Goal: Task Accomplishment & Management: Manage account settings

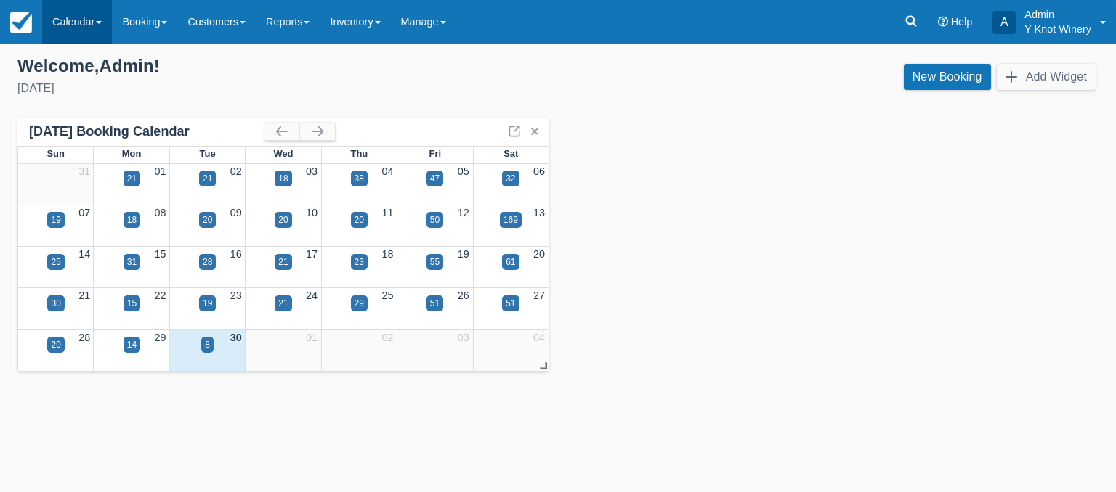
click at [104, 25] on link "Calendar" at bounding box center [77, 22] width 70 height 44
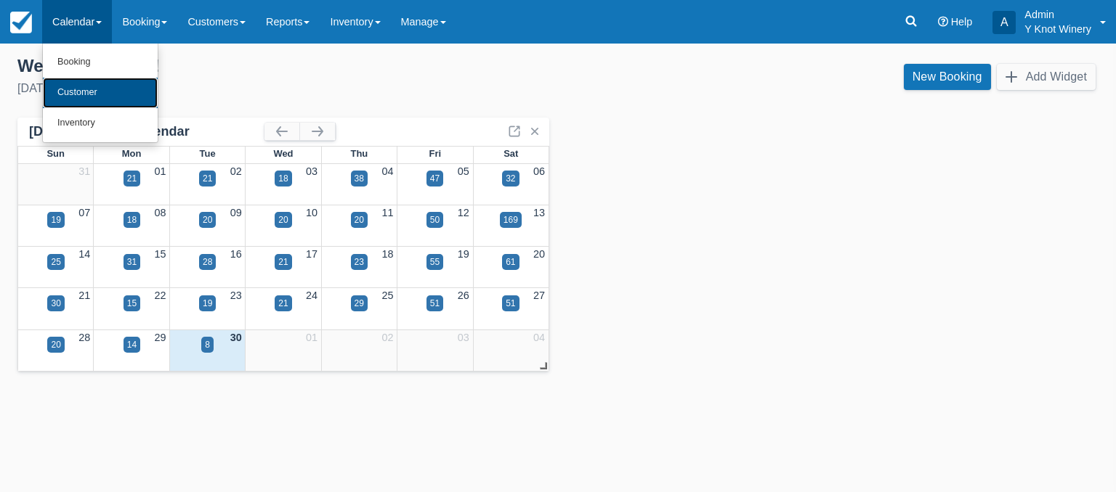
click at [102, 94] on link "Customer" at bounding box center [100, 93] width 115 height 31
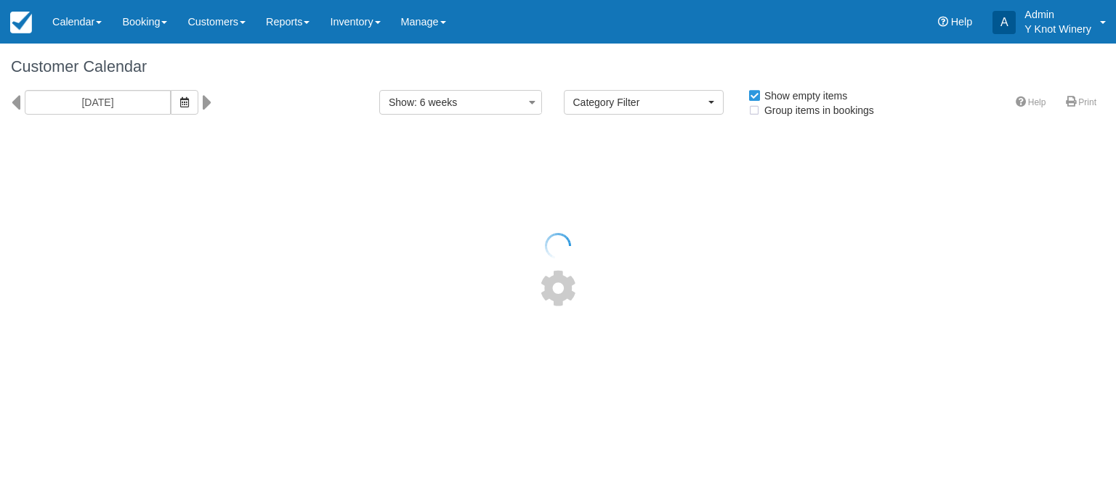
select select
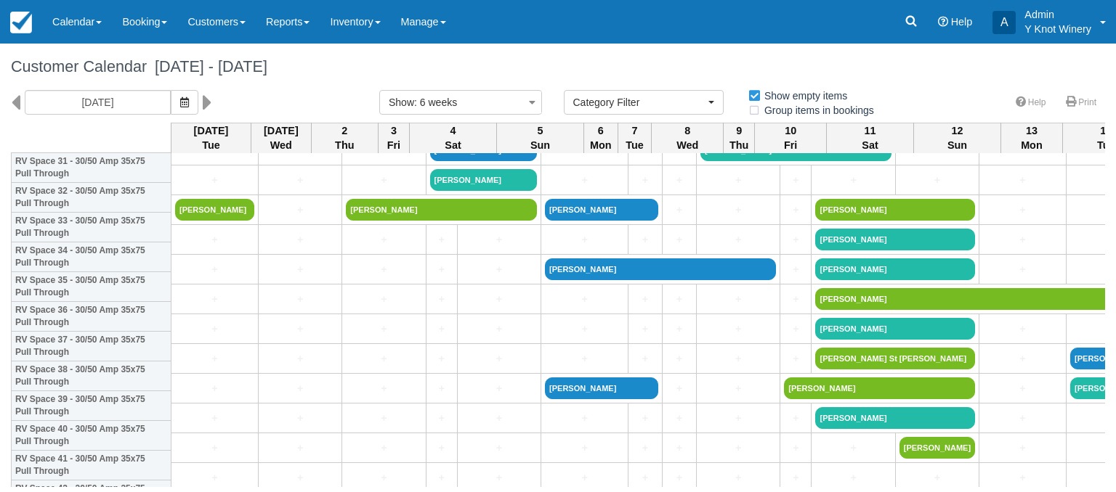
scroll to position [1027, 0]
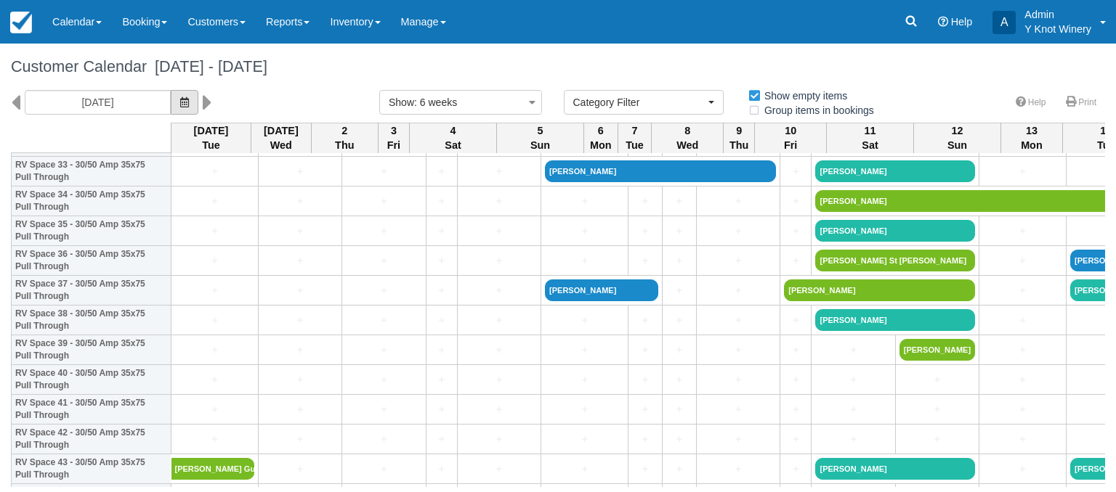
click at [180, 100] on icon "button" at bounding box center [184, 102] width 9 height 10
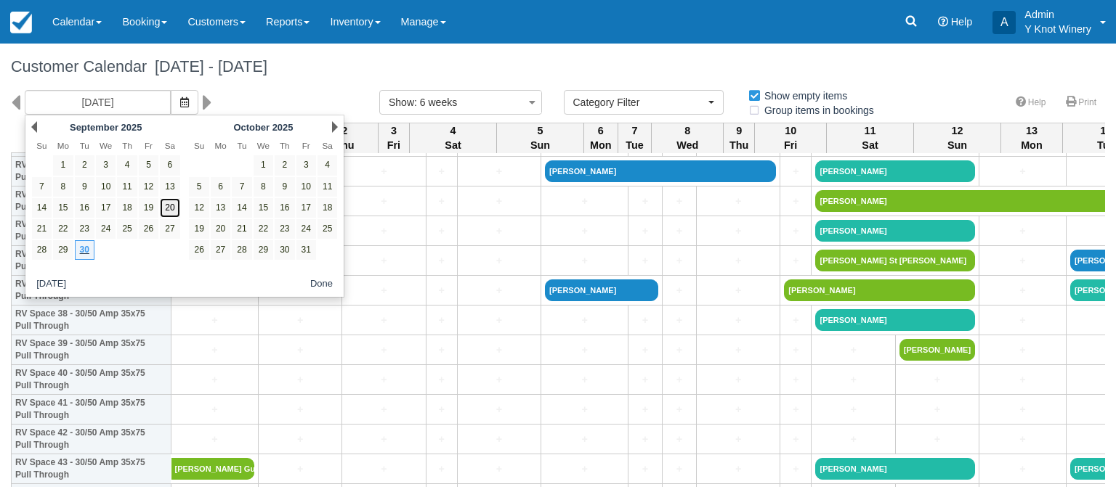
click at [168, 208] on link "20" at bounding box center [170, 208] width 20 height 20
type input "[DATE]"
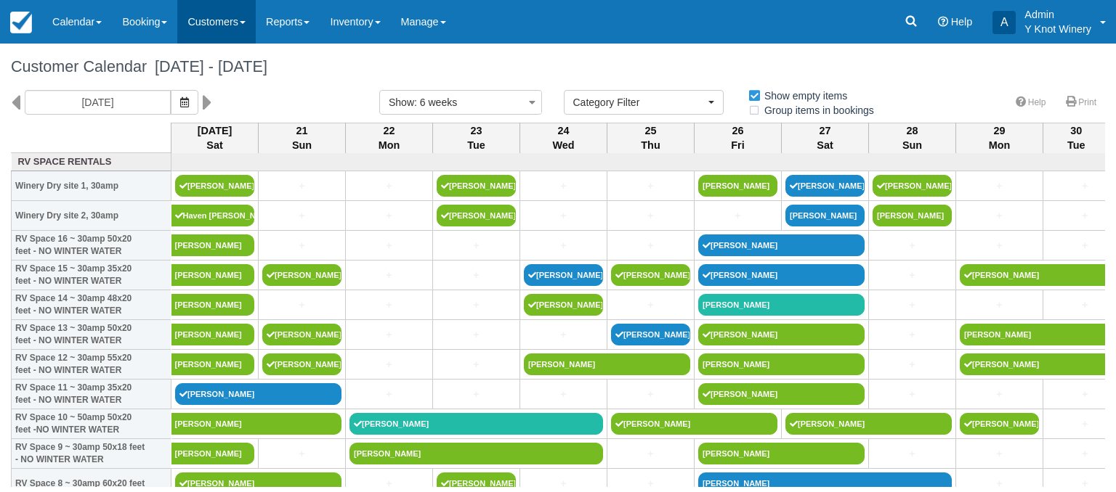
click at [256, 22] on link "Customers" at bounding box center [216, 22] width 78 height 44
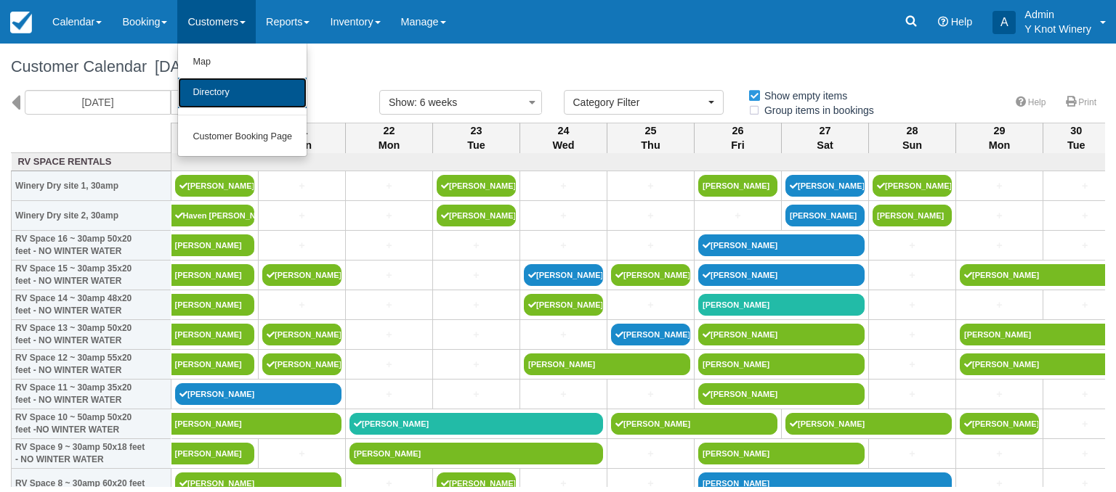
click at [246, 92] on link "Directory" at bounding box center [242, 93] width 129 height 31
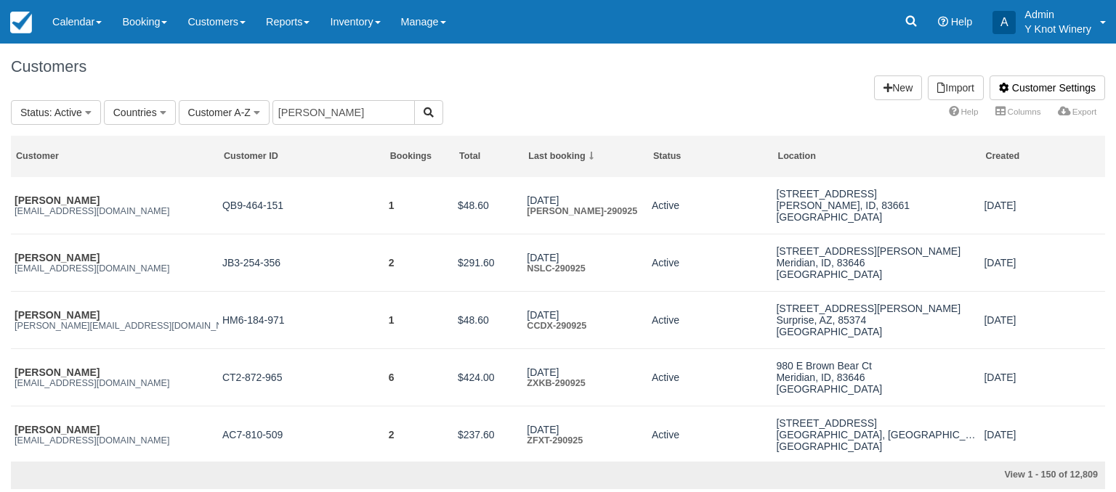
type input "[PERSON_NAME]"
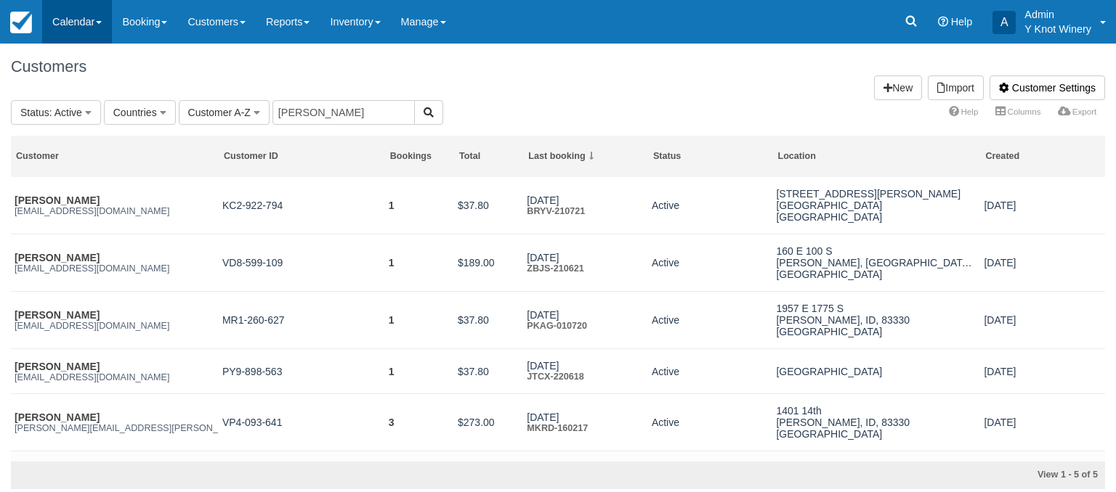
click at [110, 24] on link "Calendar" at bounding box center [77, 22] width 70 height 44
click at [236, 70] on h1 "Customers Customer Settings Import New" at bounding box center [558, 66] width 1094 height 17
click at [257, 113] on icon "button" at bounding box center [257, 113] width 7 height 10
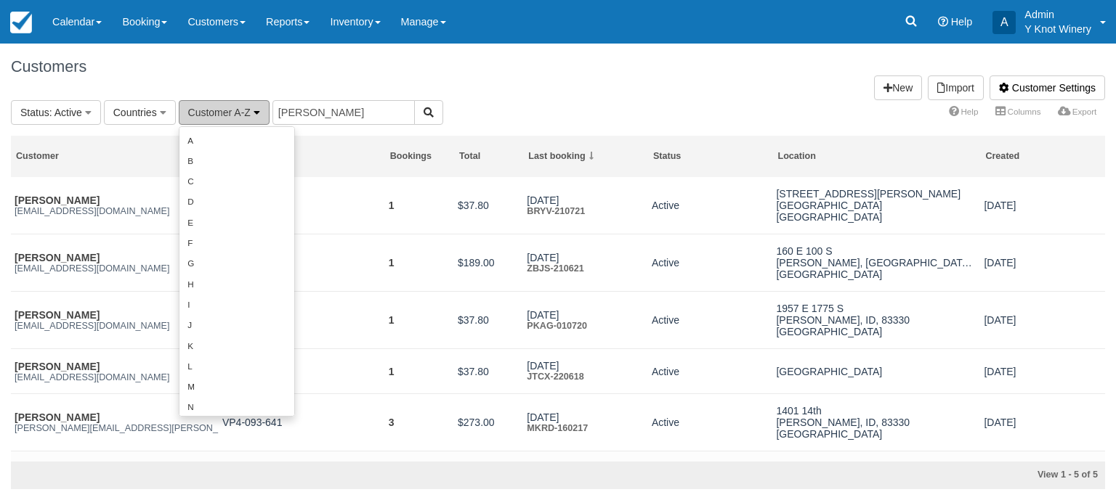
click at [257, 113] on icon "button" at bounding box center [257, 113] width 7 height 10
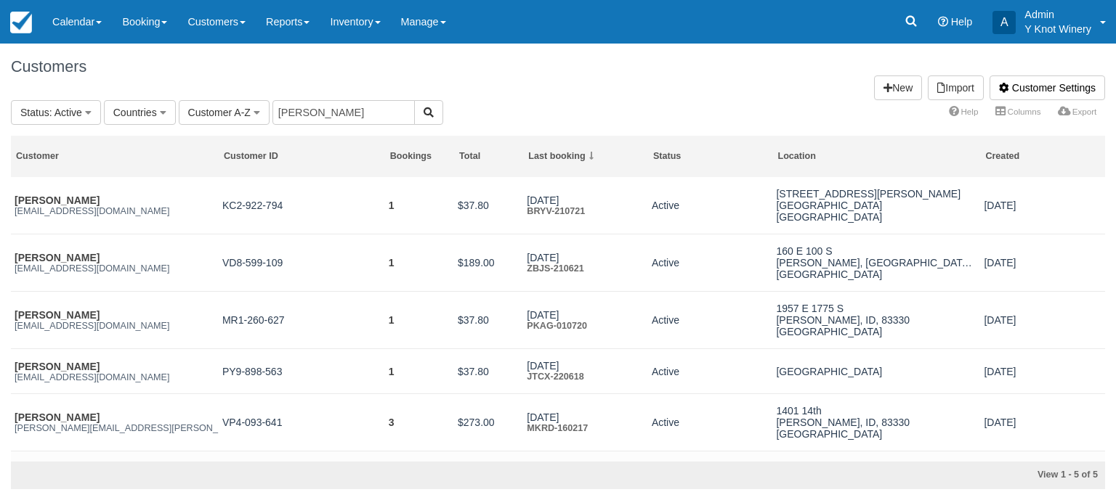
click at [545, 66] on h1 "Customers Customer Settings Import New" at bounding box center [558, 66] width 1094 height 17
click at [102, 22] on span at bounding box center [99, 22] width 6 height 3
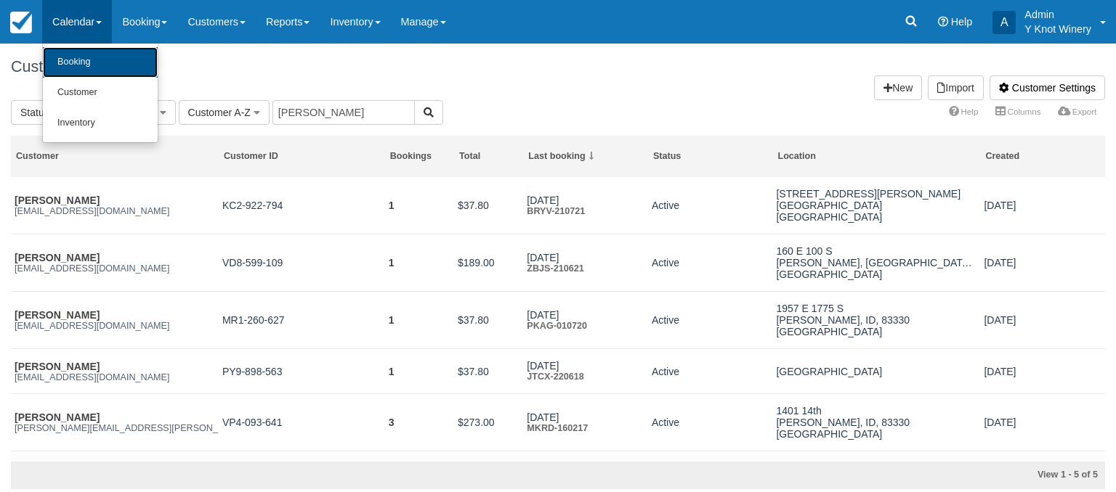
click at [88, 57] on link "Booking" at bounding box center [100, 62] width 115 height 31
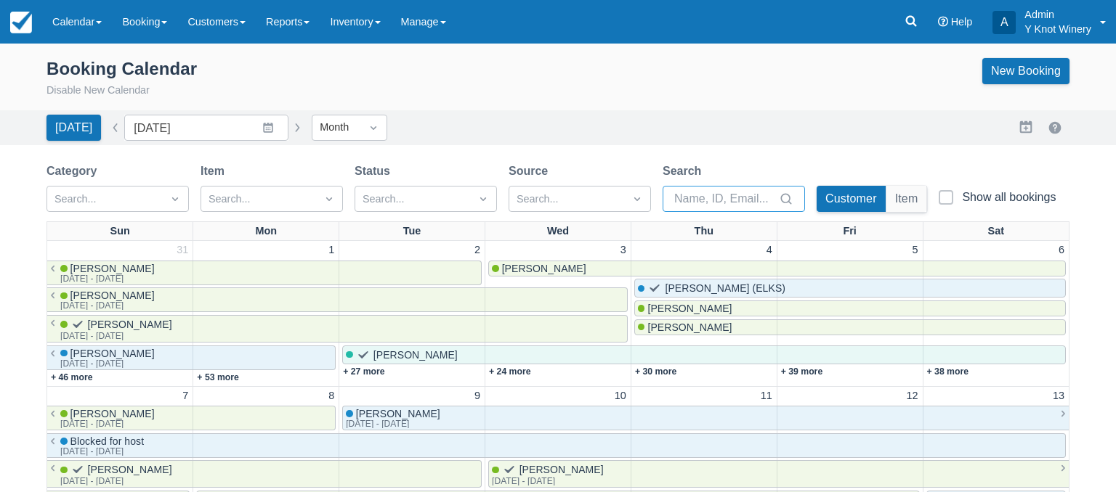
click at [679, 199] on input "Search" at bounding box center [725, 199] width 102 height 26
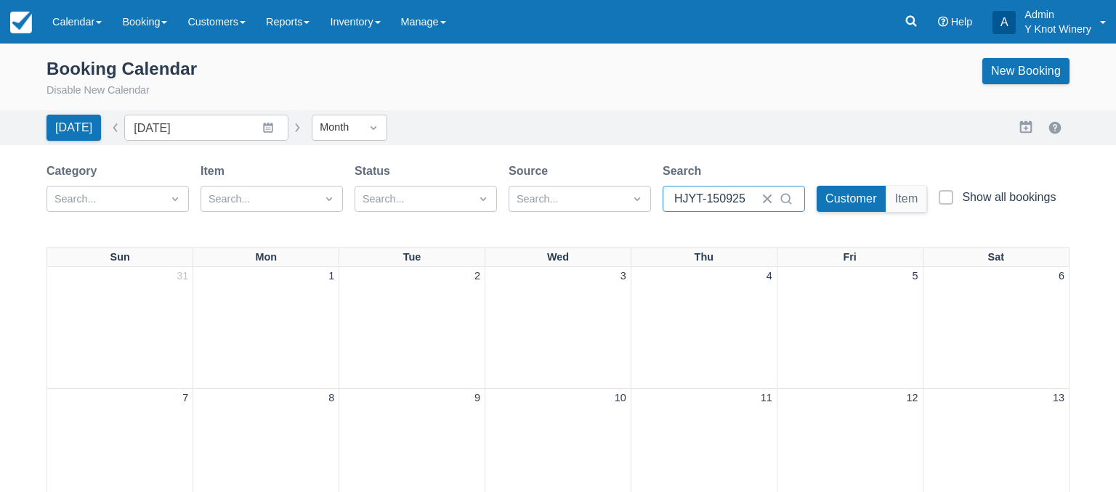
type input "HJYT-150925"
click at [787, 199] on icon at bounding box center [786, 199] width 15 height 15
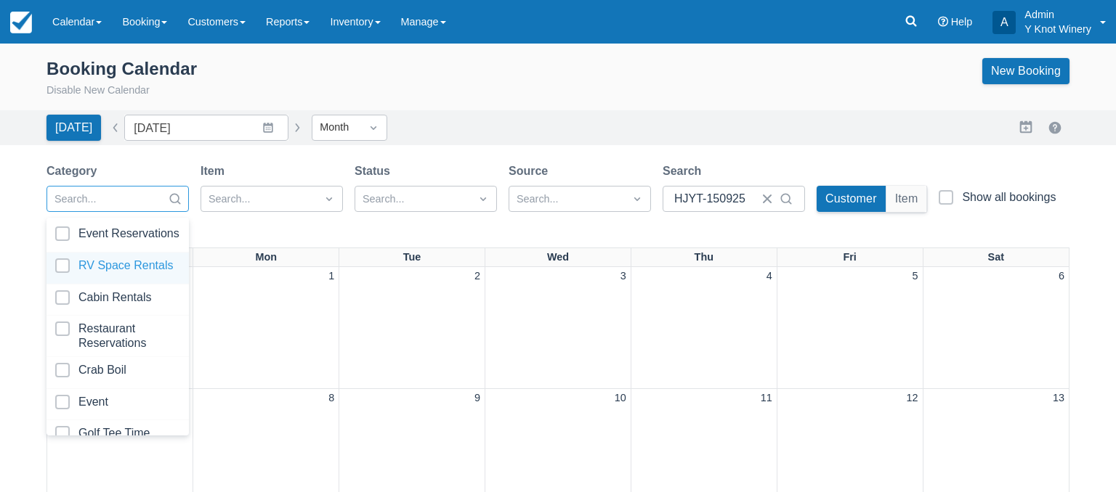
click at [66, 267] on div at bounding box center [117, 269] width 125 height 20
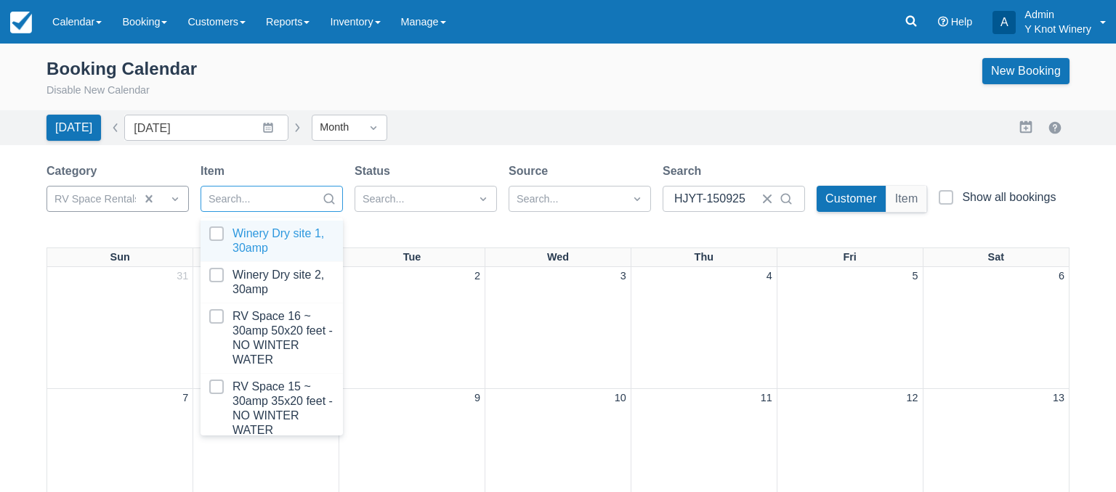
click at [301, 203] on div at bounding box center [258, 199] width 100 height 19
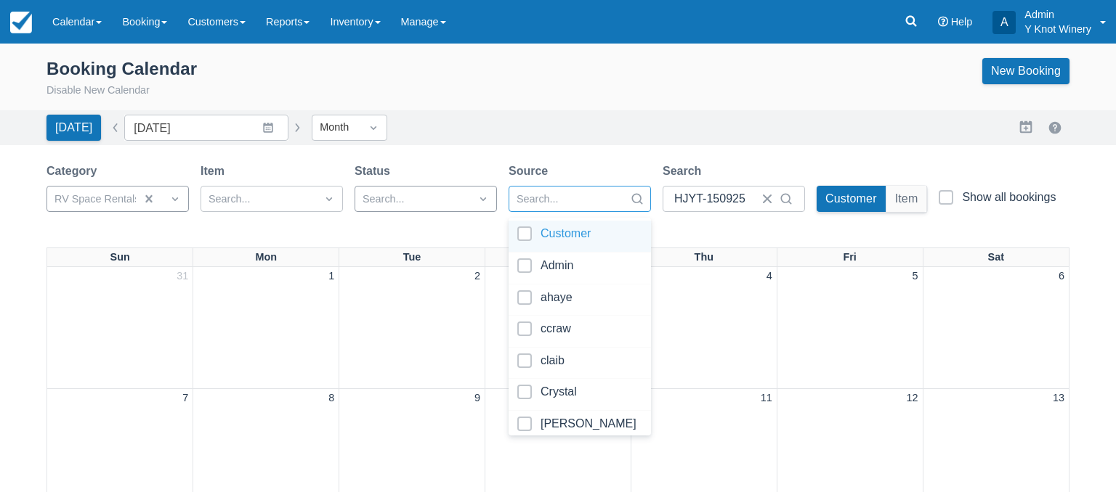
click at [576, 205] on div at bounding box center [566, 199] width 100 height 19
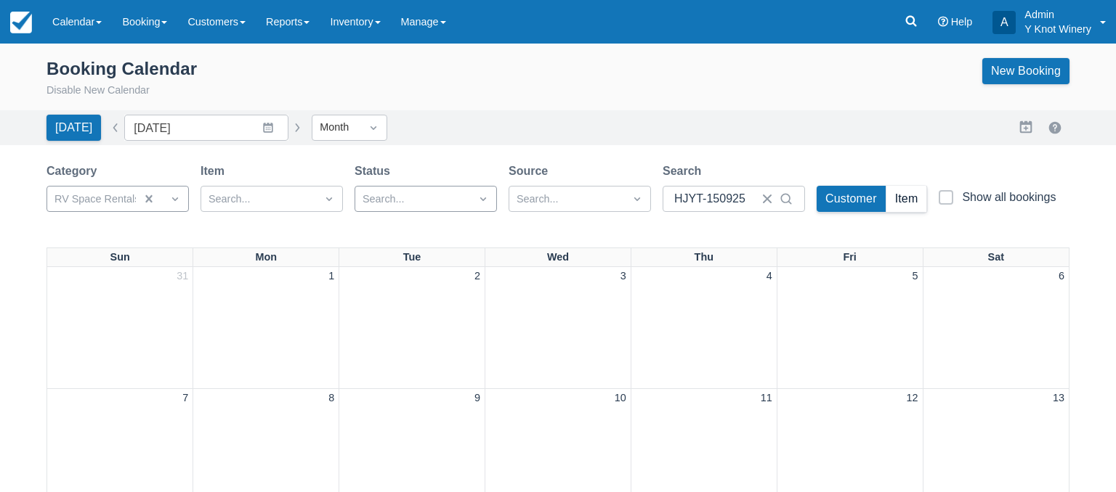
click at [911, 203] on button "Item" at bounding box center [906, 199] width 41 height 26
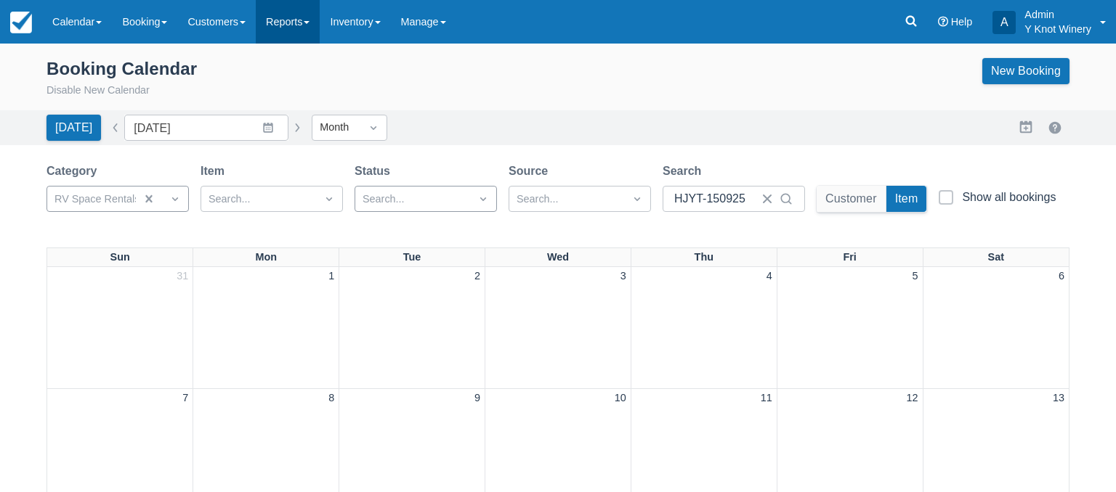
click at [320, 31] on link "Reports" at bounding box center [288, 22] width 64 height 44
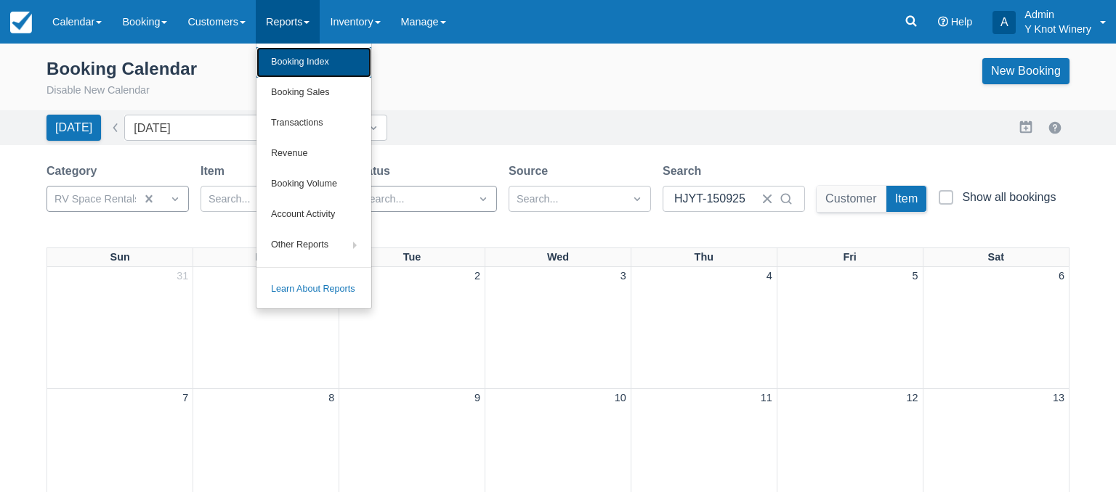
click at [321, 67] on link "Booking Index" at bounding box center [313, 62] width 115 height 31
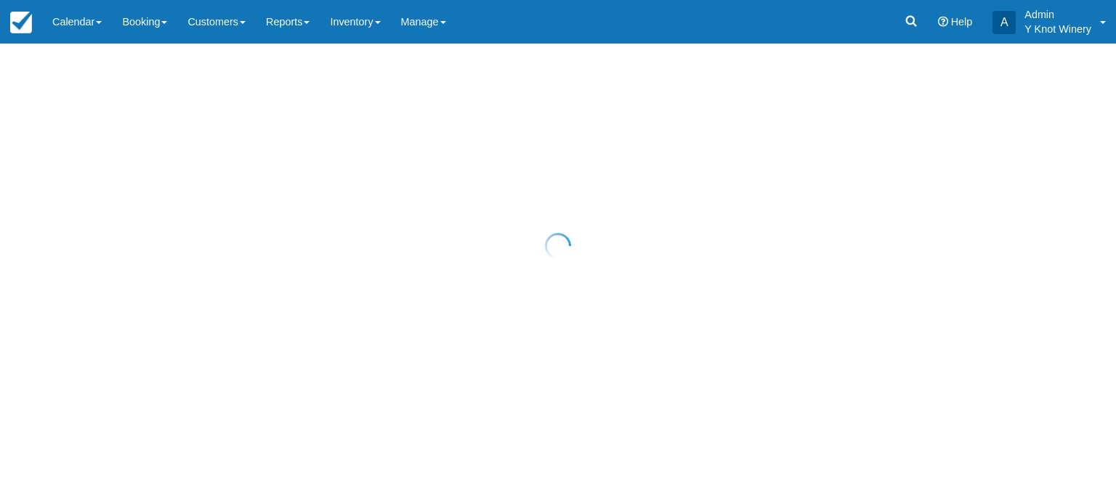
select select "25"
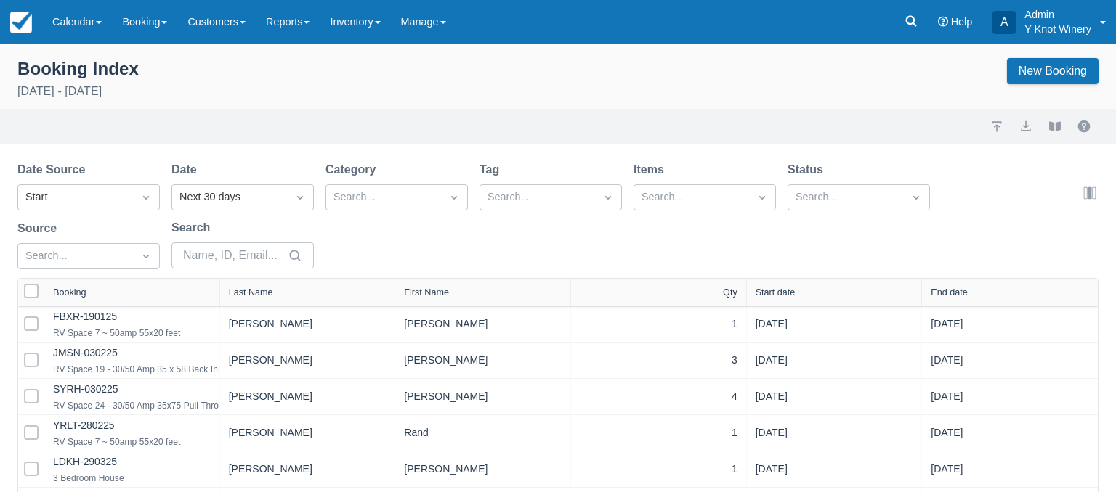
select select "25"
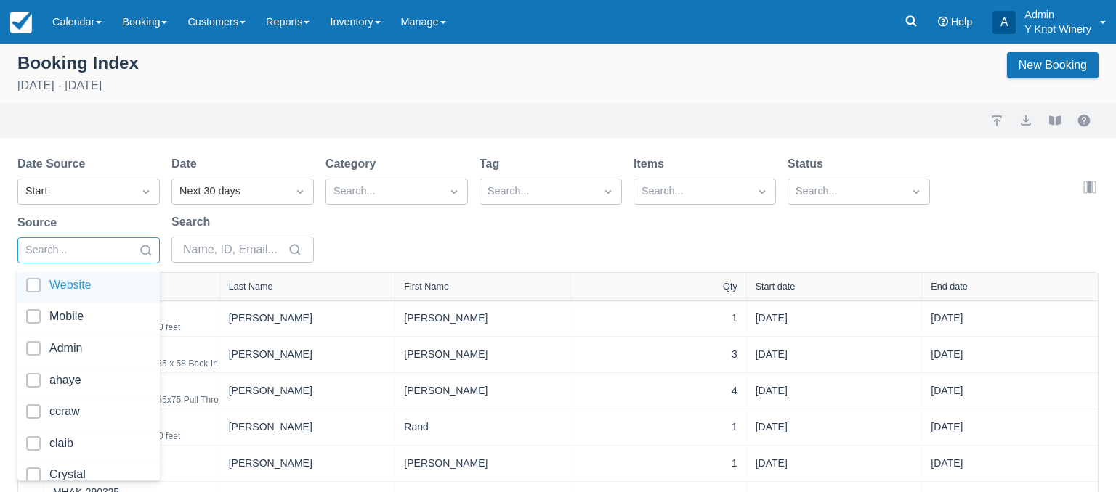
scroll to position [6, 0]
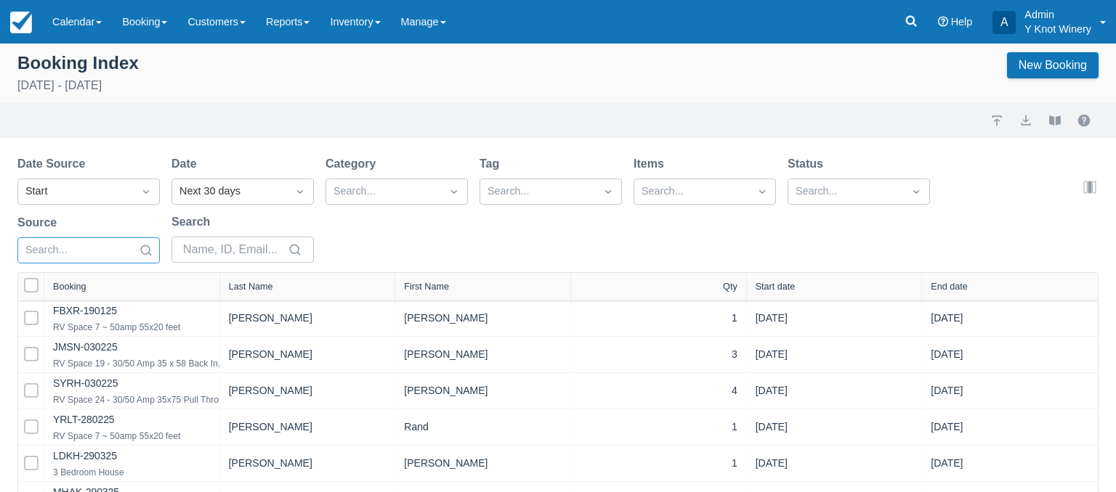
click at [145, 255] on icon "Search" at bounding box center [146, 250] width 15 height 15
click at [52, 252] on div at bounding box center [75, 250] width 100 height 19
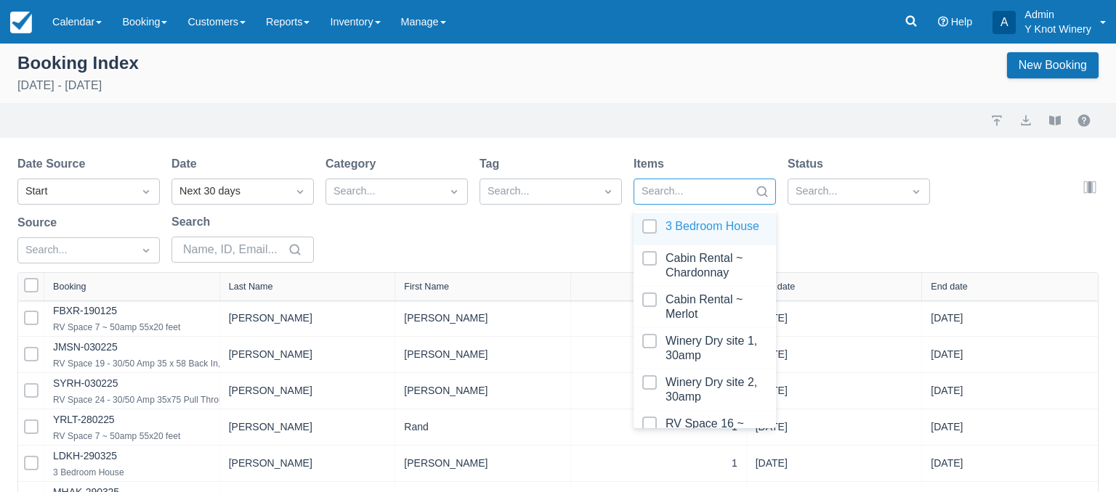
click at [757, 194] on icon "Search" at bounding box center [762, 192] width 15 height 15
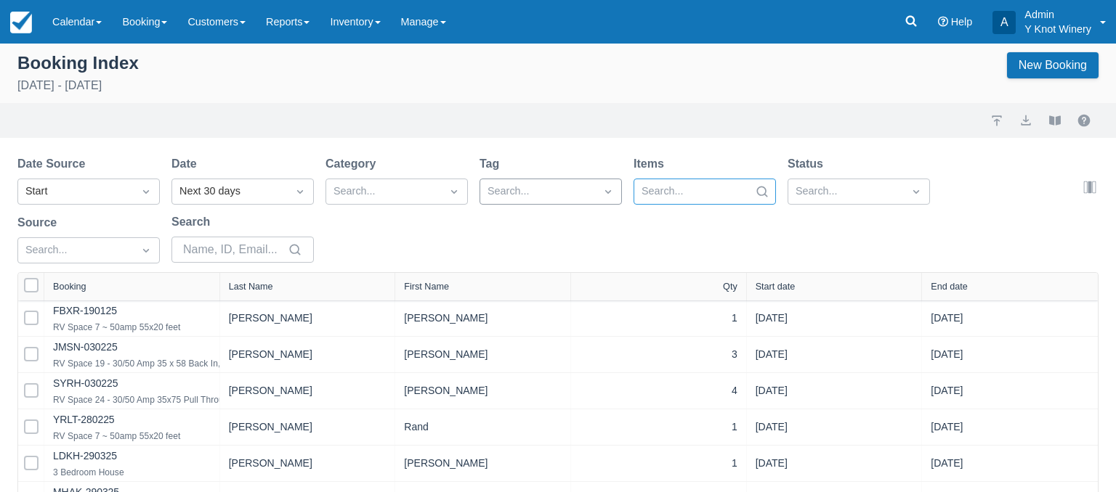
click at [562, 194] on div at bounding box center [537, 191] width 100 height 19
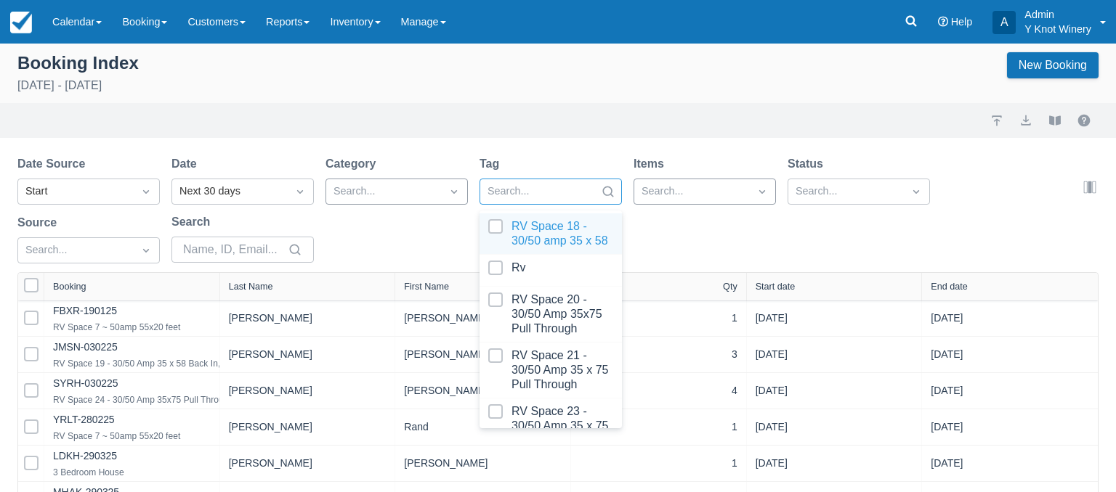
click at [426, 193] on div at bounding box center [383, 191] width 100 height 19
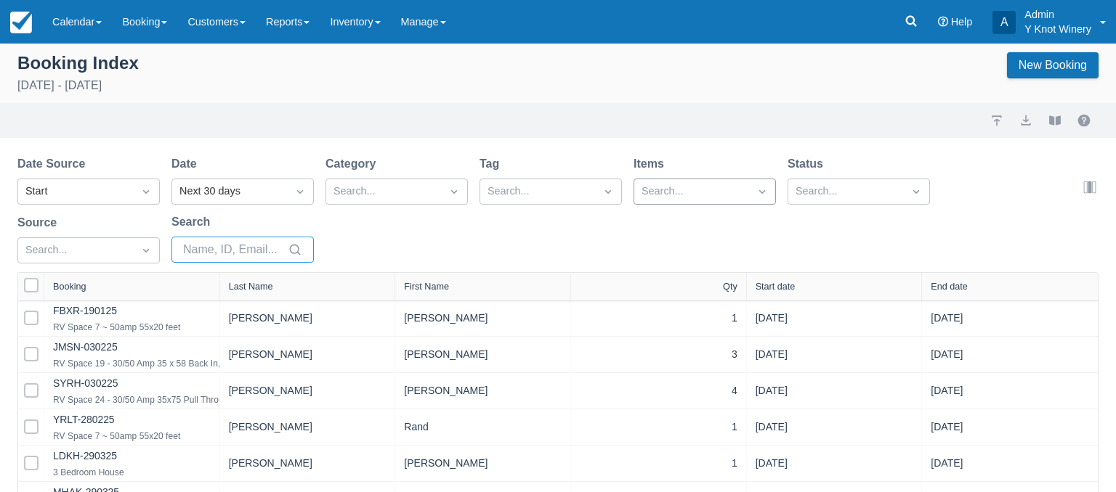
click at [220, 245] on input "Search" at bounding box center [234, 250] width 102 height 26
type input "go"
select select "25"
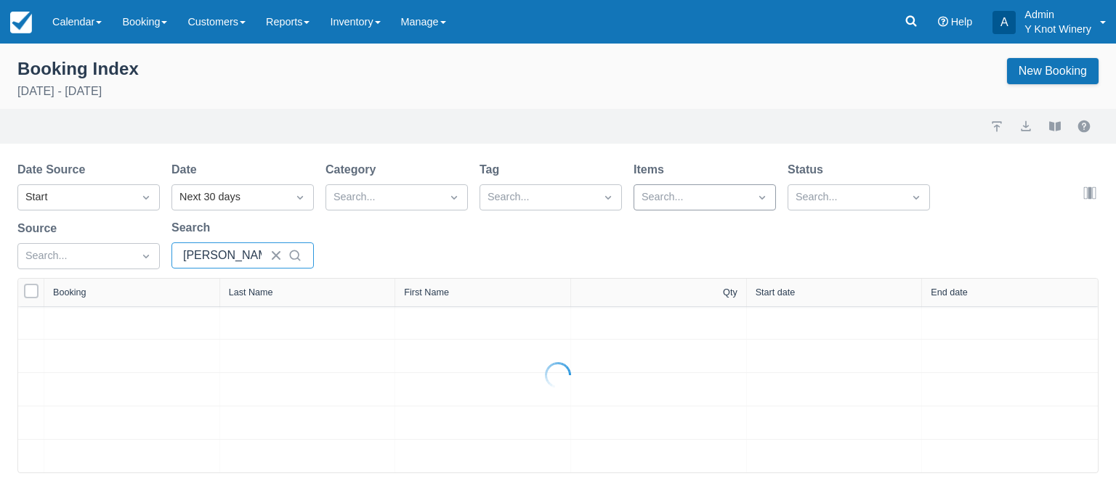
type input "gonzales"
click at [301, 198] on icon "Dropdown icon" at bounding box center [300, 197] width 15 height 15
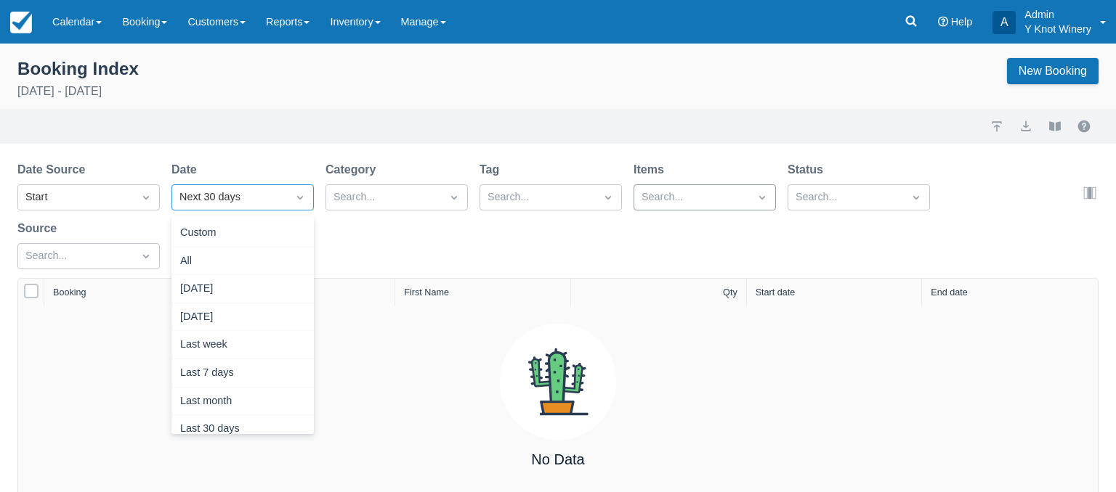
scroll to position [184, 0]
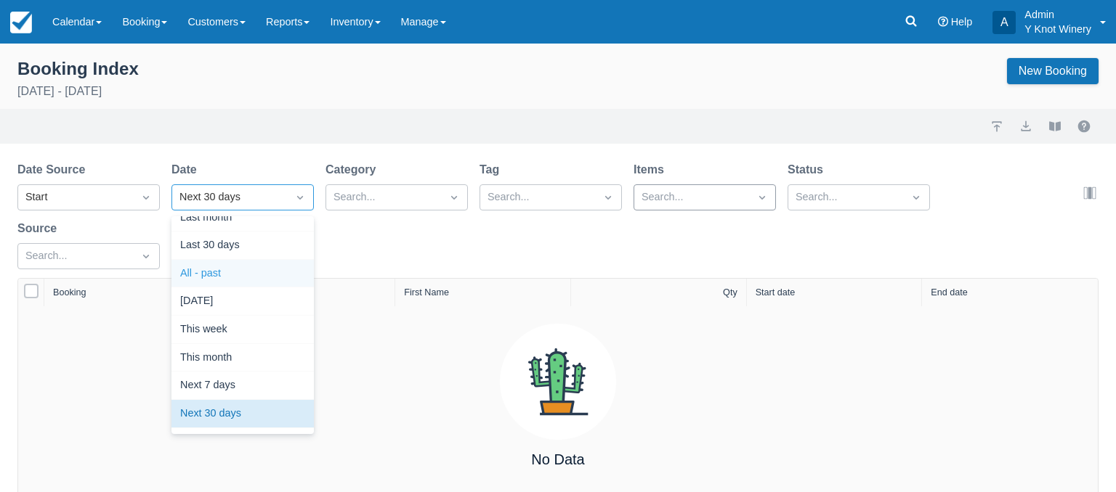
drag, startPoint x: 239, startPoint y: 271, endPoint x: 249, endPoint y: 267, distance: 10.8
click at [239, 270] on div "All - past" at bounding box center [242, 274] width 142 height 28
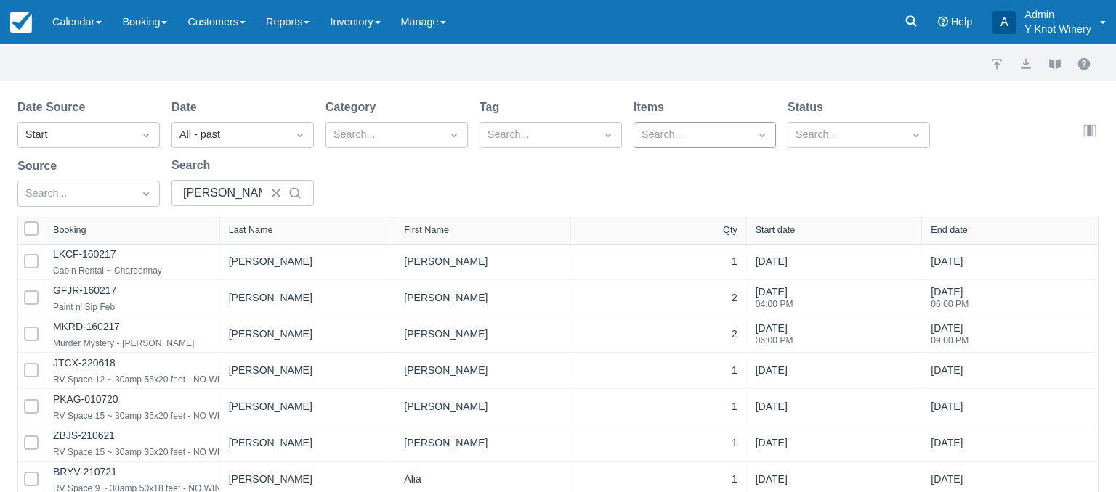
scroll to position [67, 0]
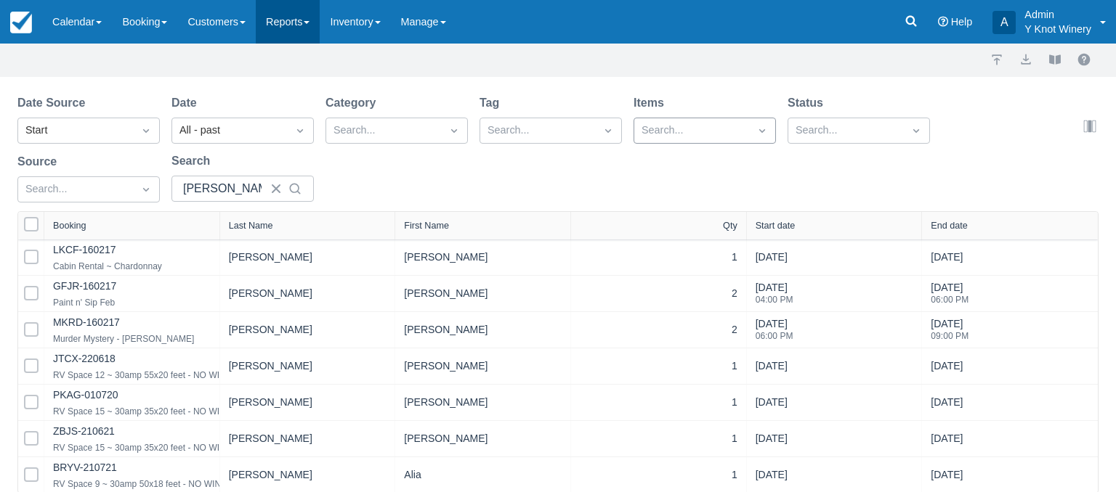
click at [309, 19] on link "Reports" at bounding box center [288, 22] width 64 height 44
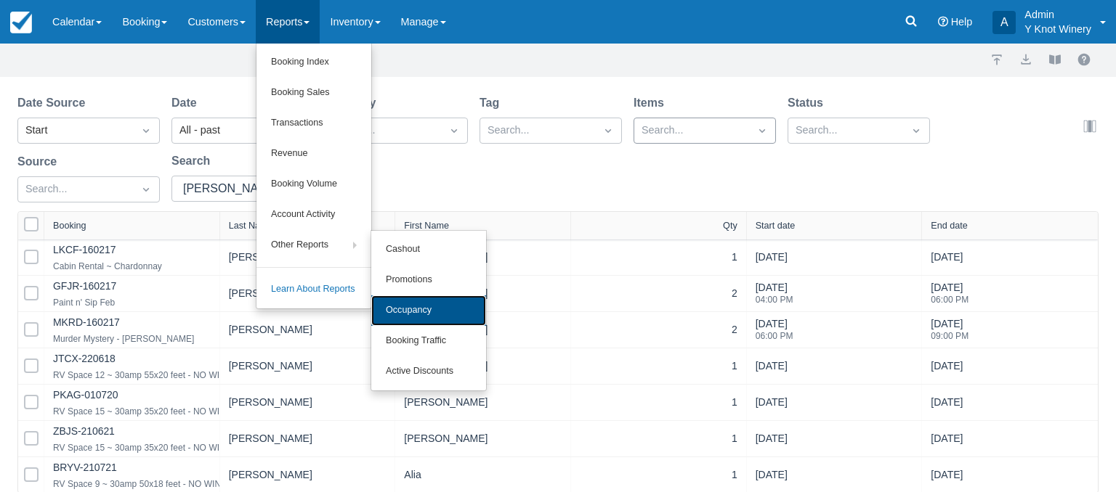
click at [434, 309] on link "Occupancy" at bounding box center [428, 311] width 115 height 31
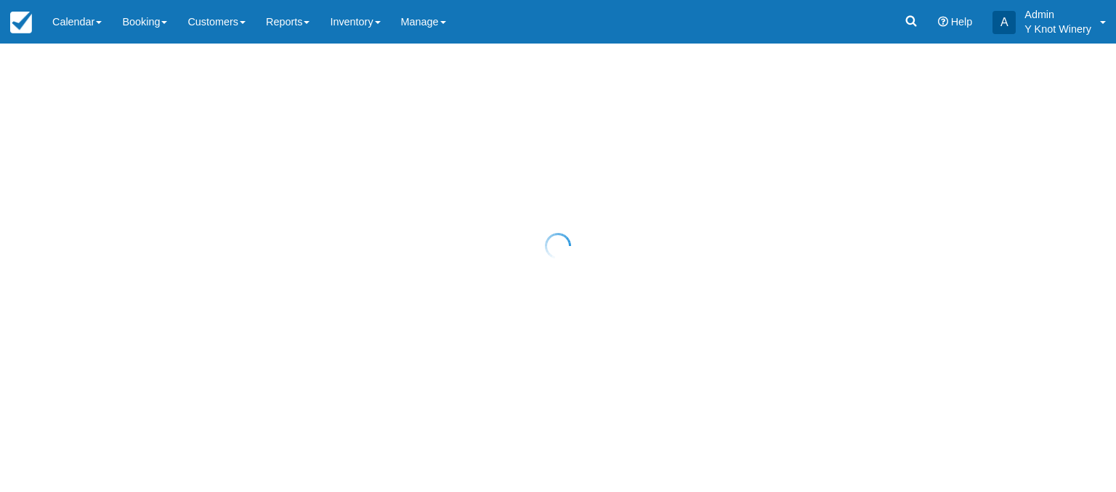
select select "20"
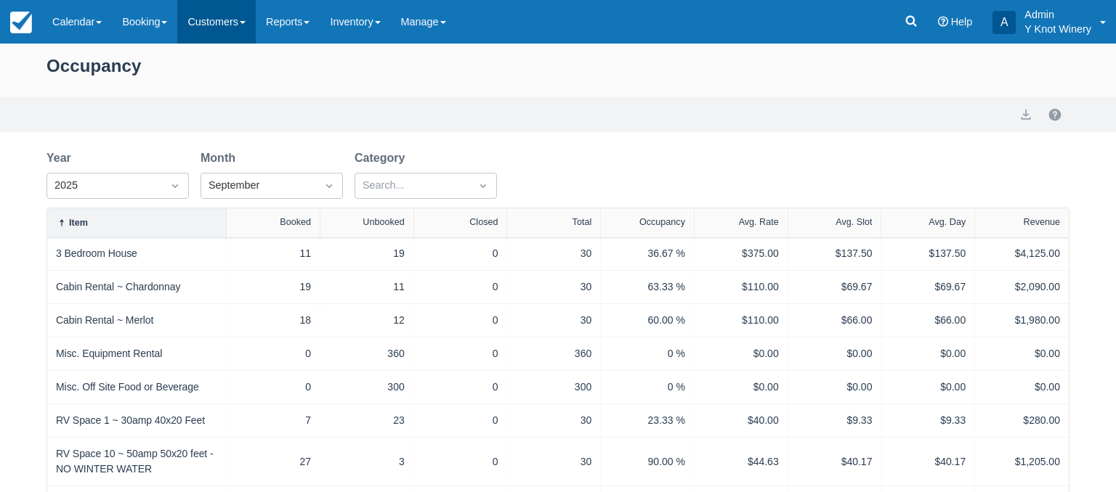
click at [240, 20] on link "Customers" at bounding box center [216, 22] width 78 height 44
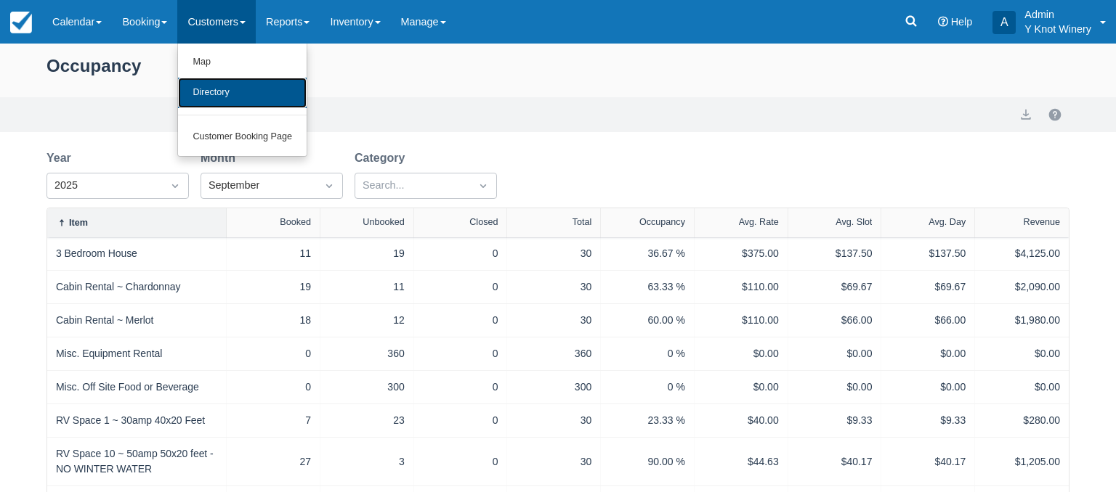
click at [233, 103] on link "Directory" at bounding box center [242, 93] width 129 height 31
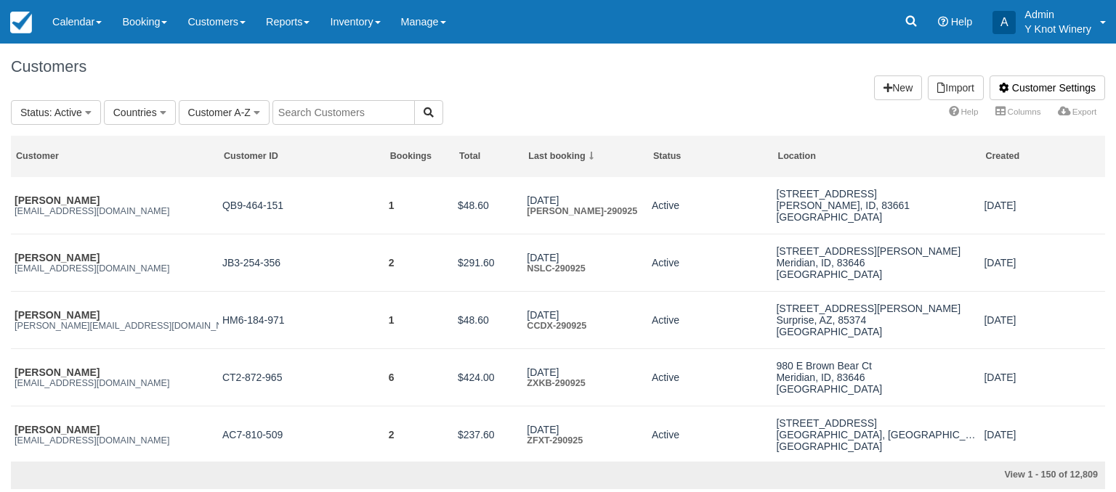
click at [282, 110] on input "text" at bounding box center [343, 112] width 142 height 25
type input "gonzales"
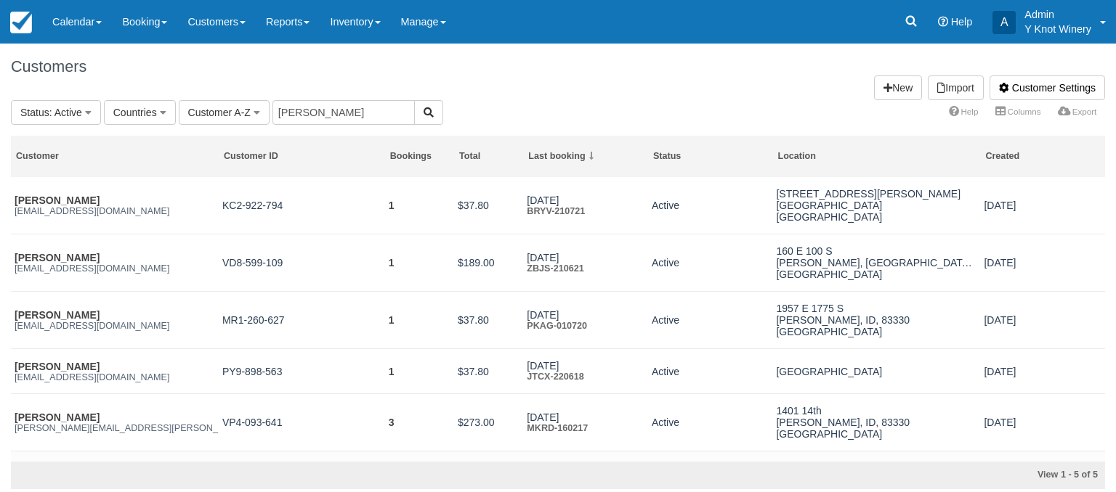
scroll to position [9, 0]
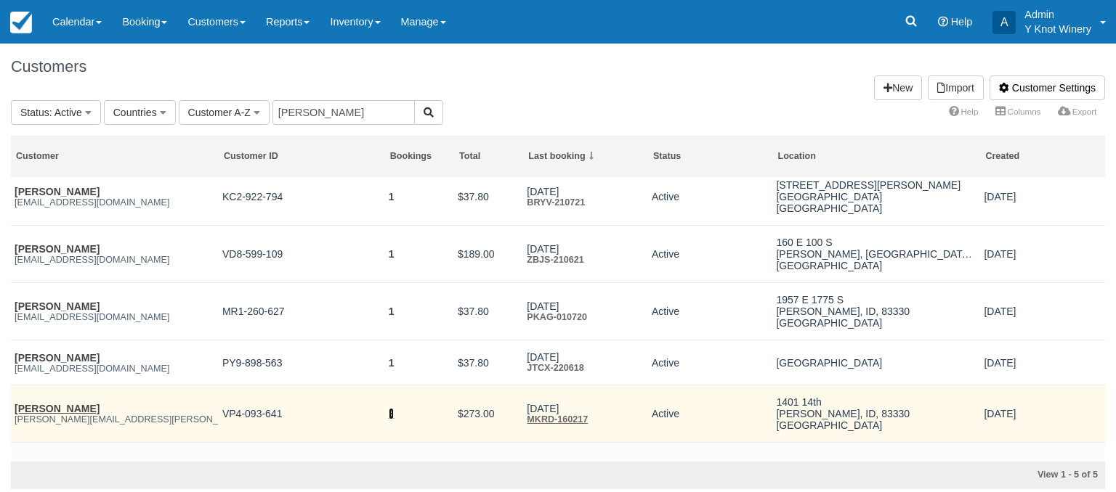
click at [394, 420] on link "3" at bounding box center [392, 414] width 6 height 12
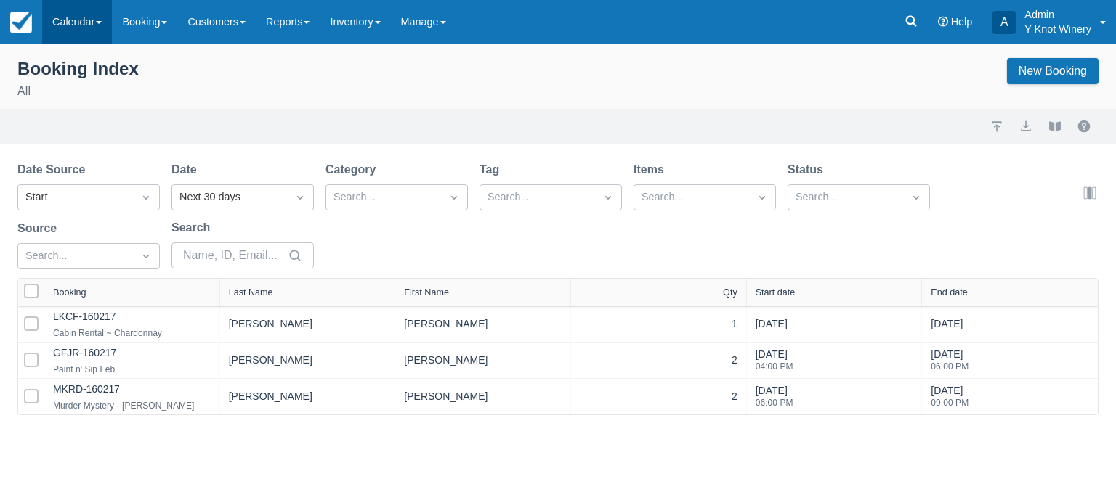
click at [102, 23] on span at bounding box center [99, 22] width 6 height 3
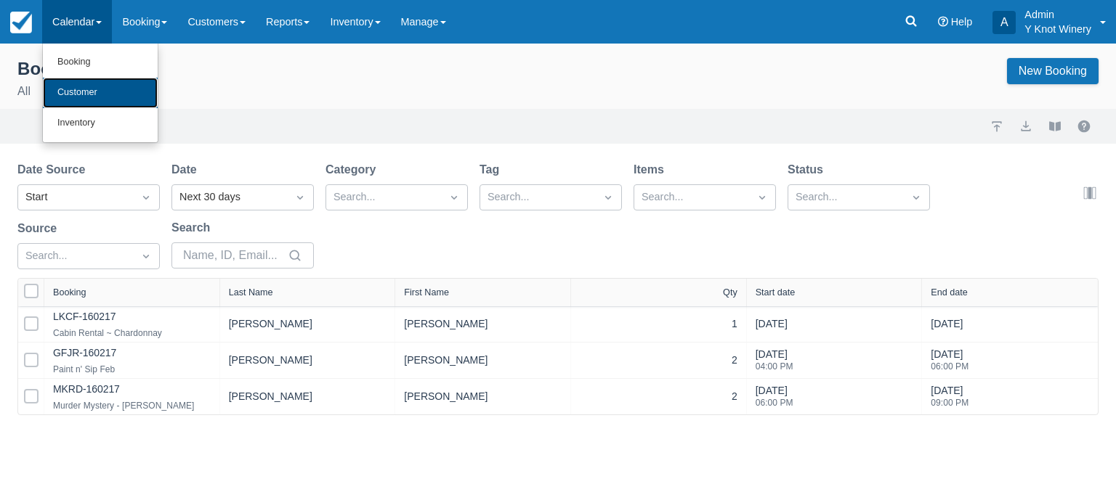
click at [77, 93] on link "Customer" at bounding box center [100, 93] width 115 height 31
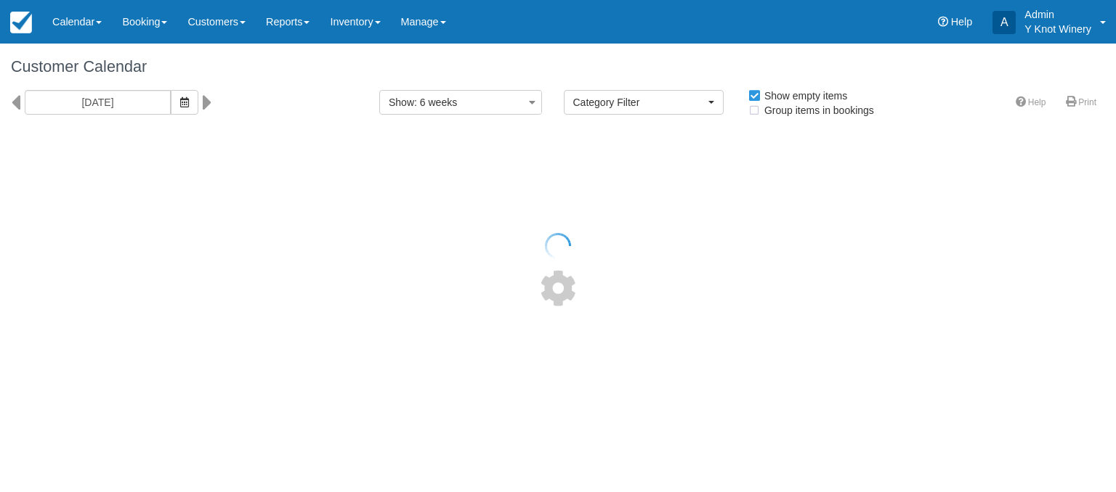
select select
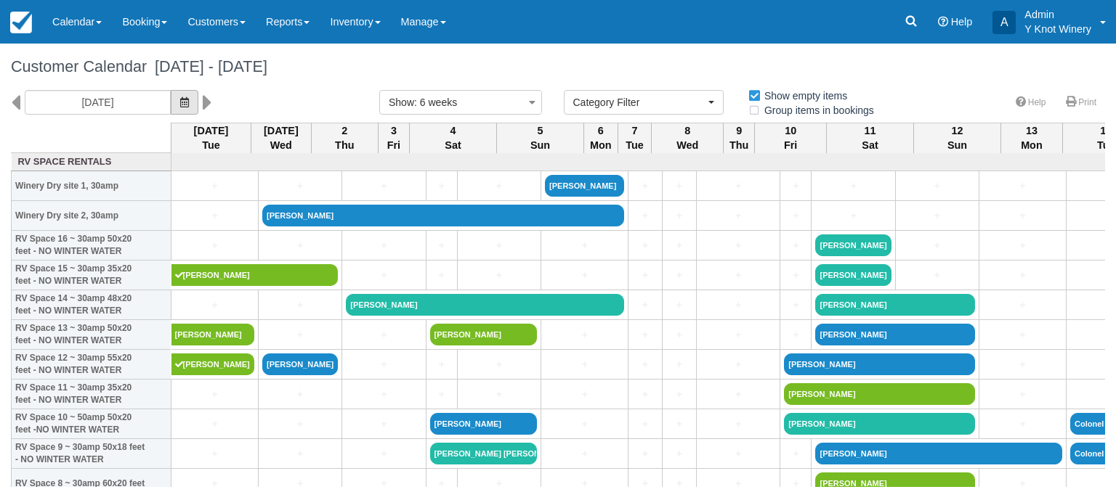
click at [180, 100] on icon "button" at bounding box center [184, 102] width 9 height 10
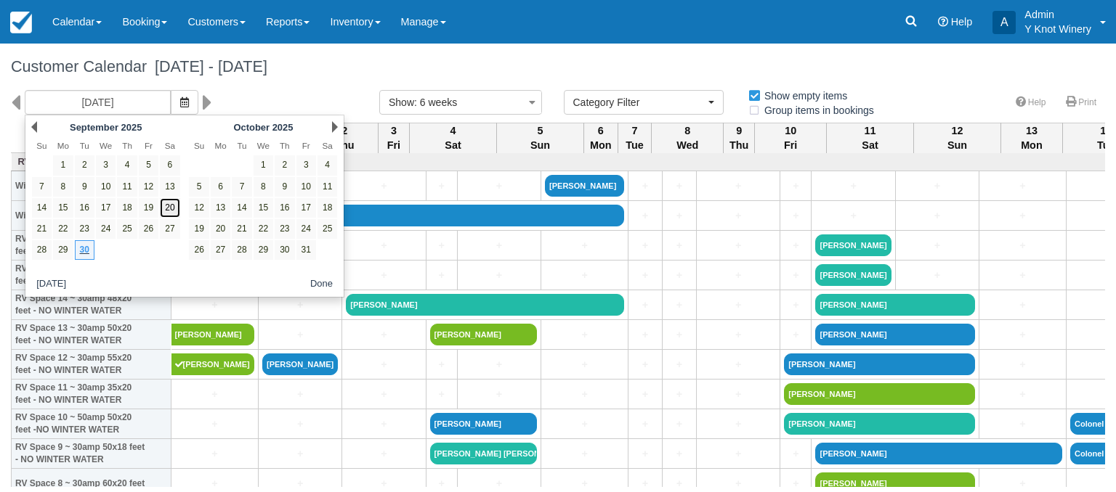
click at [164, 207] on link "20" at bounding box center [170, 208] width 20 height 20
type input "09/20/25"
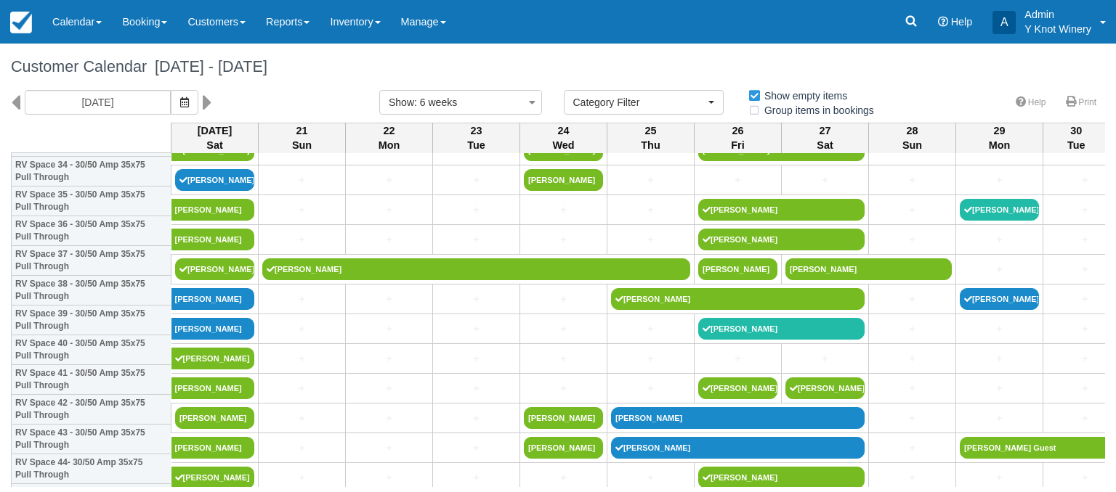
scroll to position [1057, 0]
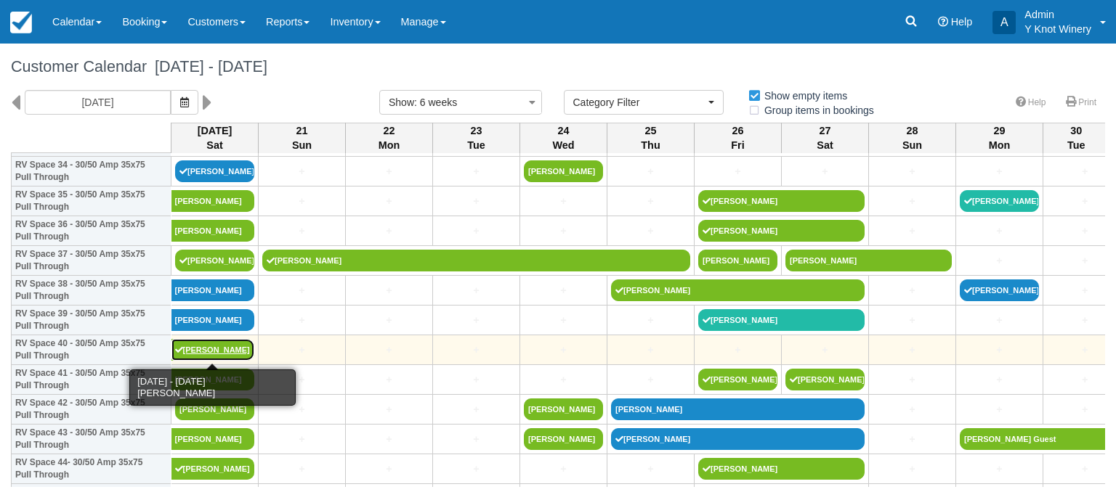
click at [211, 349] on link "[PERSON_NAME]" at bounding box center [213, 350] width 84 height 22
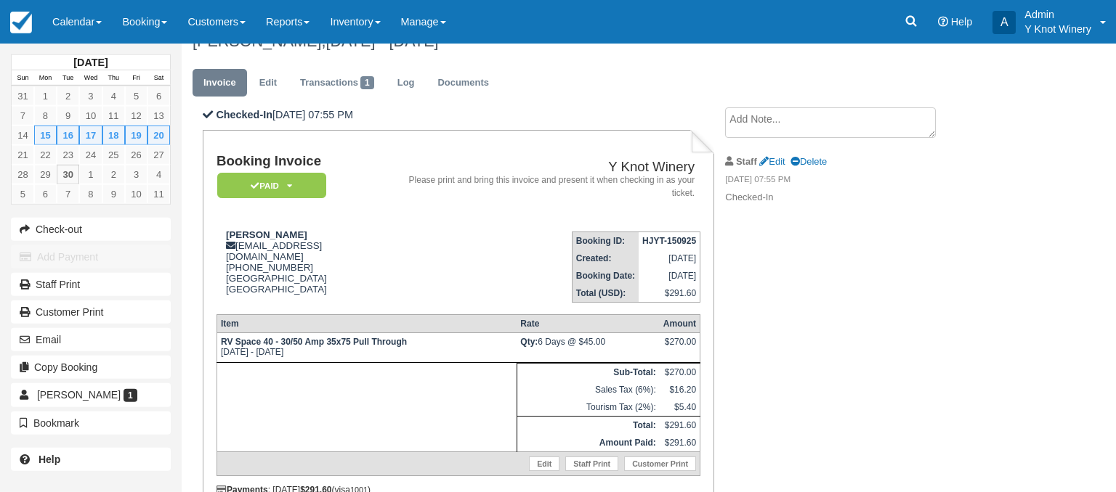
scroll to position [87, 0]
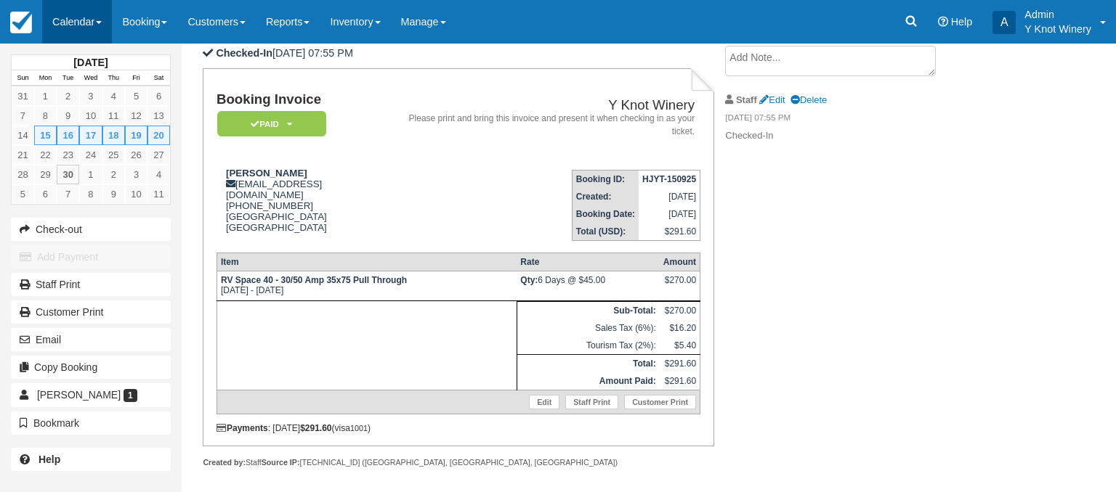
click at [102, 20] on link "Calendar" at bounding box center [77, 22] width 70 height 44
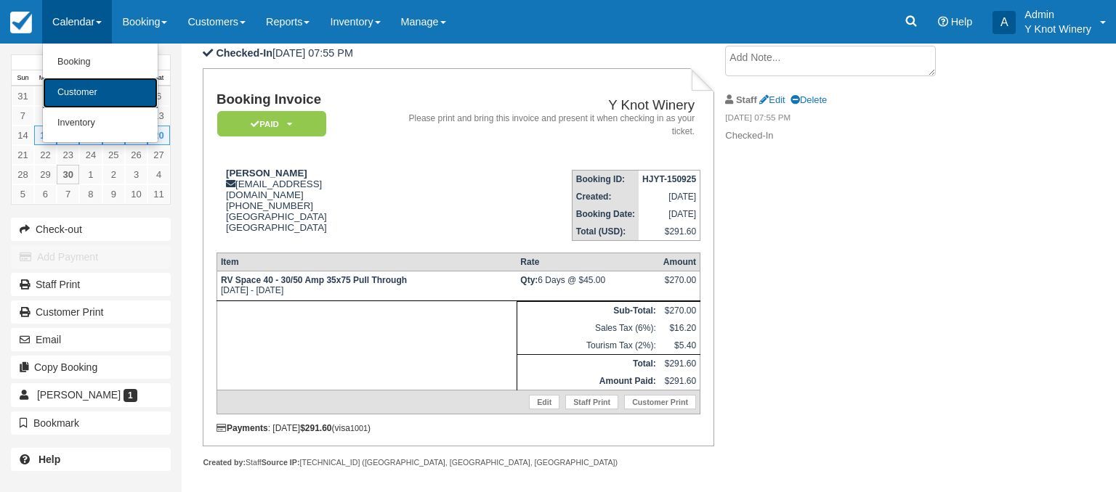
click at [97, 86] on link "Customer" at bounding box center [100, 93] width 115 height 31
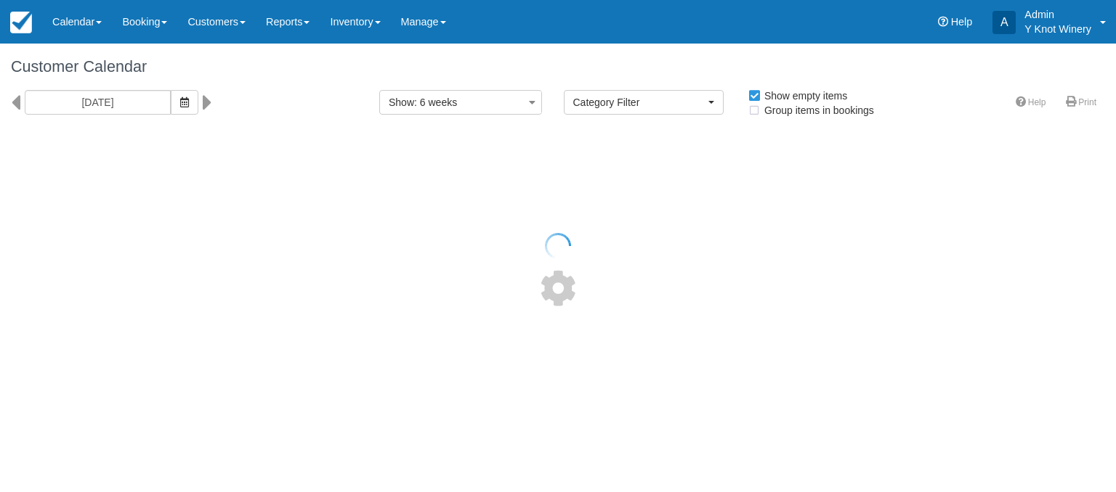
select select
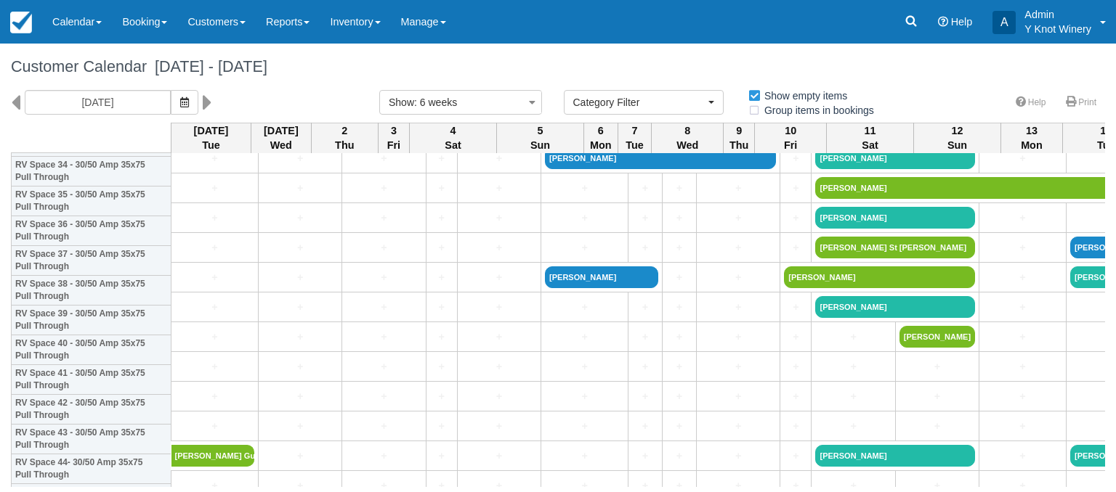
scroll to position [1061, 0]
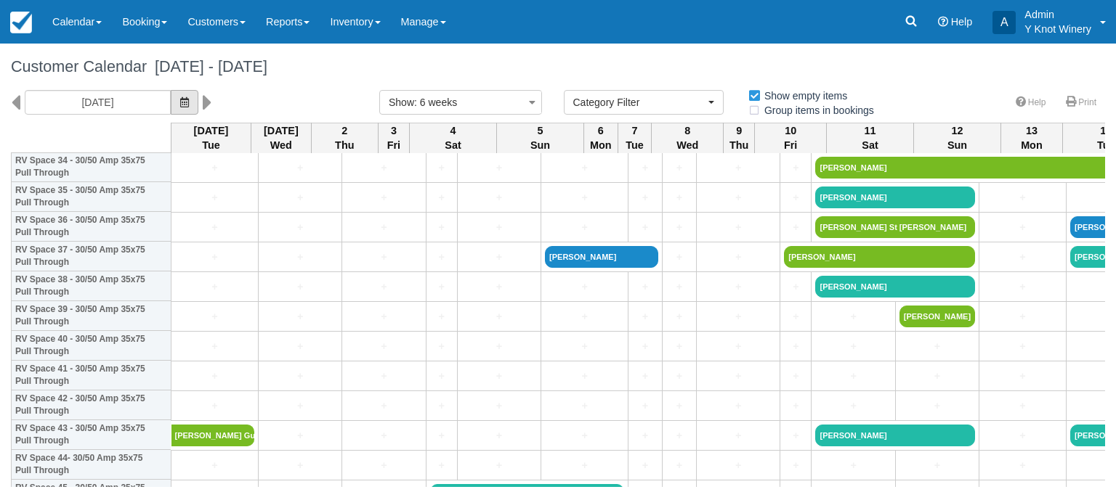
click at [182, 101] on icon "button" at bounding box center [184, 102] width 9 height 10
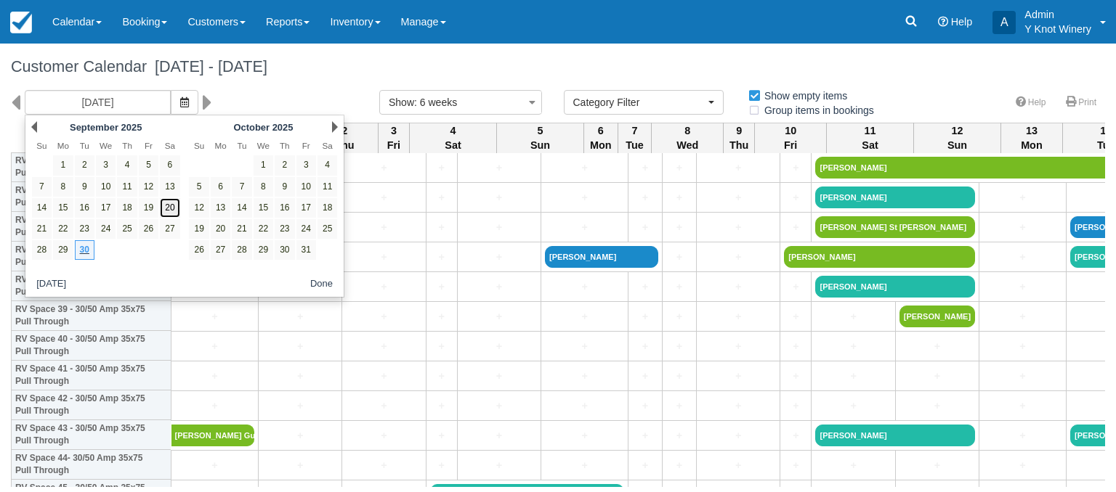
click at [170, 207] on link "20" at bounding box center [170, 208] width 20 height 20
type input "[DATE]"
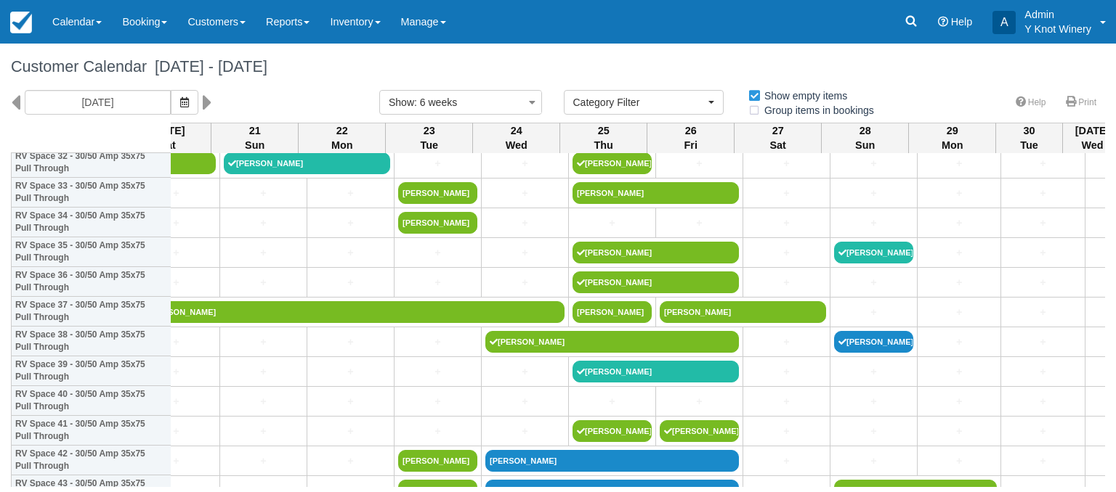
scroll to position [1005, 0]
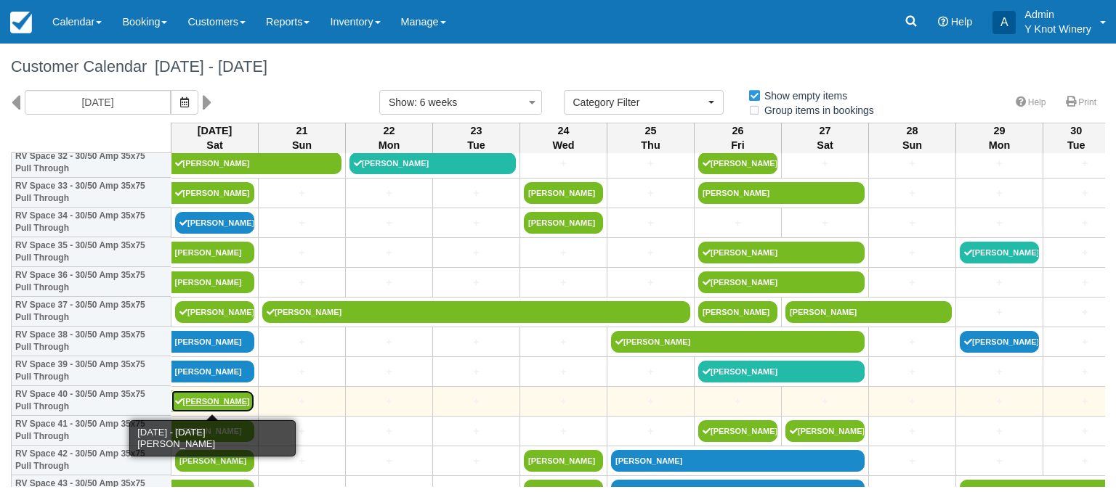
click at [246, 405] on link "[PERSON_NAME]" at bounding box center [213, 402] width 84 height 22
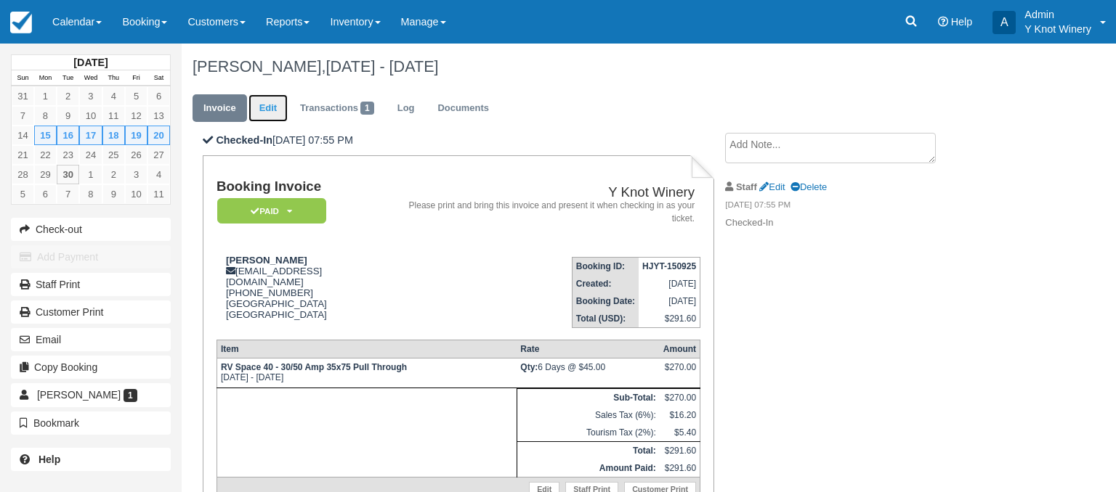
click at [273, 106] on link "Edit" at bounding box center [267, 108] width 39 height 28
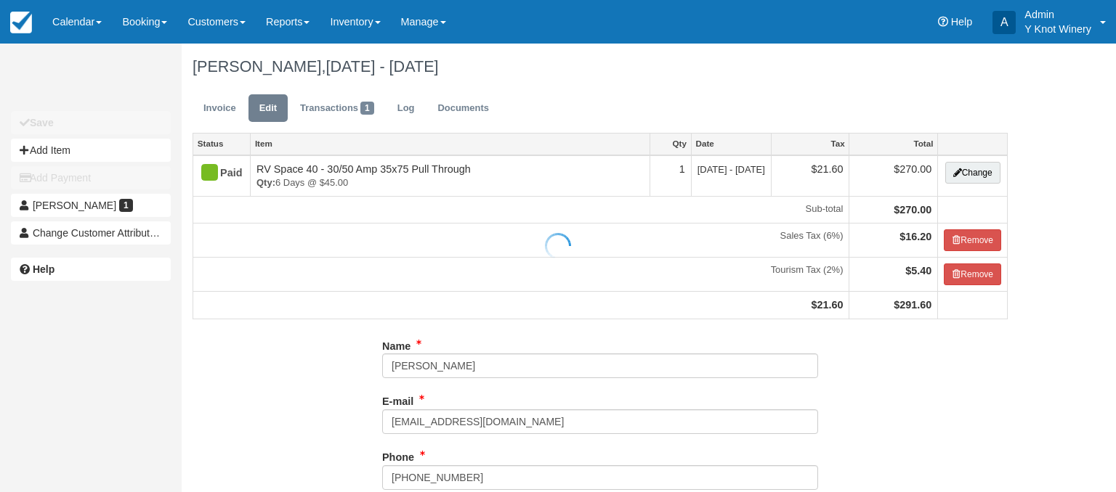
type input "[PHONE_NUMBER]"
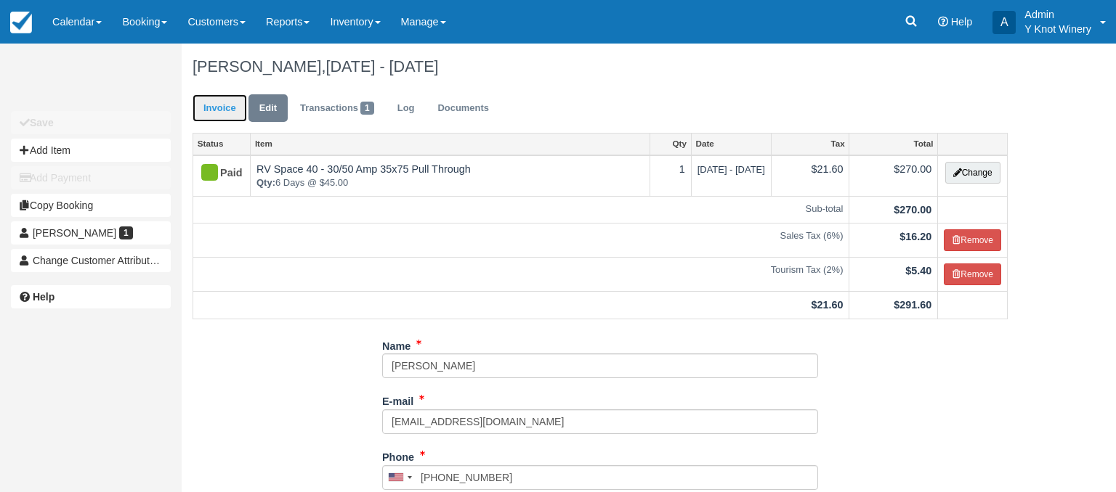
click at [214, 105] on link "Invoice" at bounding box center [219, 108] width 54 height 28
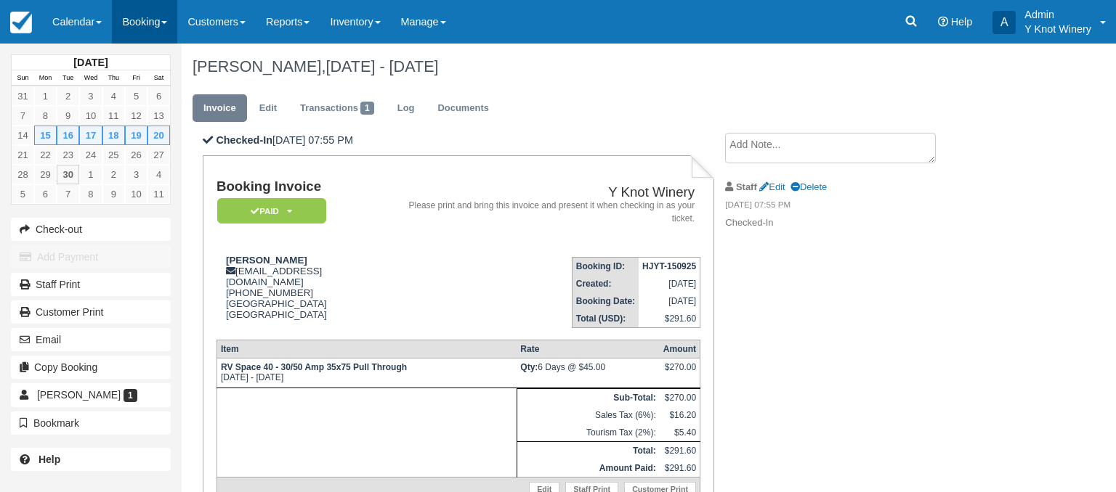
click at [167, 22] on span at bounding box center [164, 22] width 6 height 3
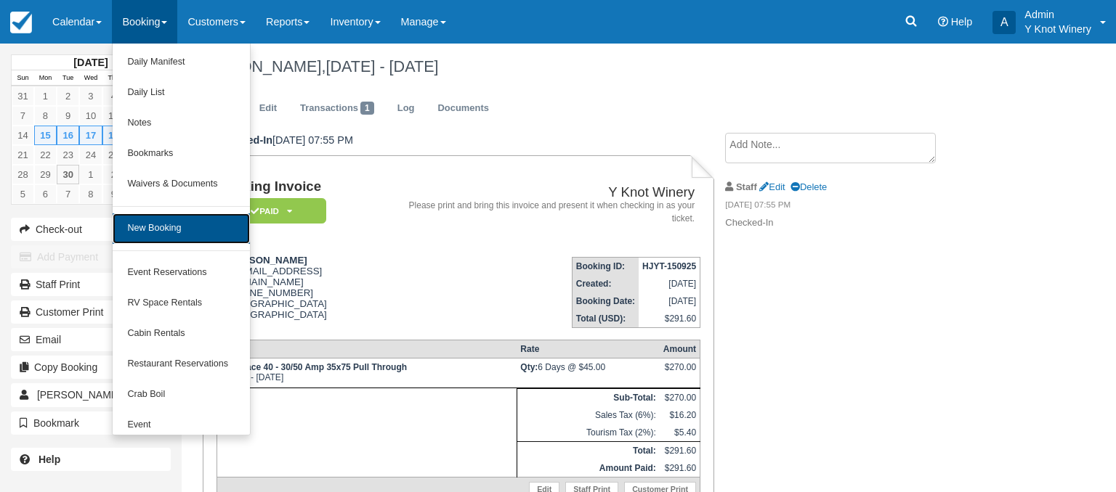
drag, startPoint x: 170, startPoint y: 234, endPoint x: 846, endPoint y: 251, distance: 676.5
click at [182, 237] on link "New Booking" at bounding box center [181, 229] width 137 height 31
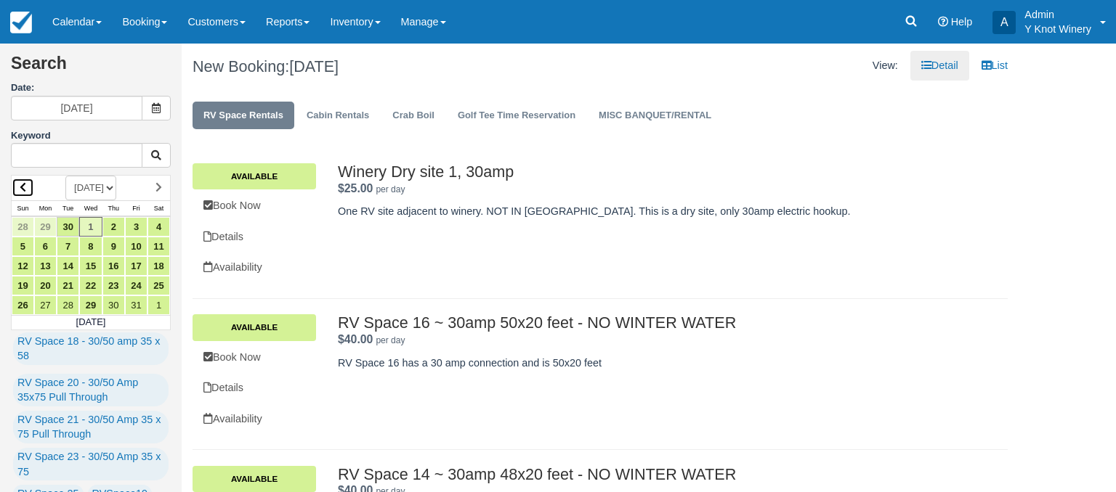
click at [20, 187] on icon at bounding box center [23, 187] width 7 height 10
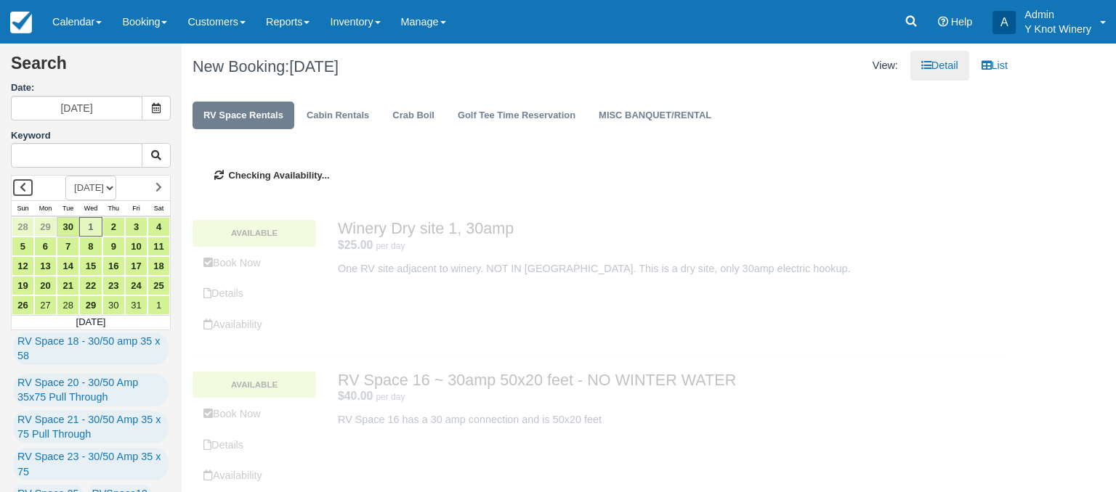
click at [23, 190] on icon at bounding box center [23, 187] width 7 height 10
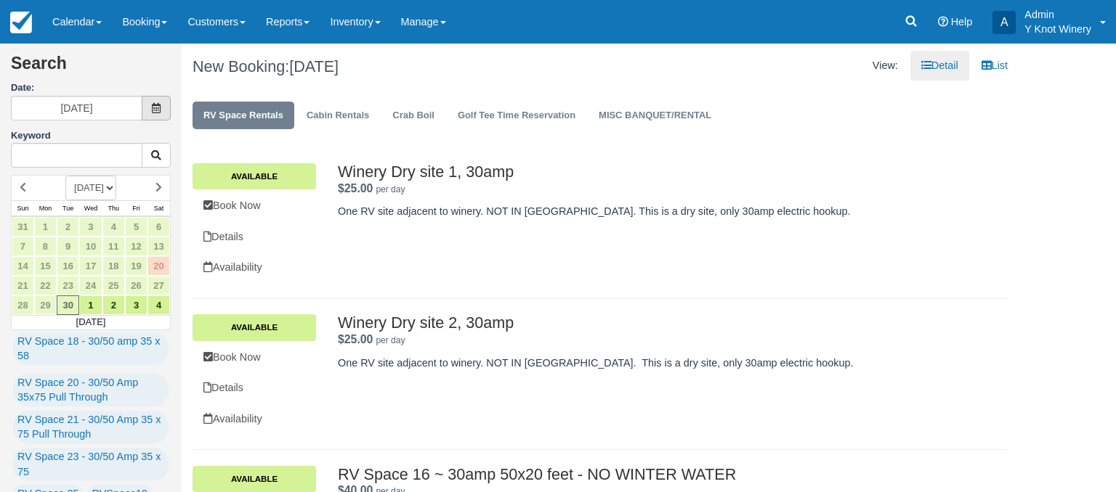
click at [163, 106] on span at bounding box center [156, 108] width 29 height 25
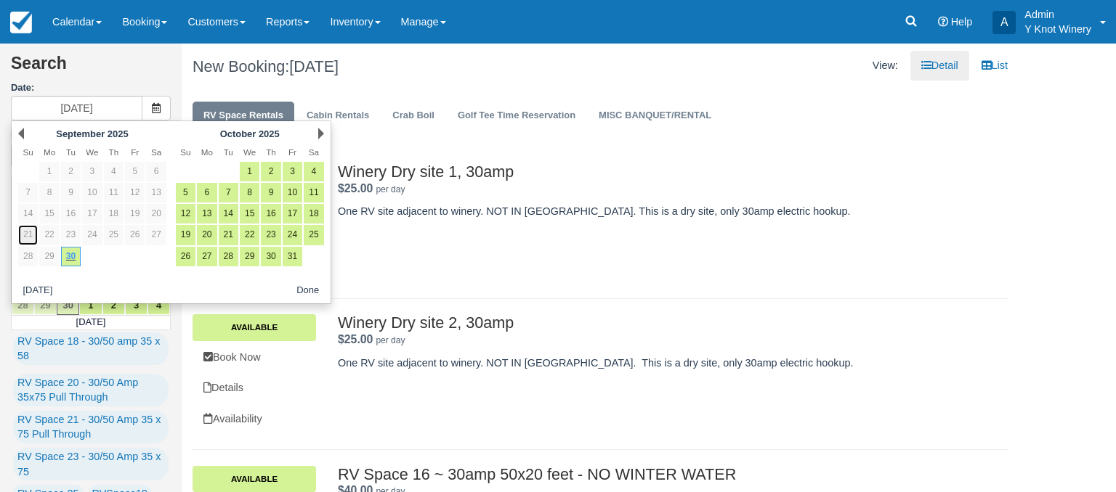
click at [27, 235] on link "21" at bounding box center [28, 235] width 20 height 20
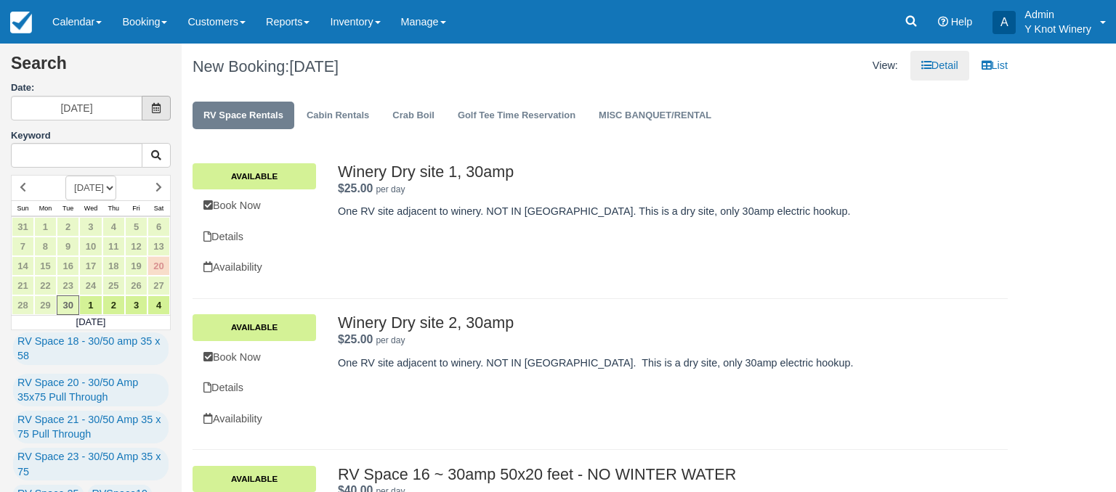
click at [153, 109] on icon at bounding box center [156, 108] width 10 height 10
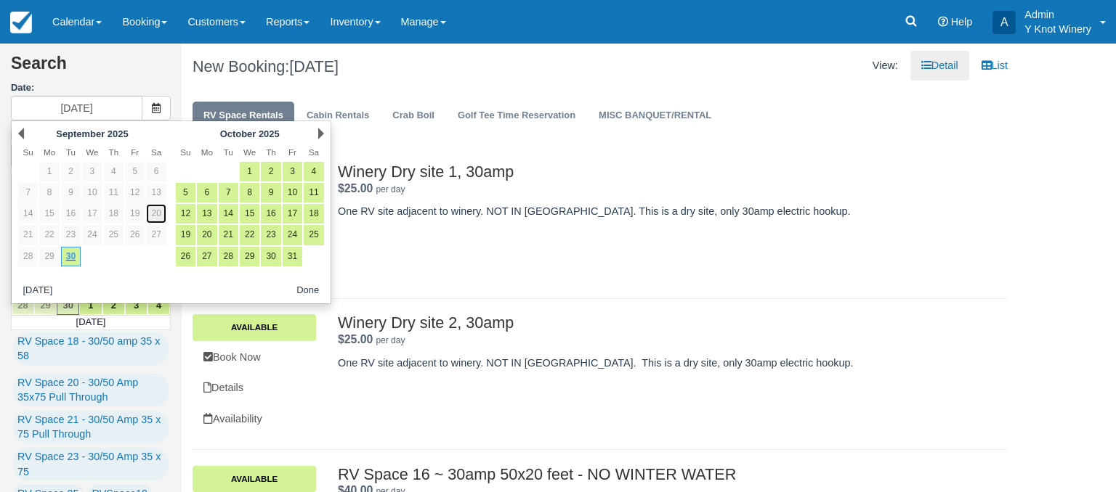
click at [150, 211] on link "20" at bounding box center [156, 214] width 20 height 20
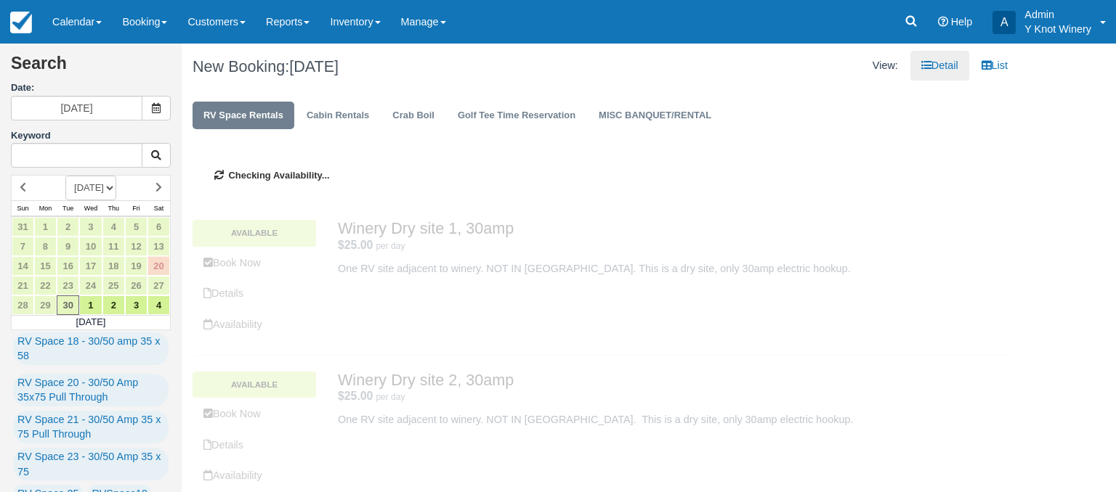
type input "[DATE]"
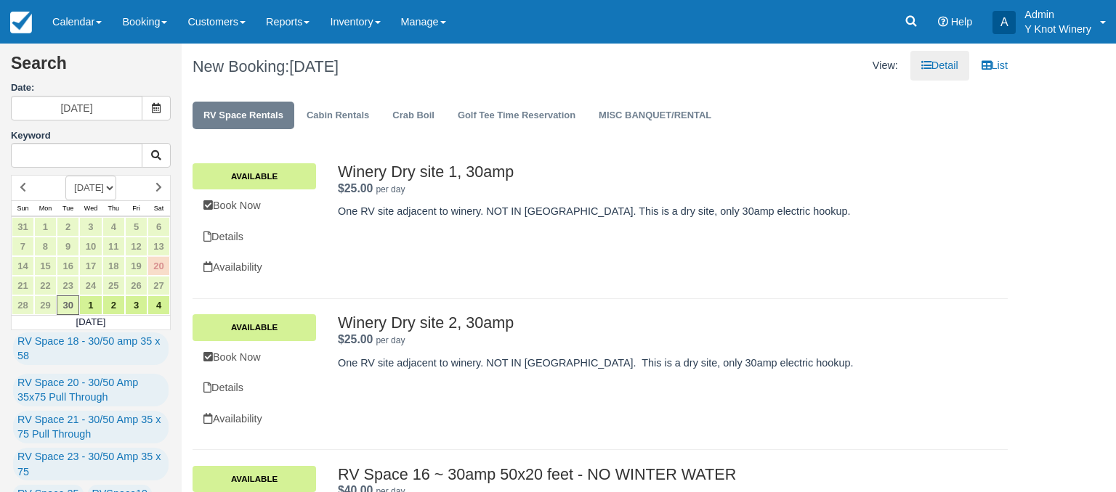
scroll to position [1334, 0]
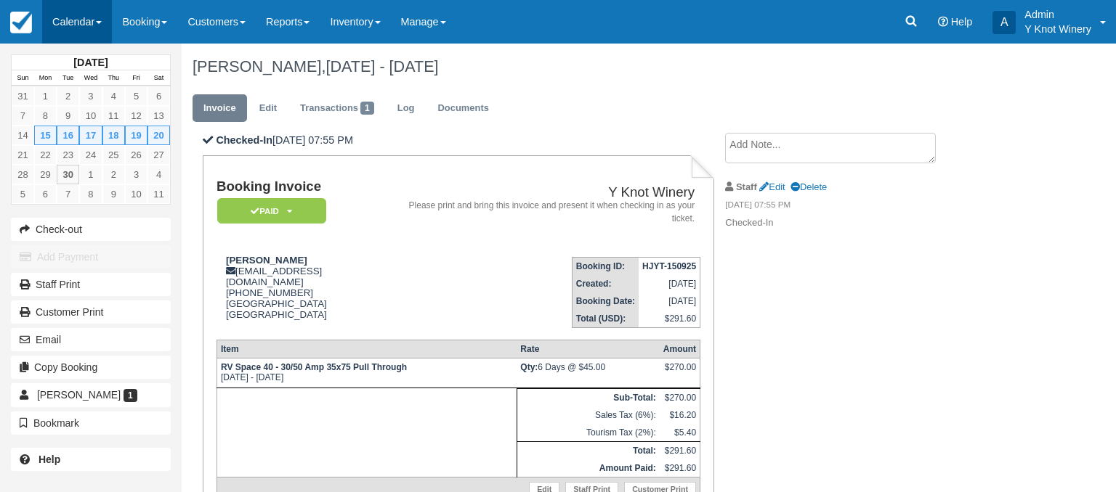
click at [97, 20] on link "Calendar" at bounding box center [77, 22] width 70 height 44
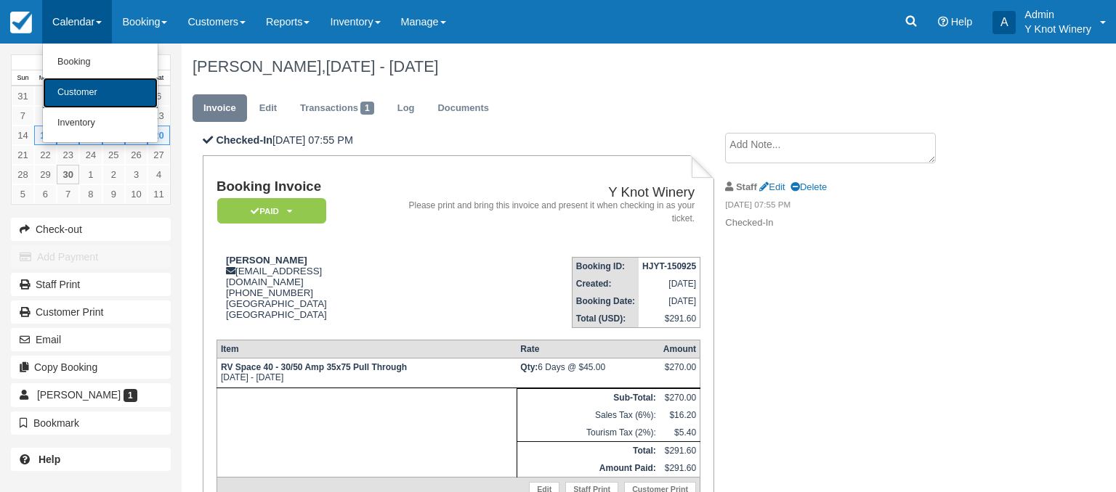
click at [93, 89] on link "Customer" at bounding box center [100, 93] width 115 height 31
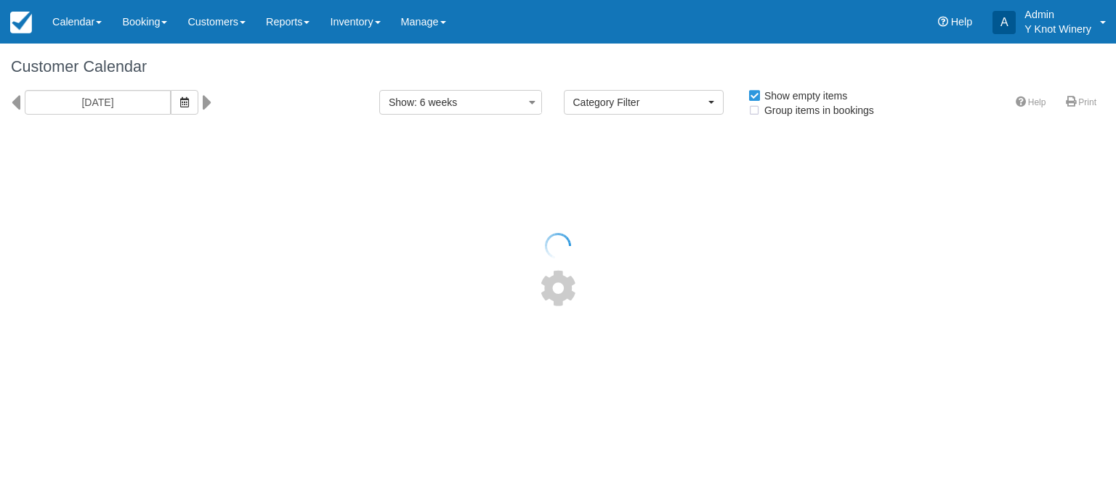
select select
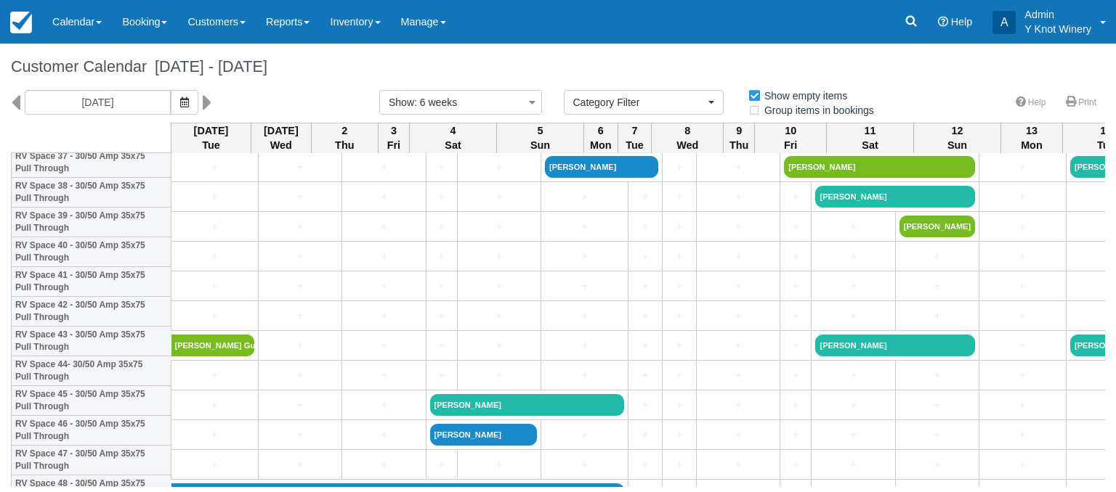
scroll to position [1146, 0]
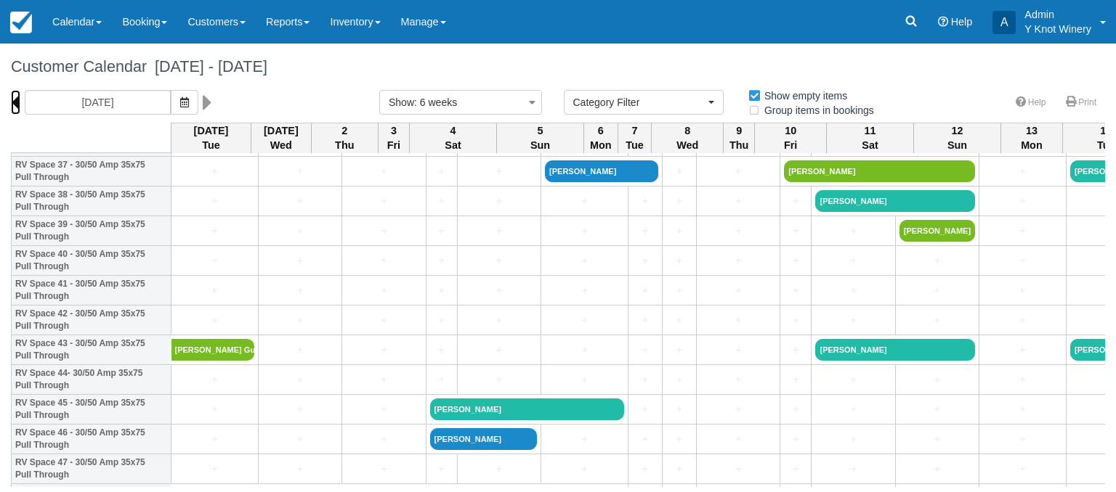
click at [16, 104] on icon at bounding box center [15, 102] width 9 height 25
type input "[DATE]"
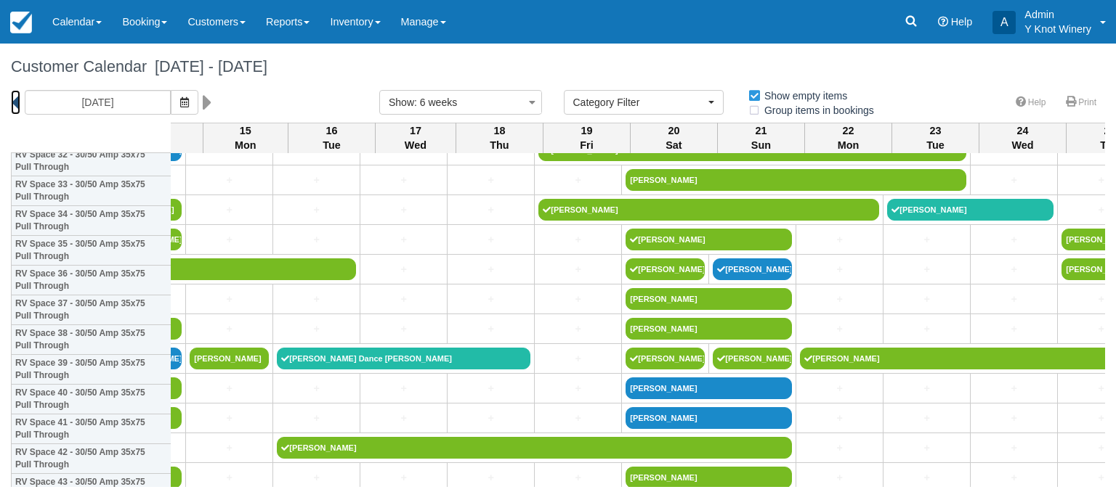
scroll to position [1014, 2248]
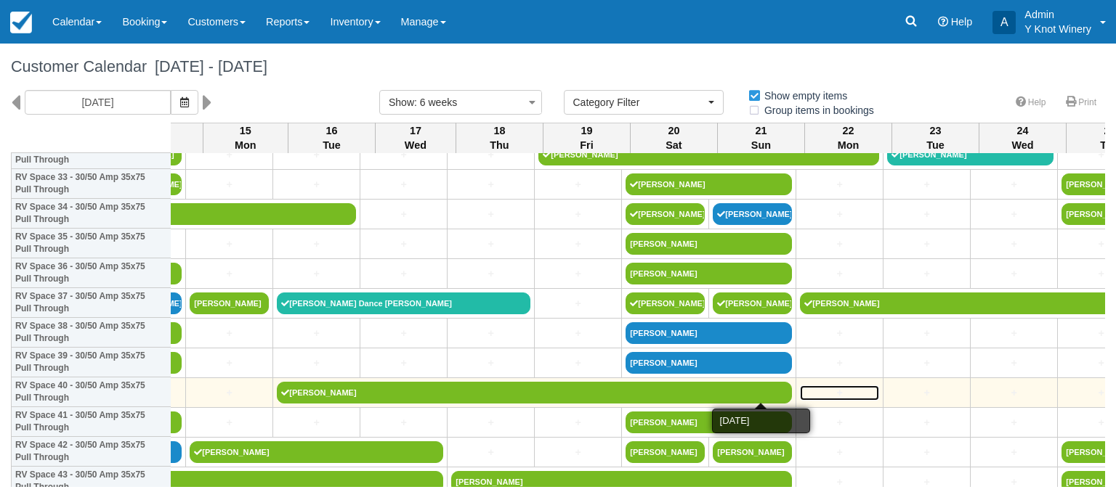
click at [800, 394] on link "+" at bounding box center [839, 393] width 79 height 15
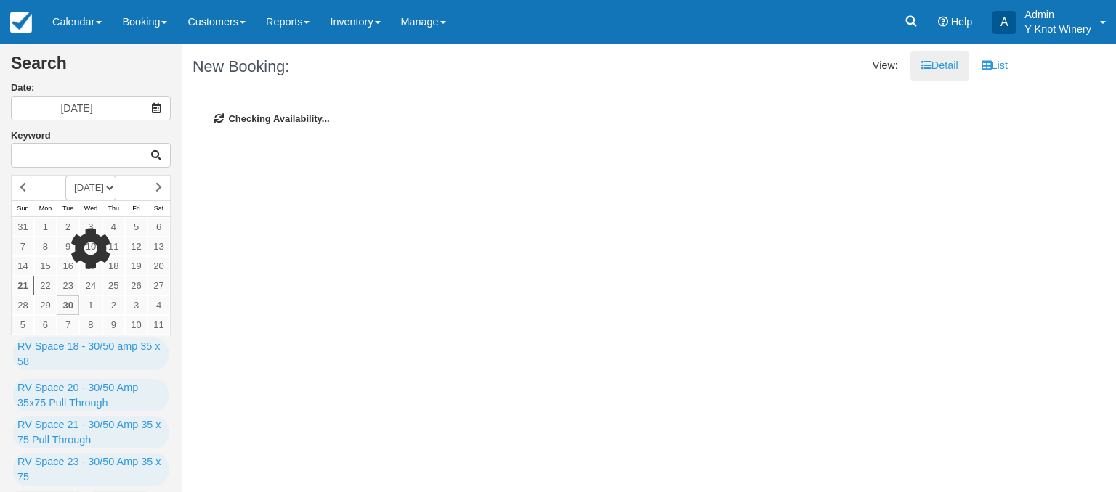
type input "[DATE]"
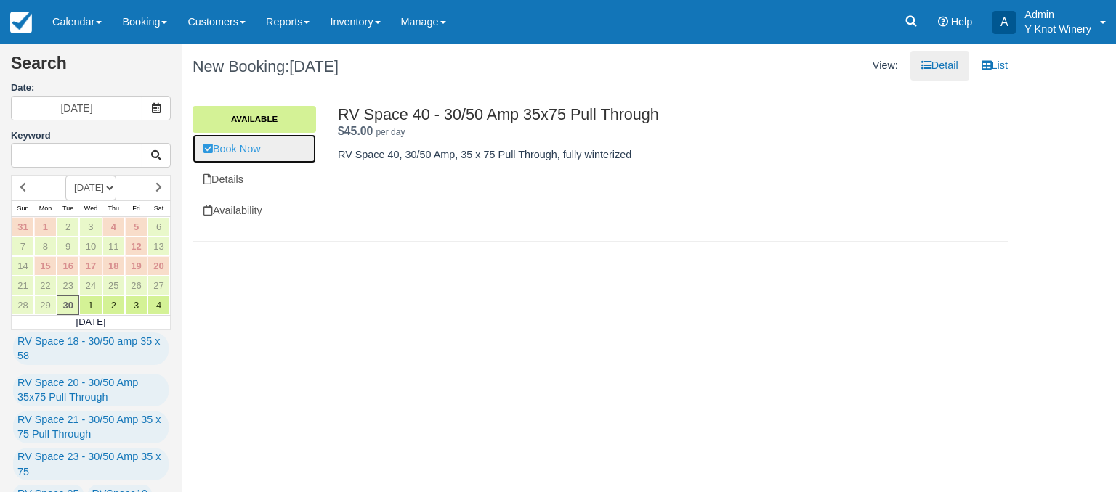
click at [256, 152] on link "Book Now" at bounding box center [253, 149] width 123 height 30
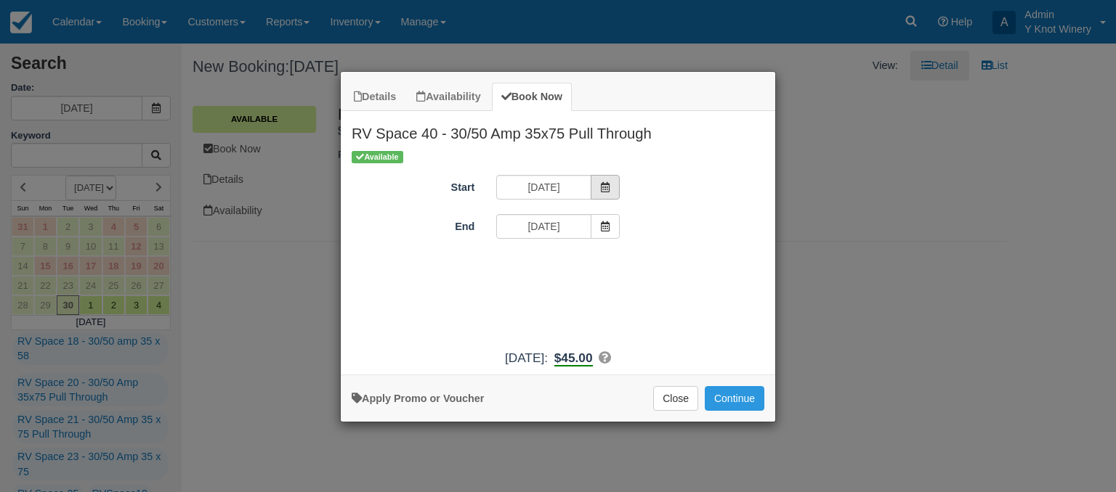
click at [603, 187] on icon "Item Modal" at bounding box center [605, 187] width 10 height 10
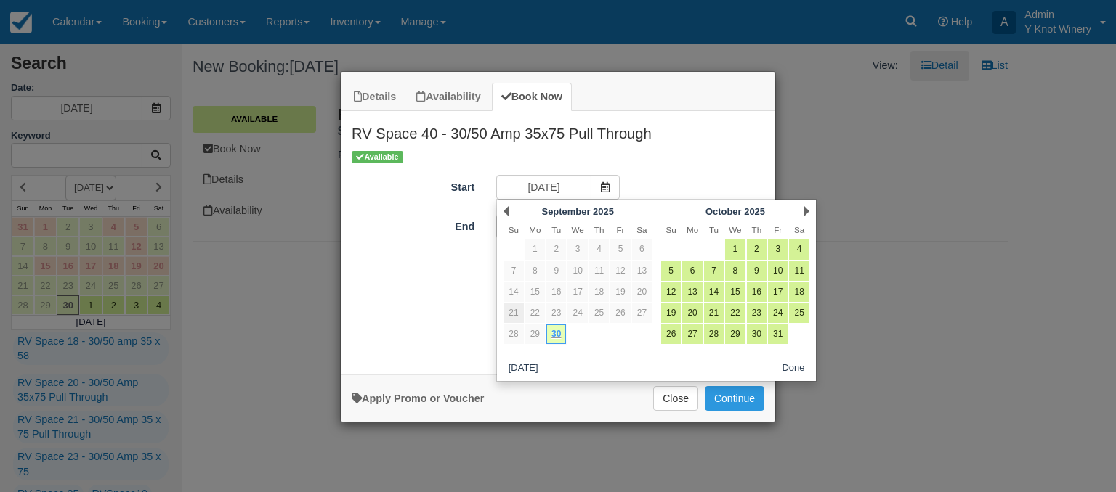
click at [518, 314] on link "21" at bounding box center [513, 314] width 20 height 20
type input "[DATE]"
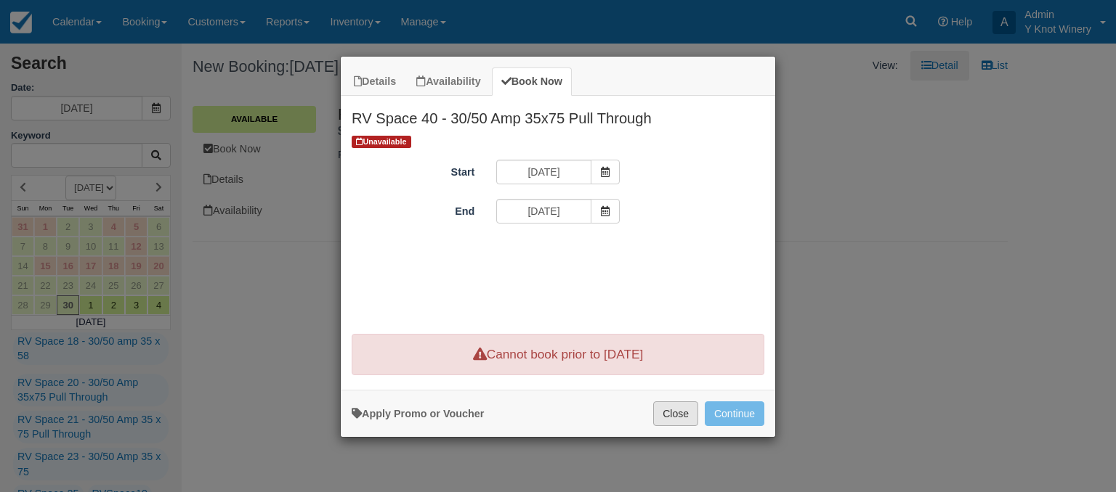
click at [681, 417] on button "Close" at bounding box center [675, 414] width 45 height 25
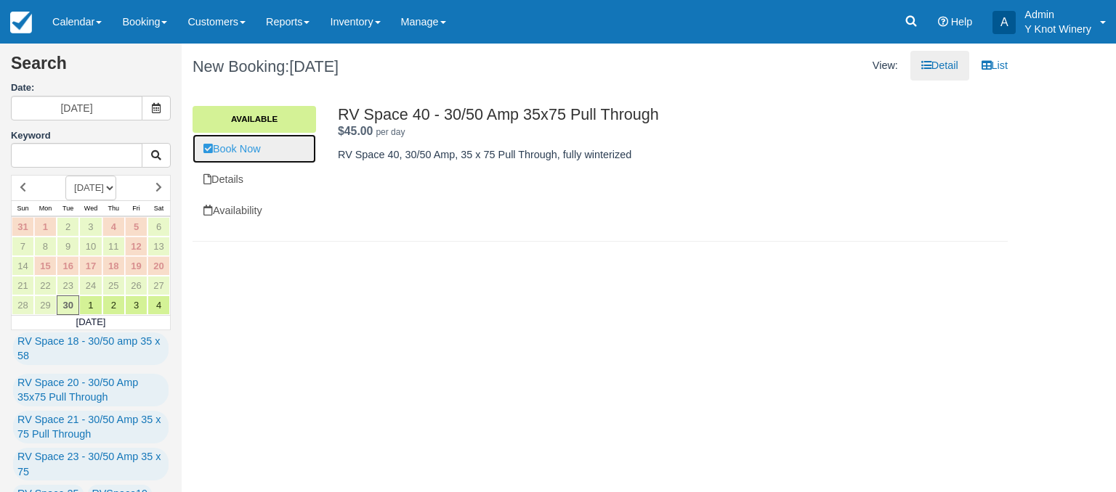
click at [232, 152] on link "Book Now" at bounding box center [253, 149] width 123 height 30
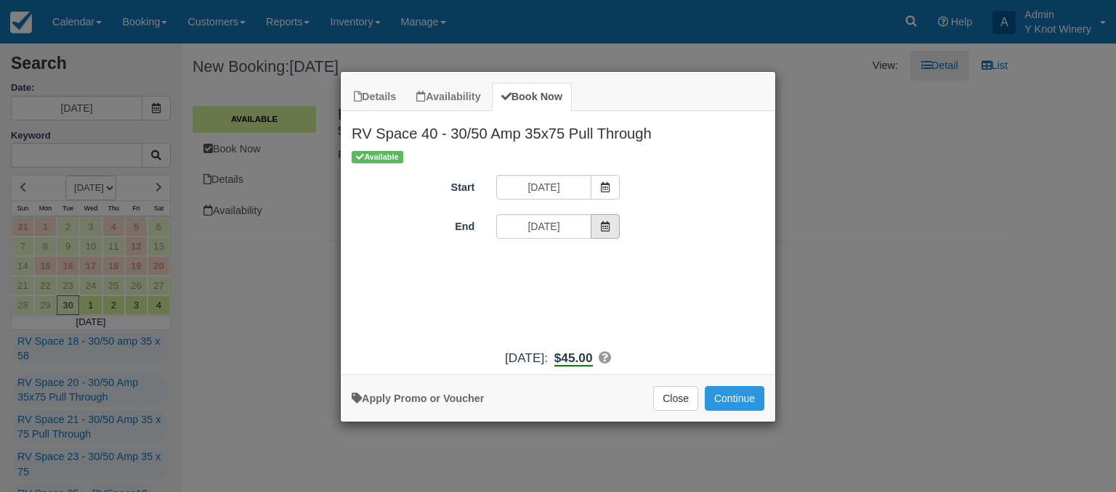
click at [601, 230] on icon "Item Modal" at bounding box center [605, 227] width 10 height 10
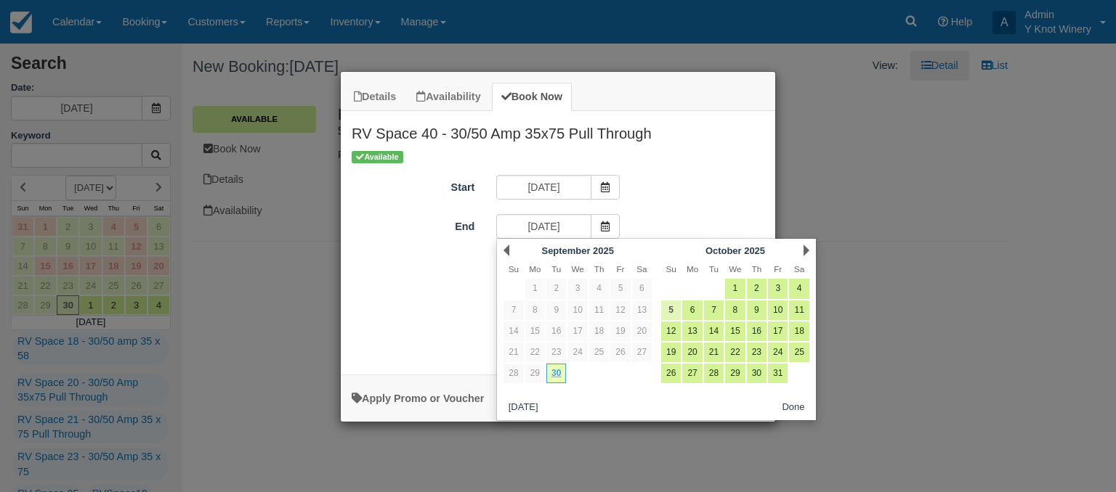
click at [670, 308] on link "5" at bounding box center [671, 311] width 20 height 20
type input "[DATE]"
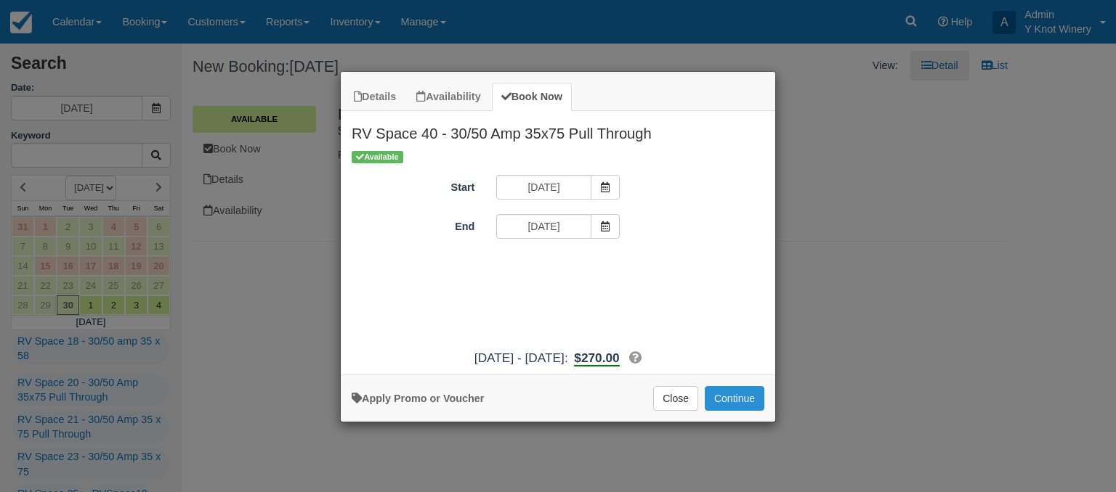
click at [737, 400] on button "Continue" at bounding box center [735, 398] width 60 height 25
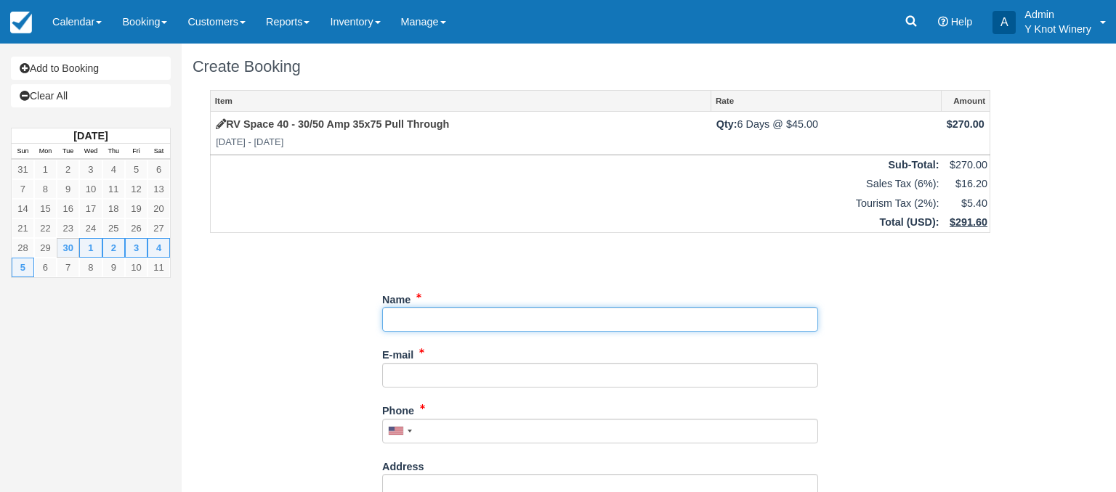
click at [423, 322] on input "Name" at bounding box center [600, 319] width 436 height 25
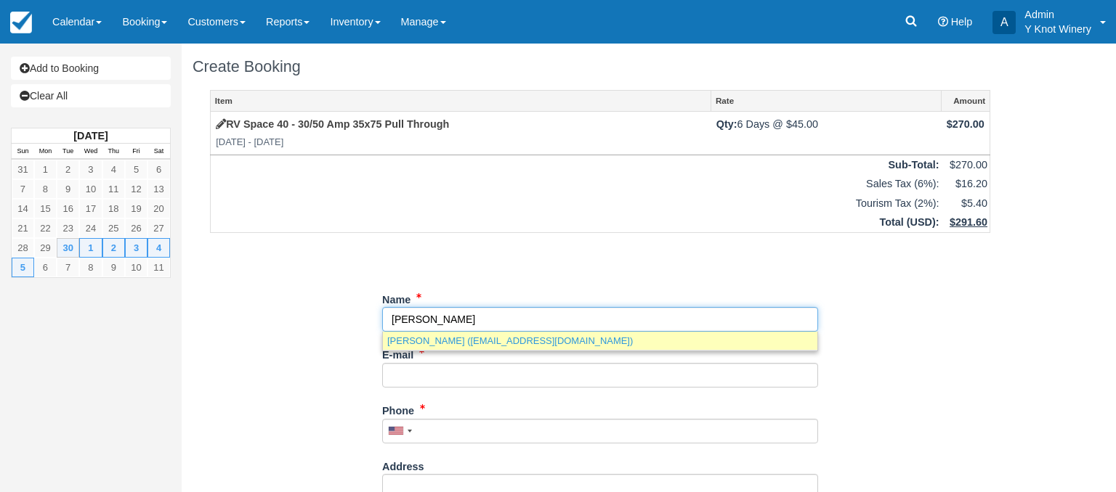
click at [544, 341] on link "Anna gonzalez (gonana05@gmail.com)" at bounding box center [600, 341] width 434 height 18
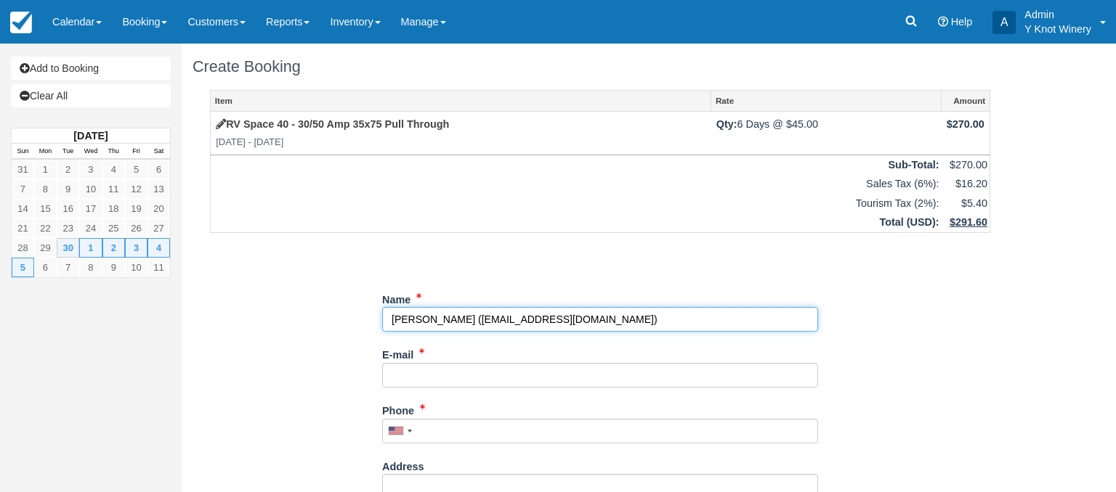
type input "[PERSON_NAME]"
type input "gonana05@gmail.com"
type input "+12086703614"
select select "CA"
select select
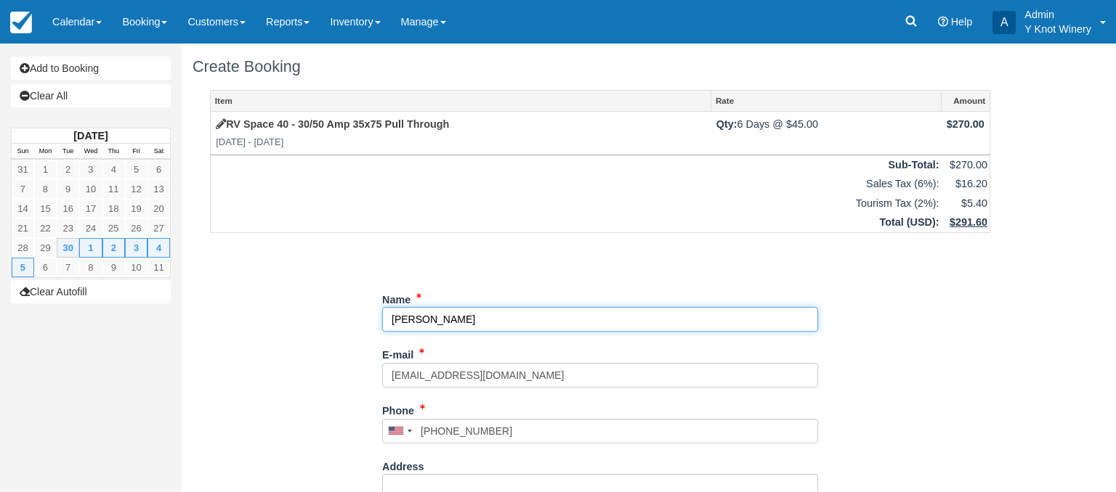
select select "MB"
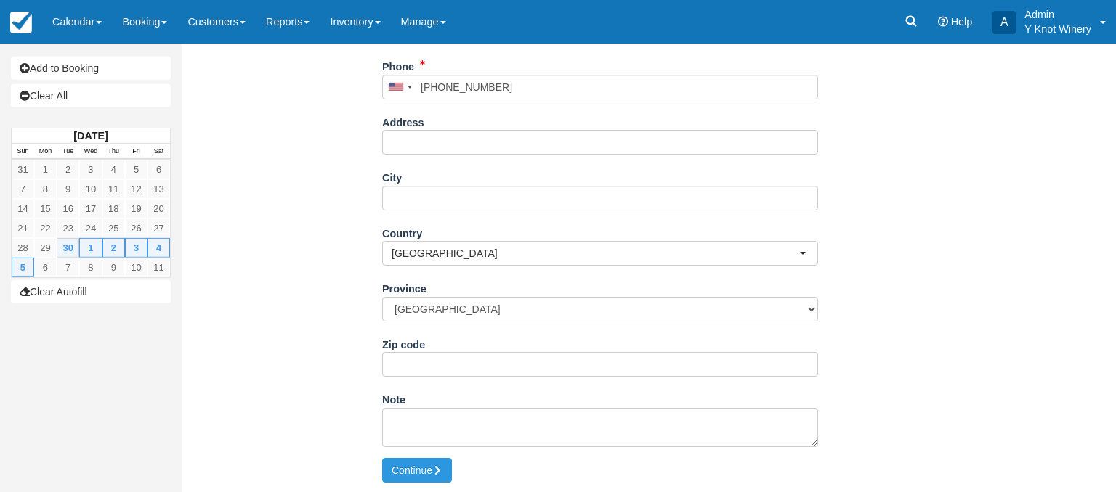
scroll to position [349, 0]
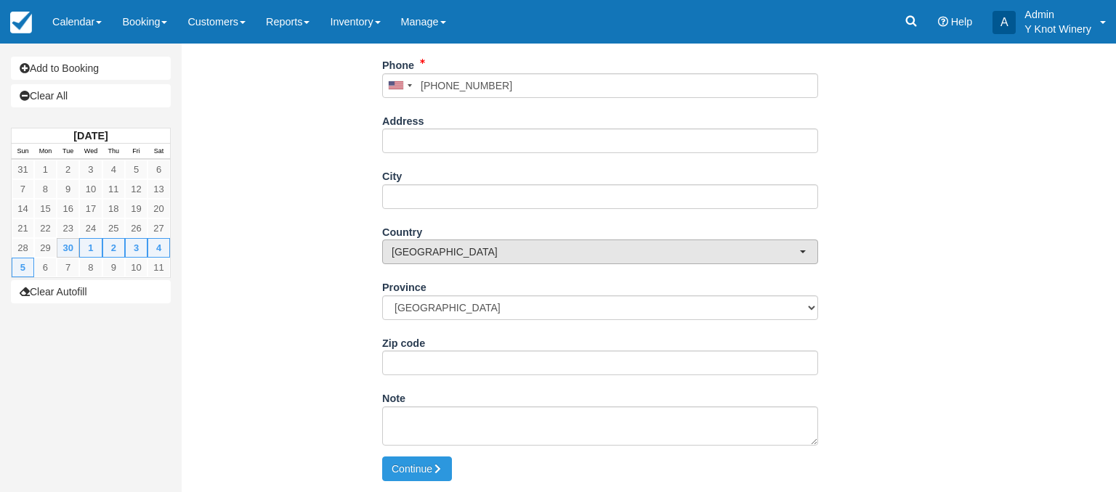
type input "[PERSON_NAME]"
click at [801, 251] on button "[GEOGRAPHIC_DATA]" at bounding box center [600, 252] width 436 height 25
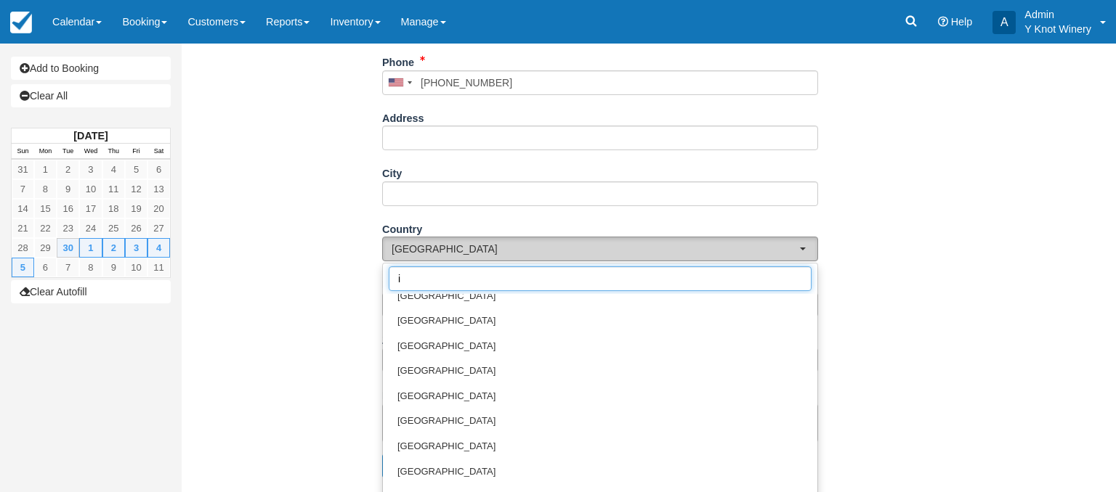
scroll to position [0, 0]
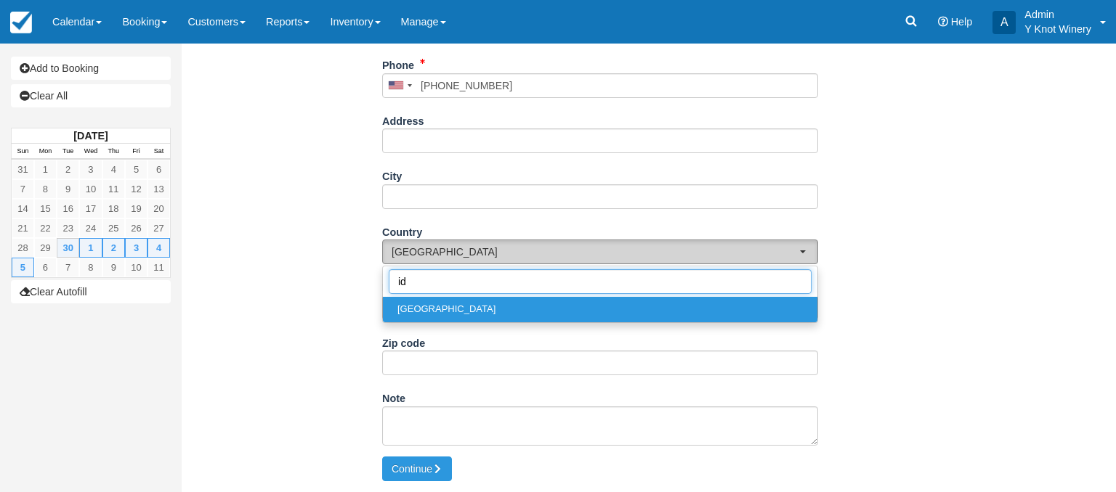
type input "i"
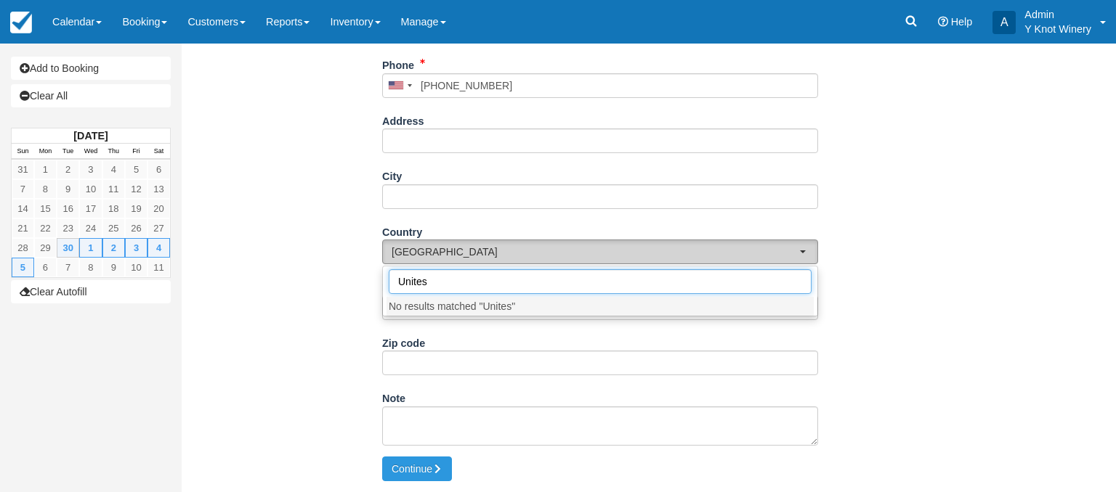
type input "Unite"
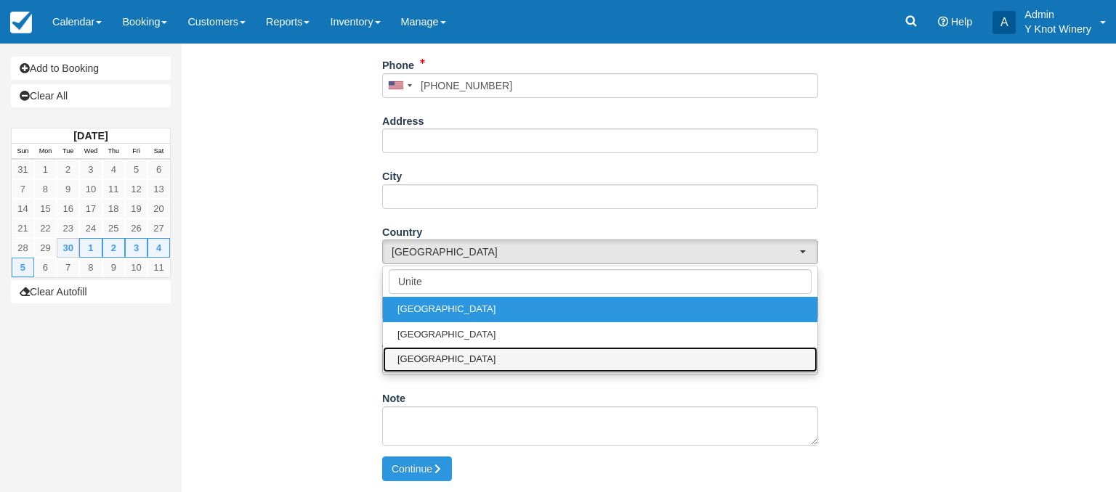
click at [596, 354] on link "United States" at bounding box center [600, 359] width 434 height 25
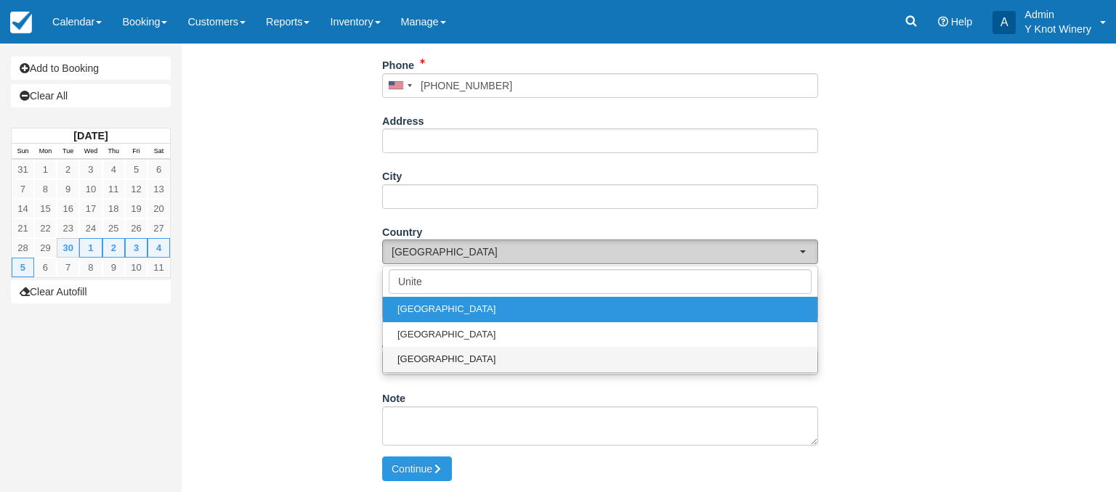
select select "US"
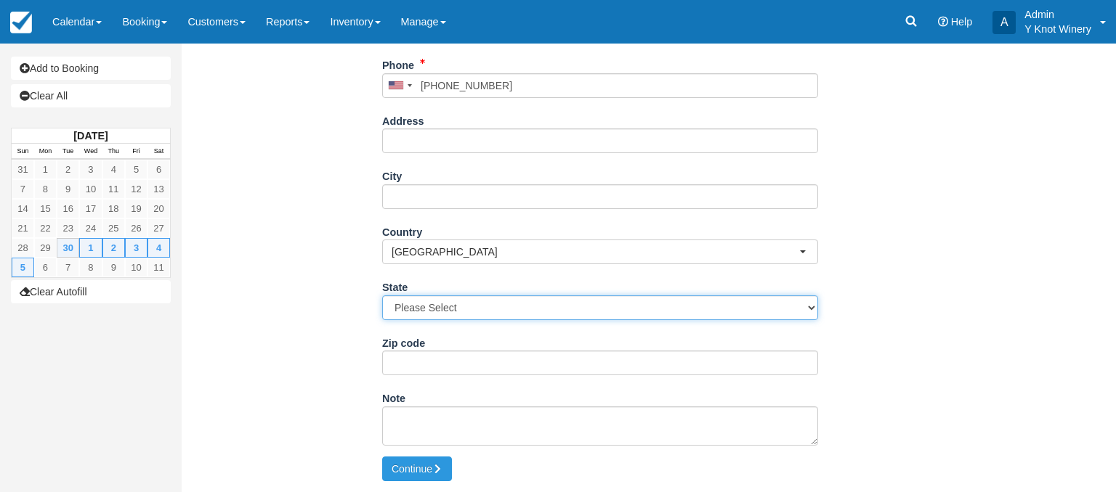
click at [382, 296] on select "Please Select Alabama Alaska Arizona Arkansas California Colorado Connecticut D…" at bounding box center [600, 308] width 436 height 25
select select "ID"
click option "Idaho" at bounding box center [0, 0] width 0 height 0
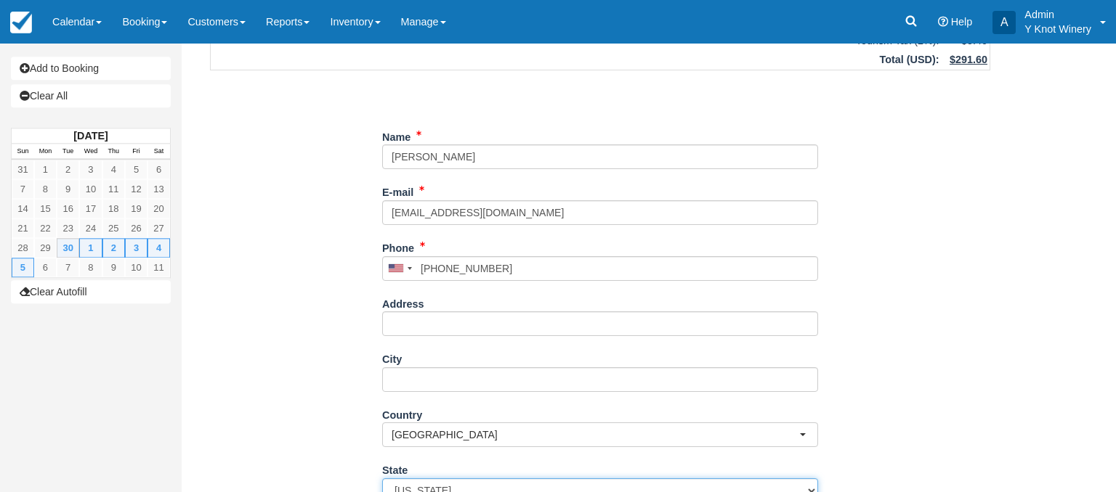
scroll to position [349, 0]
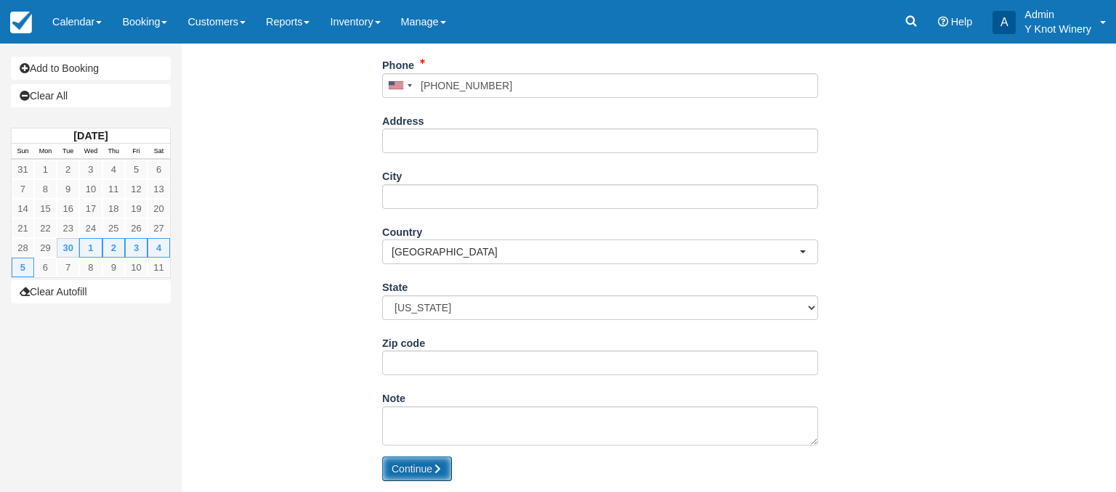
click at [418, 464] on button "Continue" at bounding box center [417, 469] width 70 height 25
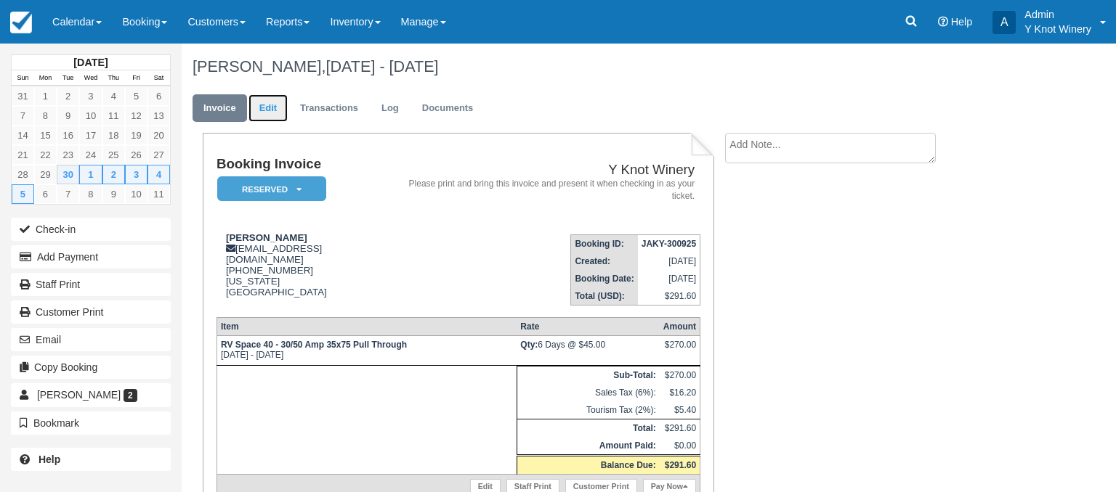
click at [271, 102] on link "Edit" at bounding box center [267, 108] width 39 height 28
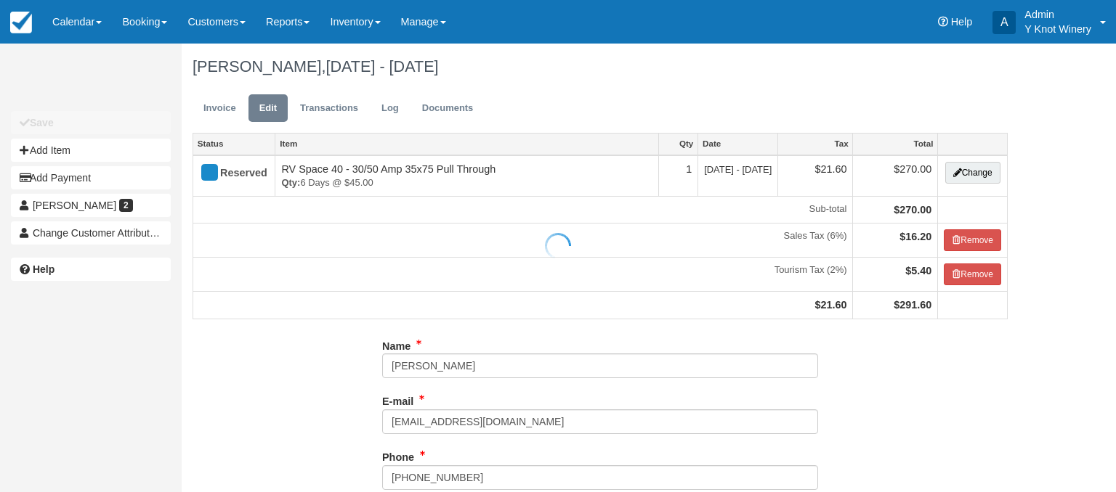
type input "[PHONE_NUMBER]"
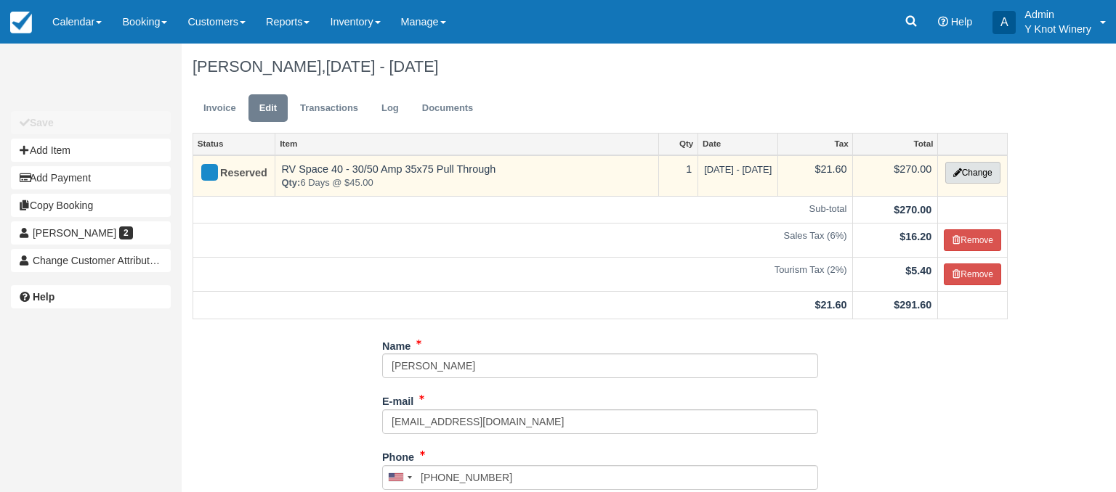
click at [978, 179] on button "Change" at bounding box center [972, 173] width 55 height 22
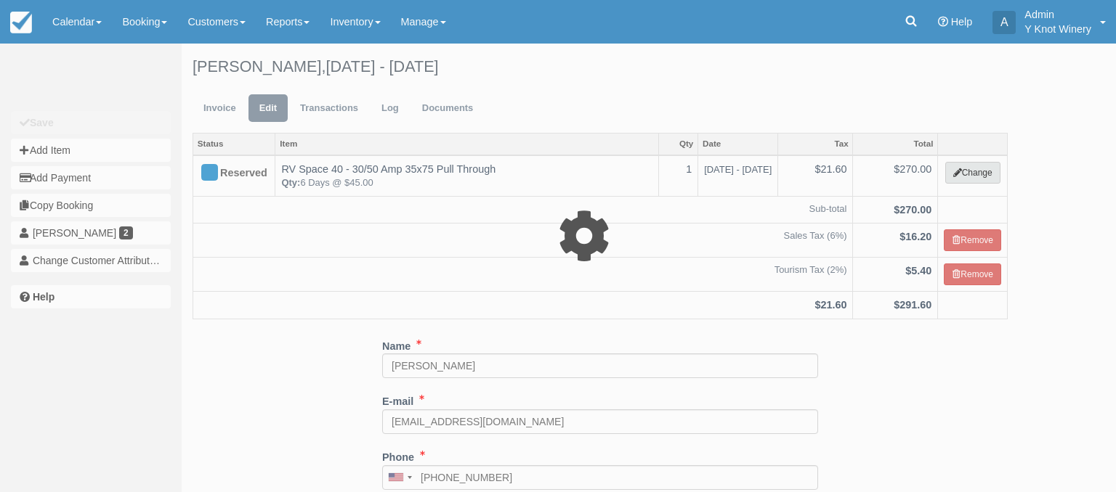
select select "3"
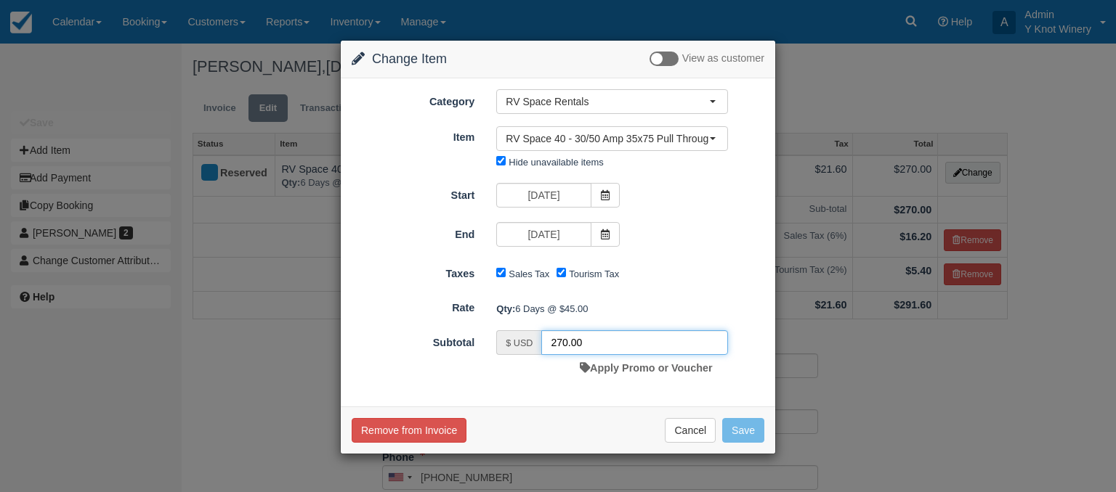
drag, startPoint x: 594, startPoint y: 339, endPoint x: 609, endPoint y: 338, distance: 14.5
click at [609, 338] on input "270.00" at bounding box center [634, 343] width 187 height 25
drag, startPoint x: 598, startPoint y: 344, endPoint x: 539, endPoint y: 349, distance: 59.1
click at [541, 349] on input "270.00" at bounding box center [634, 343] width 187 height 25
type input "630.00"
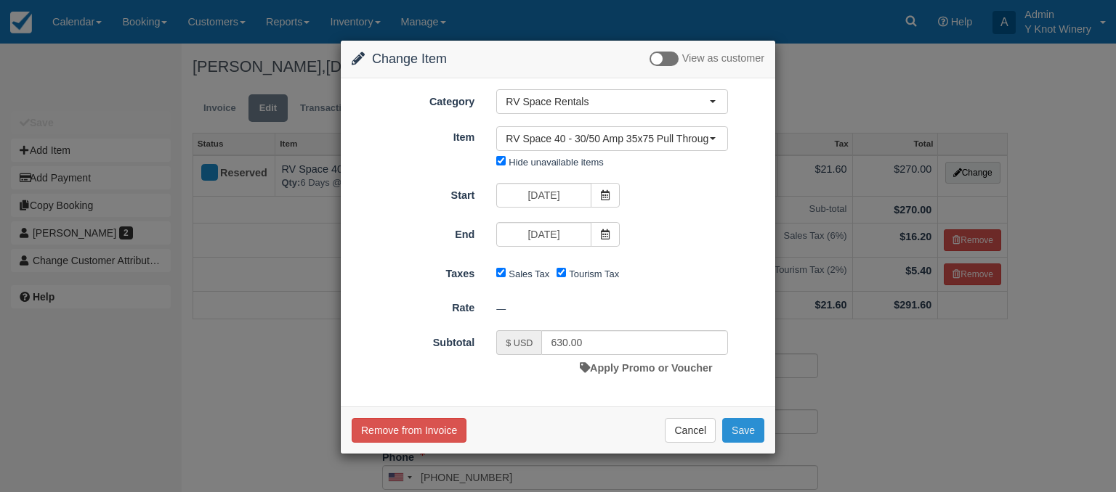
click at [744, 426] on button "Save" at bounding box center [743, 430] width 42 height 25
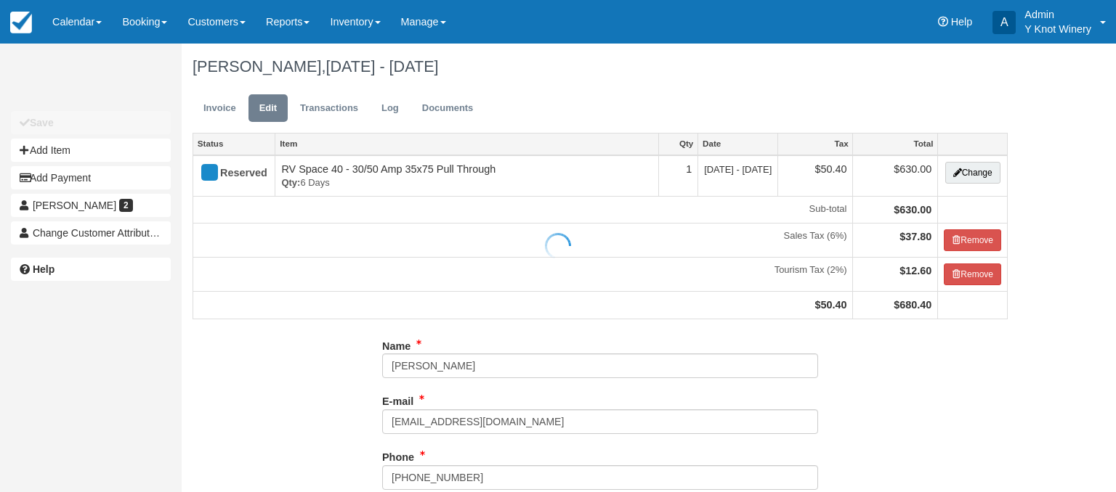
type input "[PHONE_NUMBER]"
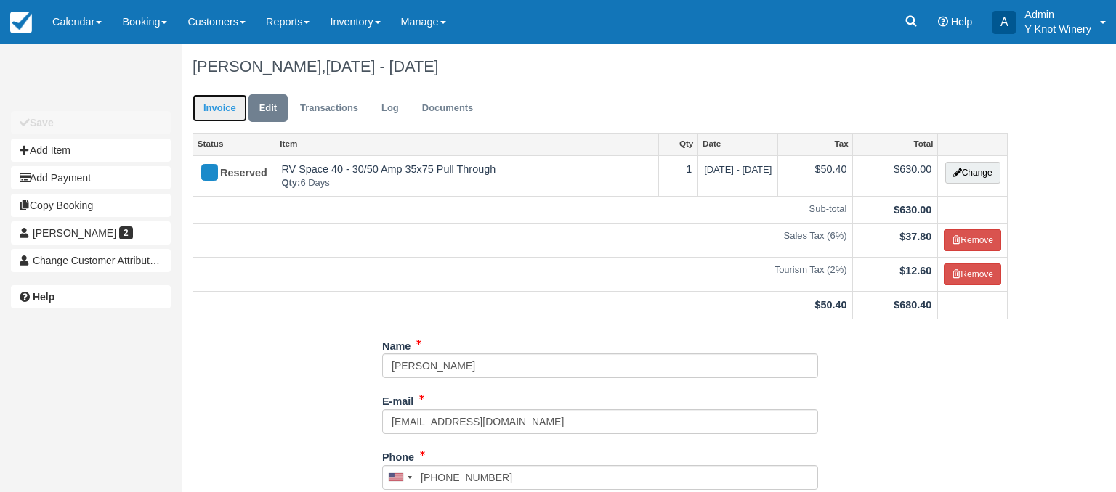
click at [214, 103] on link "Invoice" at bounding box center [219, 108] width 54 height 28
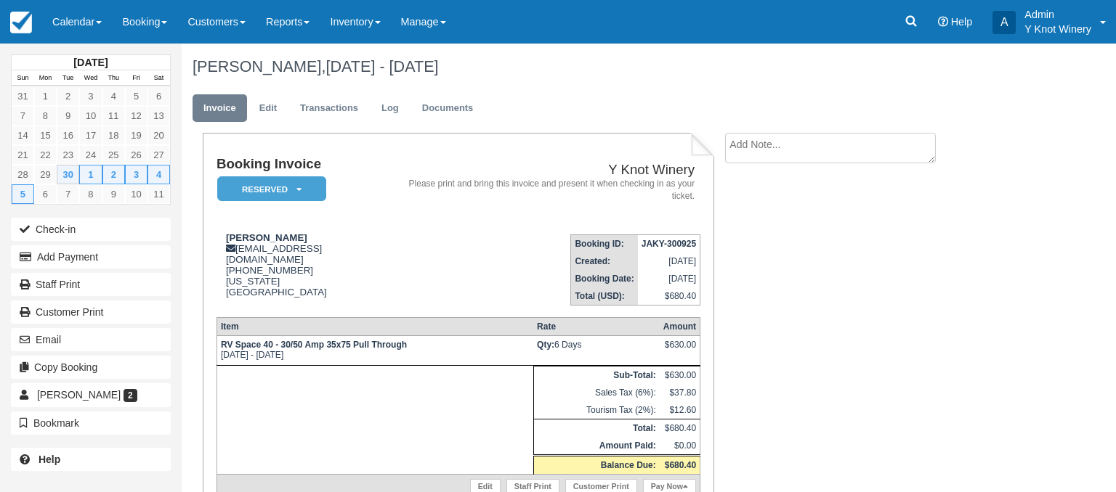
click at [776, 149] on textarea at bounding box center [830, 148] width 211 height 31
click at [761, 145] on textarea "Added dates from 9/21 thru 9/29 to balance" at bounding box center [830, 173] width 211 height 81
type textarea "Added missed dates from 9/21 thru 9/29 to balance"
click at [806, 228] on input "Show on invoice" at bounding box center [804, 228] width 9 height 9
checkbox input "true"
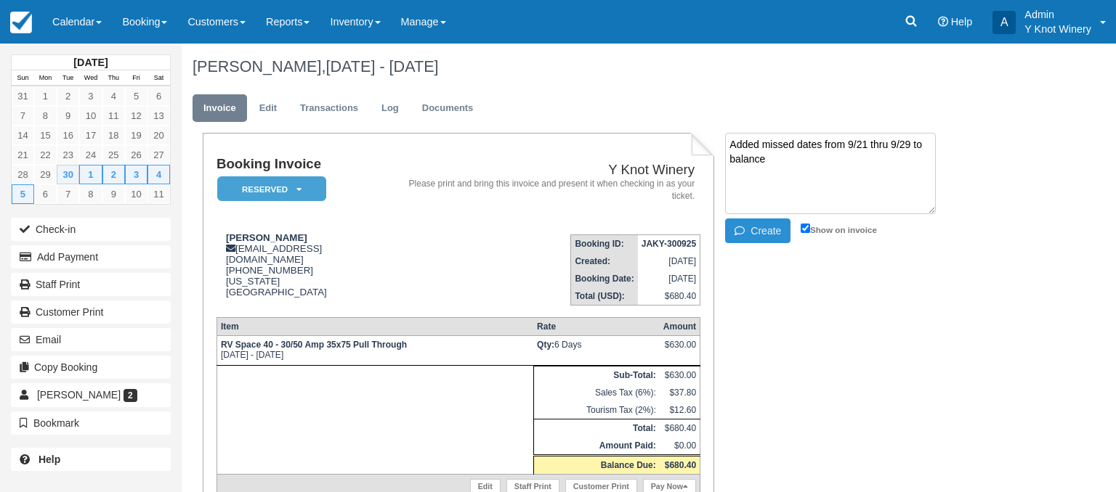
click at [775, 231] on button "Create" at bounding box center [757, 231] width 65 height 25
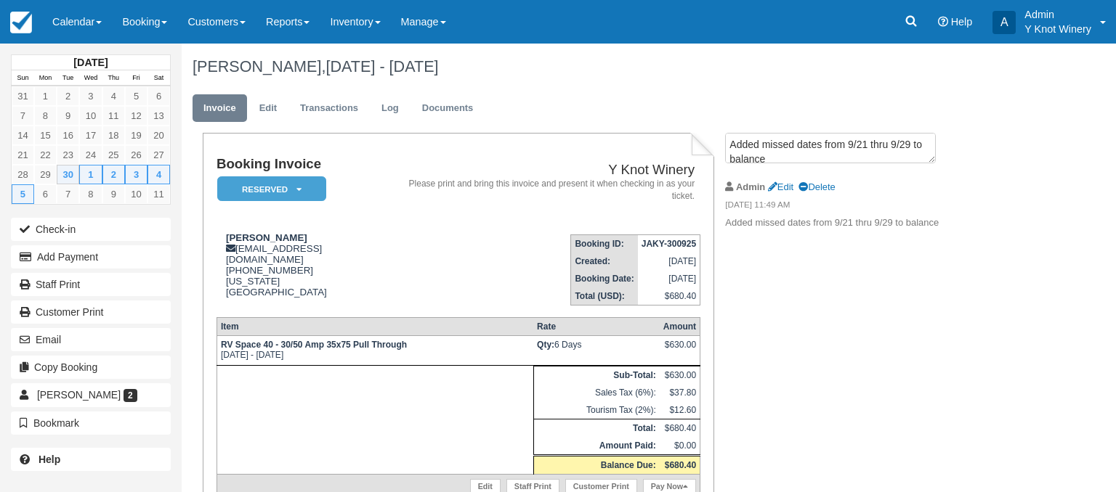
click at [937, 220] on p "Added missed dates from 9/21 thru 9/29 to balance" at bounding box center [847, 223] width 245 height 14
click at [783, 187] on link "Edit" at bounding box center [780, 187] width 25 height 11
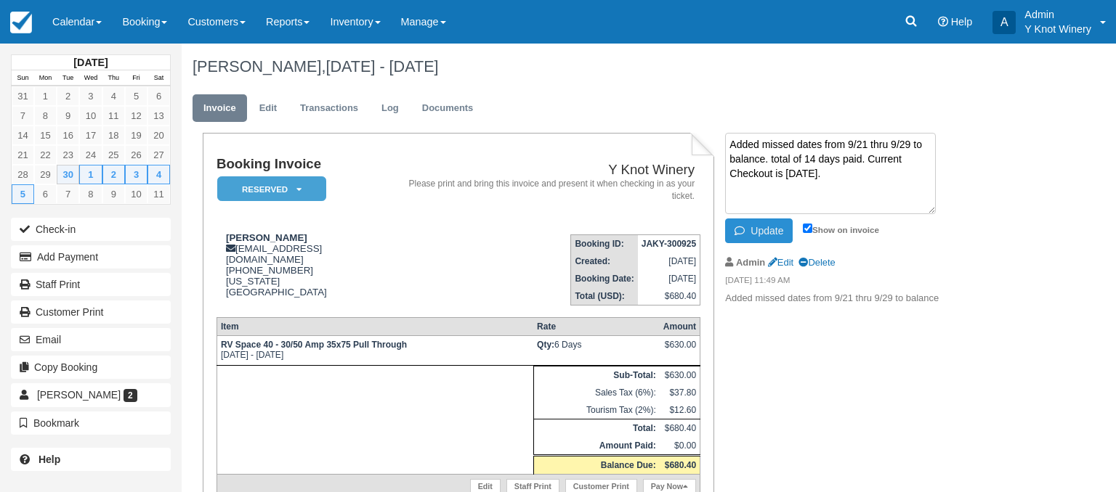
type textarea "Added missed dates from 9/21 thru 9/29 to balance. total of 14 days paid. Curre…"
click at [754, 231] on button "Update" at bounding box center [759, 231] width 68 height 25
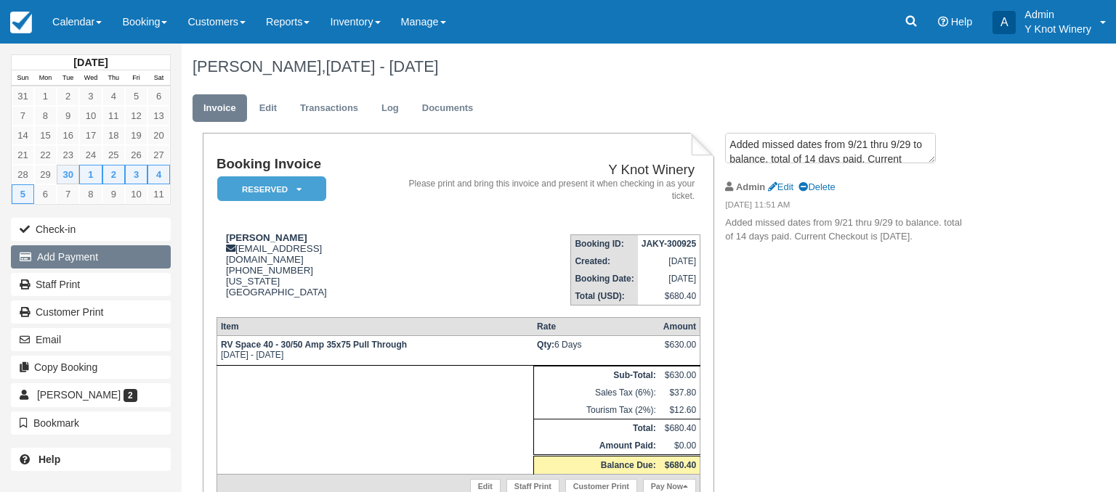
click at [94, 252] on button "Add Payment" at bounding box center [91, 257] width 160 height 23
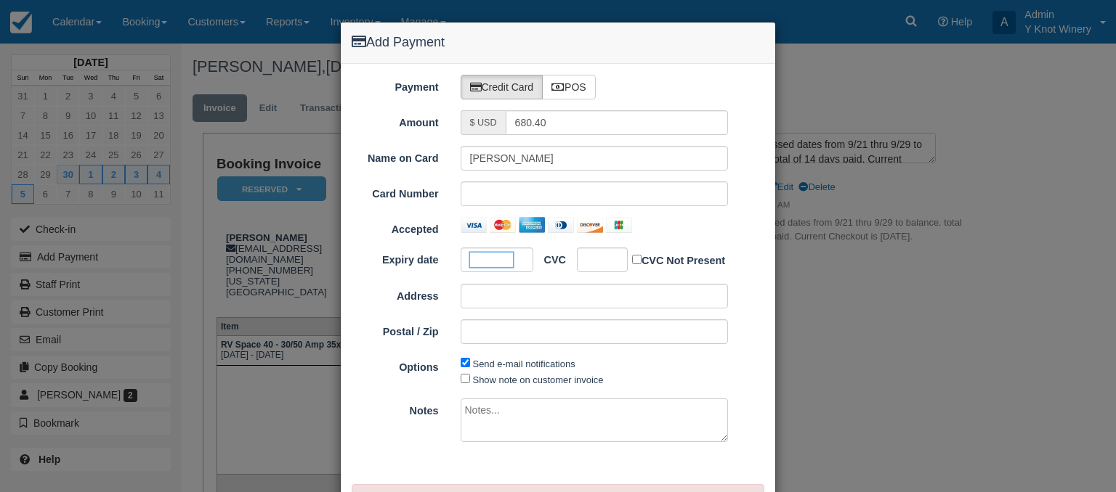
click at [609, 260] on div at bounding box center [602, 260] width 51 height 25
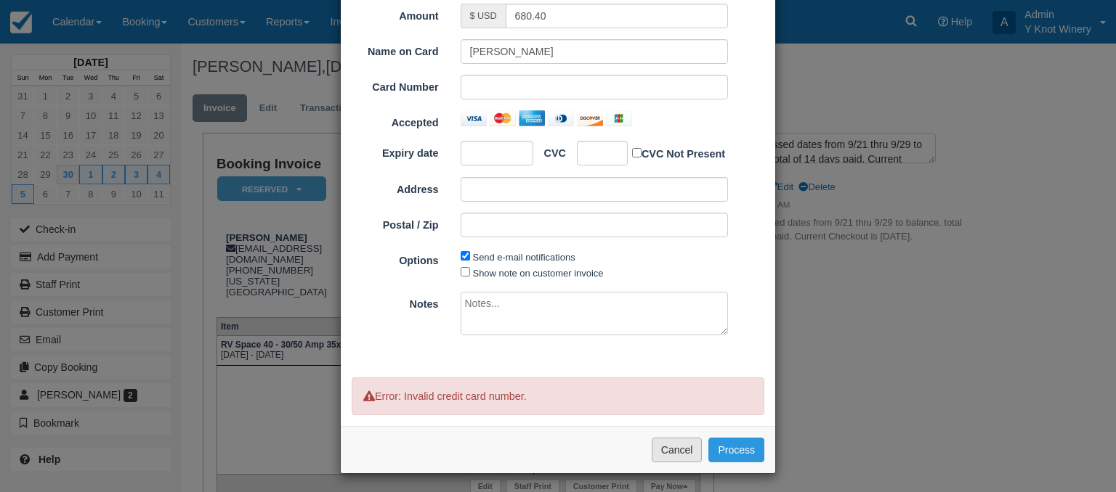
click at [693, 445] on button "Cancel" at bounding box center [677, 450] width 51 height 25
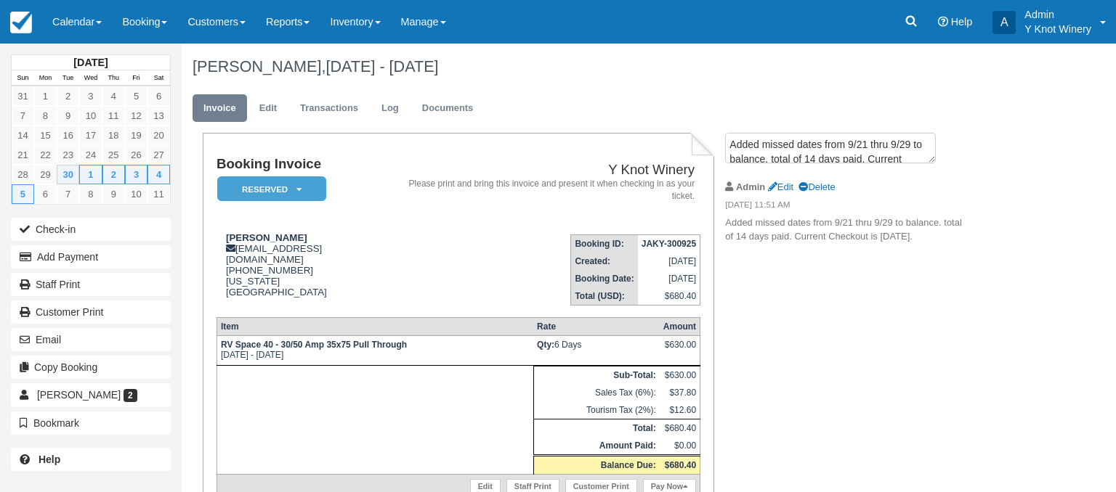
drag, startPoint x: 1103, startPoint y: 228, endPoint x: 1097, endPoint y: 383, distance: 154.9
click at [1097, 383] on div "September 2025 Sun Mon Tue Wed Thu Fri Sat 31 1 2 3 4 5 6 7 8 9 10 11 12 13 14 …" at bounding box center [558, 268] width 1116 height 449
click at [80, 395] on span "[PERSON_NAME]" at bounding box center [79, 395] width 84 height 12
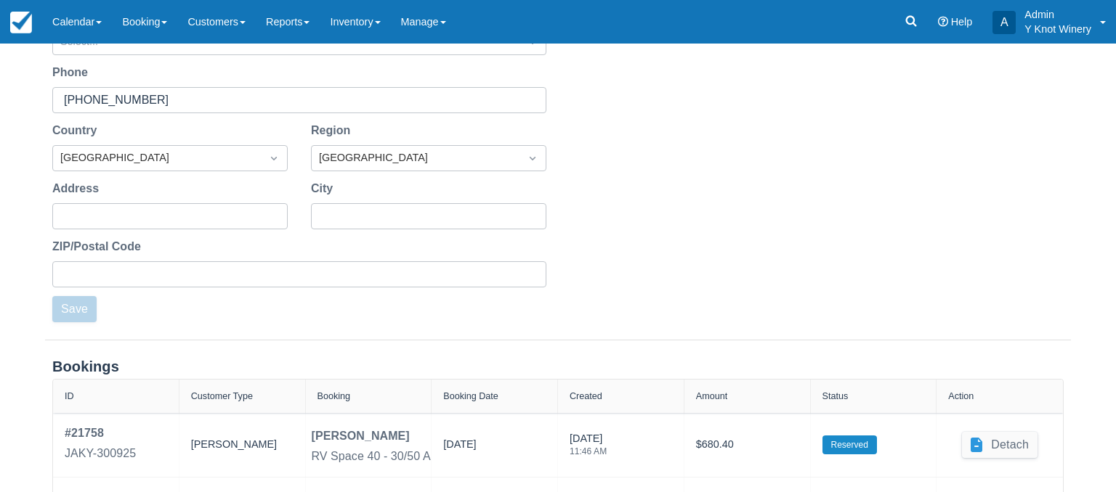
scroll to position [407, 0]
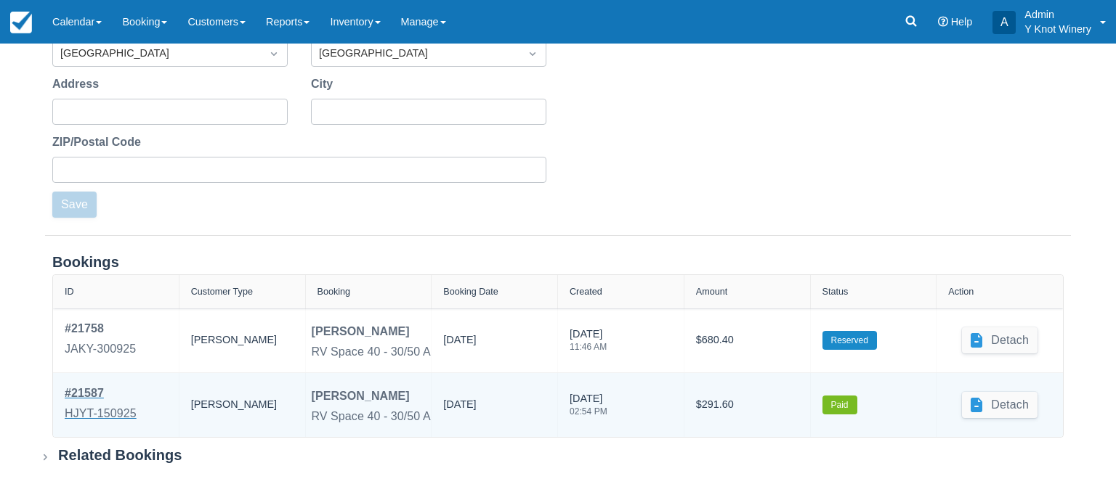
click at [101, 399] on div "# 21587" at bounding box center [101, 393] width 72 height 17
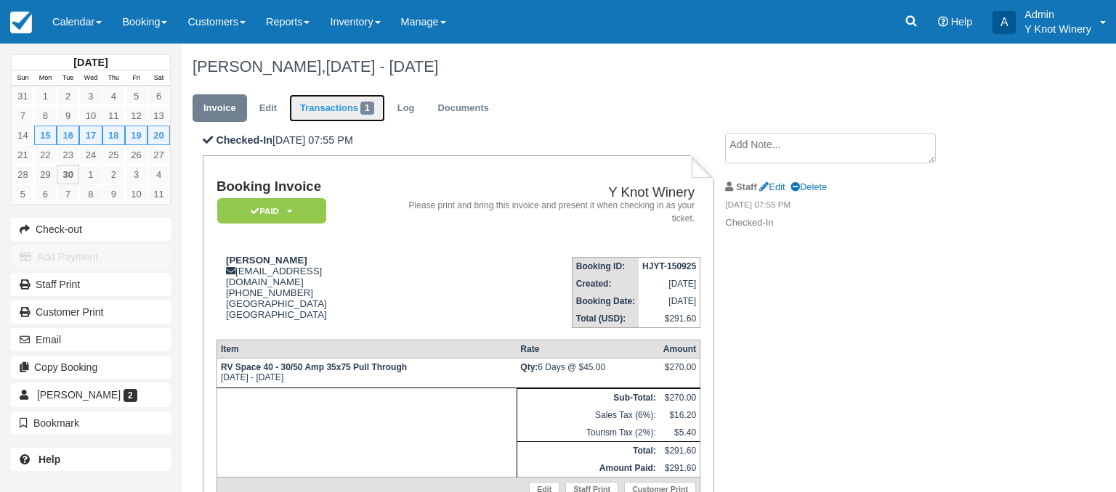
click at [335, 113] on link "Transactions 1" at bounding box center [337, 108] width 96 height 28
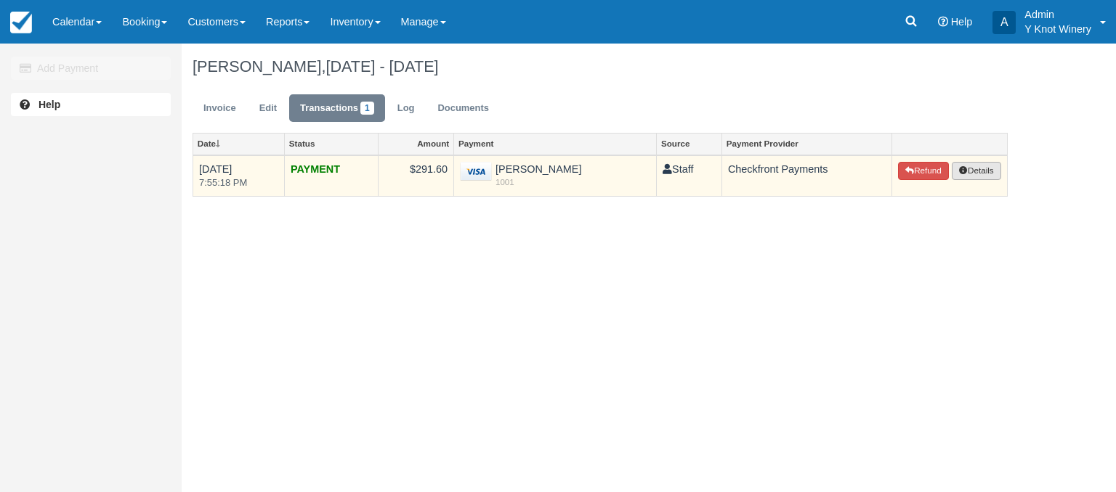
click at [995, 171] on button "Details" at bounding box center [976, 171] width 49 height 19
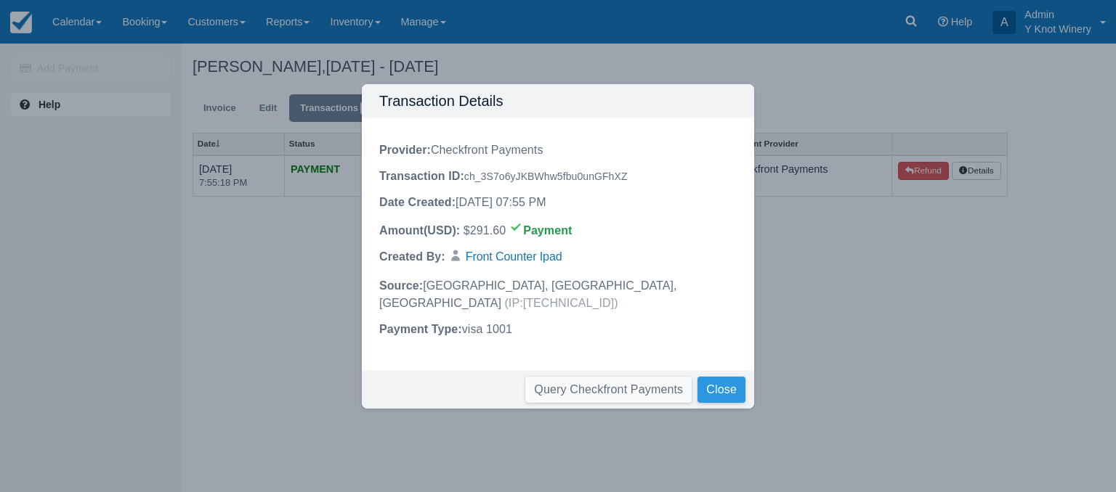
click at [734, 385] on button "Close" at bounding box center [721, 390] width 48 height 26
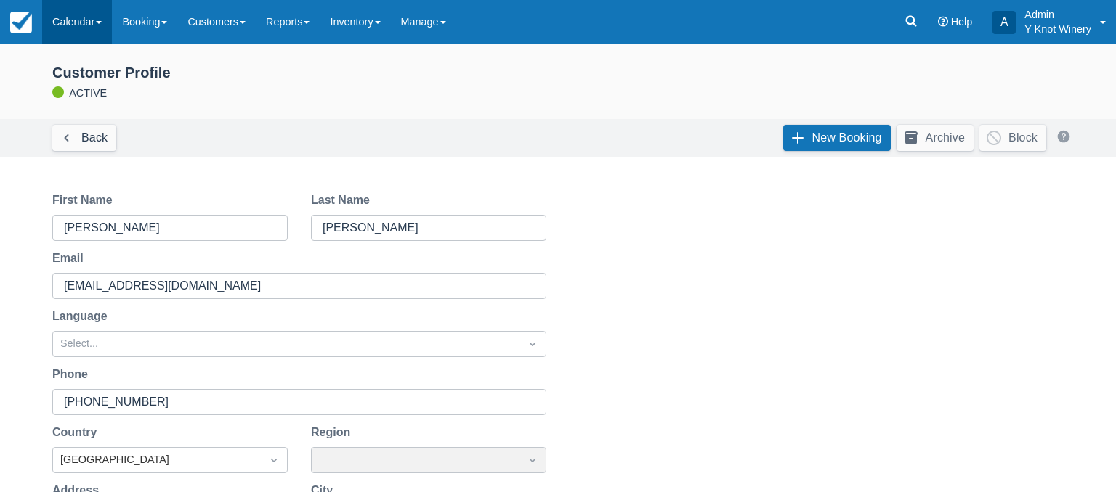
scroll to position [407, 0]
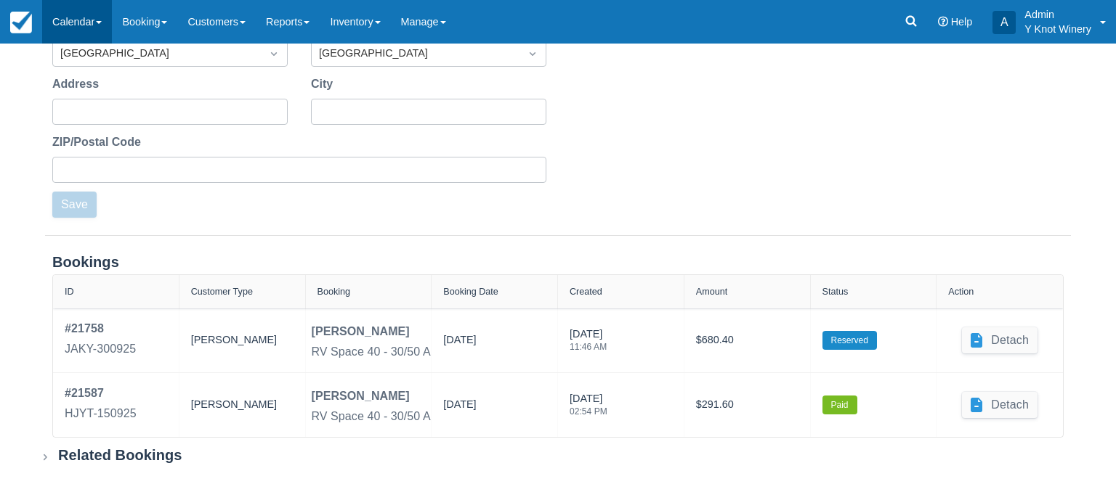
click at [90, 22] on link "Calendar" at bounding box center [77, 22] width 70 height 44
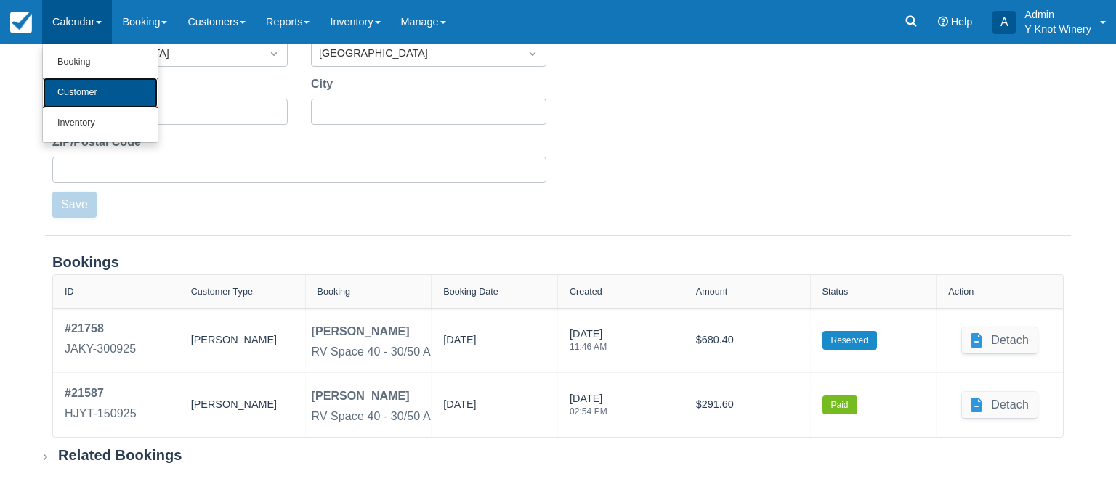
click at [86, 96] on link "Customer" at bounding box center [100, 93] width 115 height 31
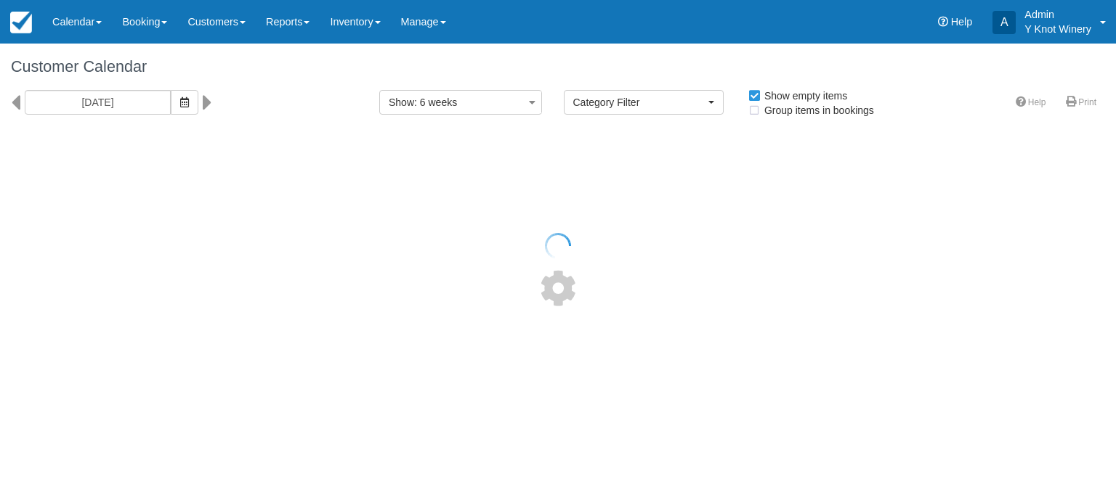
select select
